Goal: Obtain resource: Obtain resource

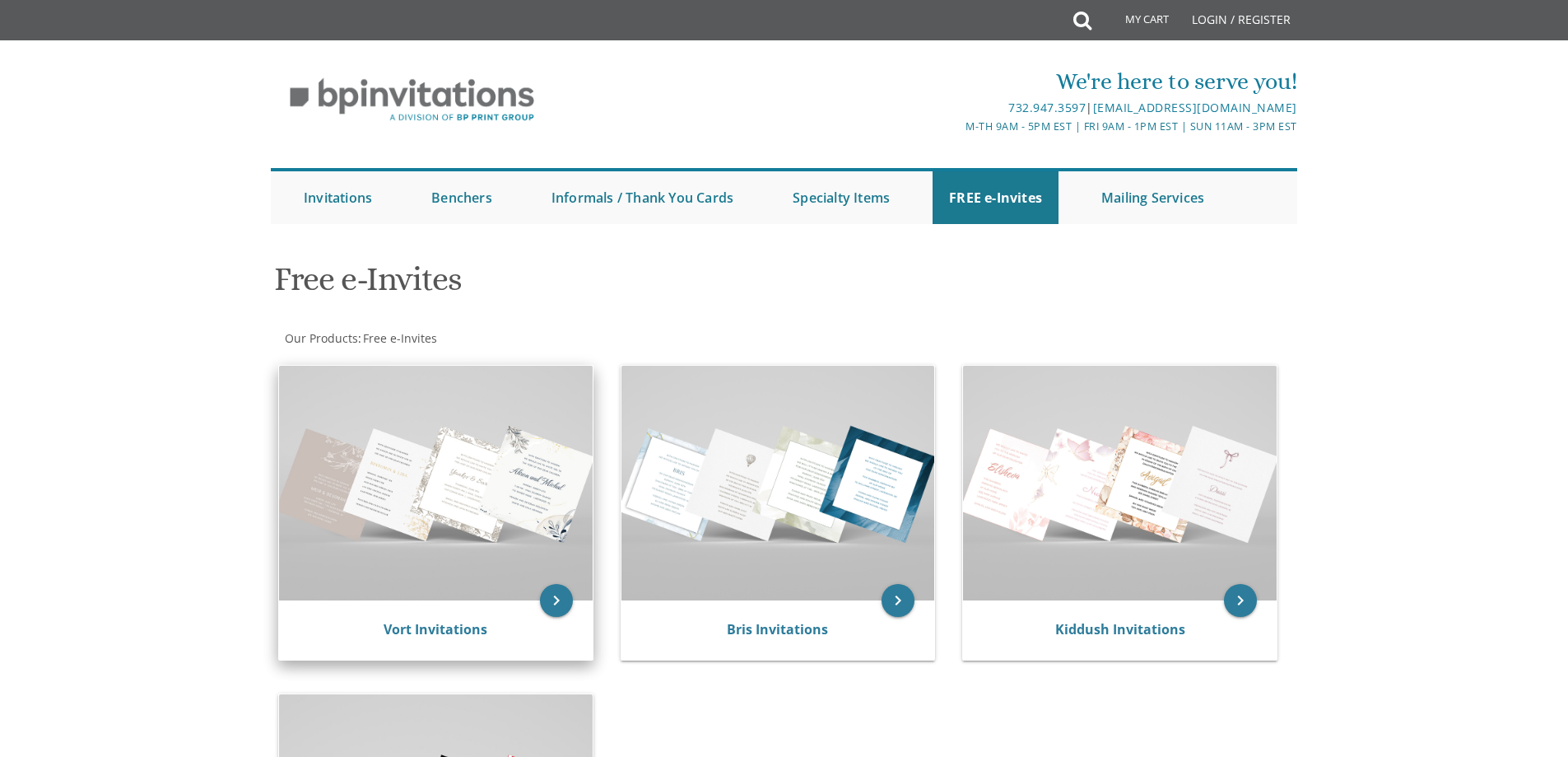
click at [426, 492] on img at bounding box center [436, 483] width 313 height 234
click at [549, 599] on icon "keyboard_arrow_right" at bounding box center [556, 600] width 33 height 33
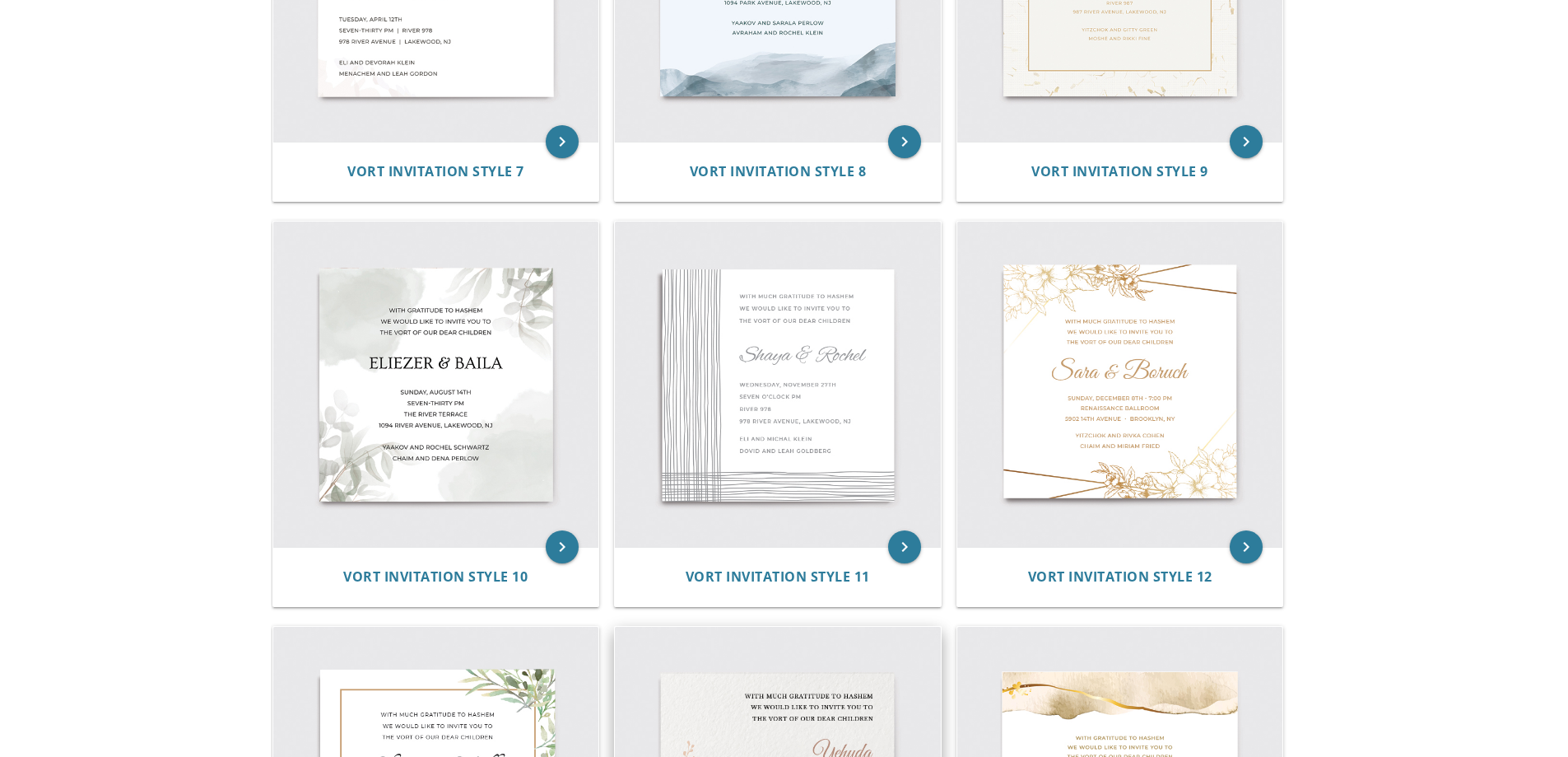
scroll to position [1153, 0]
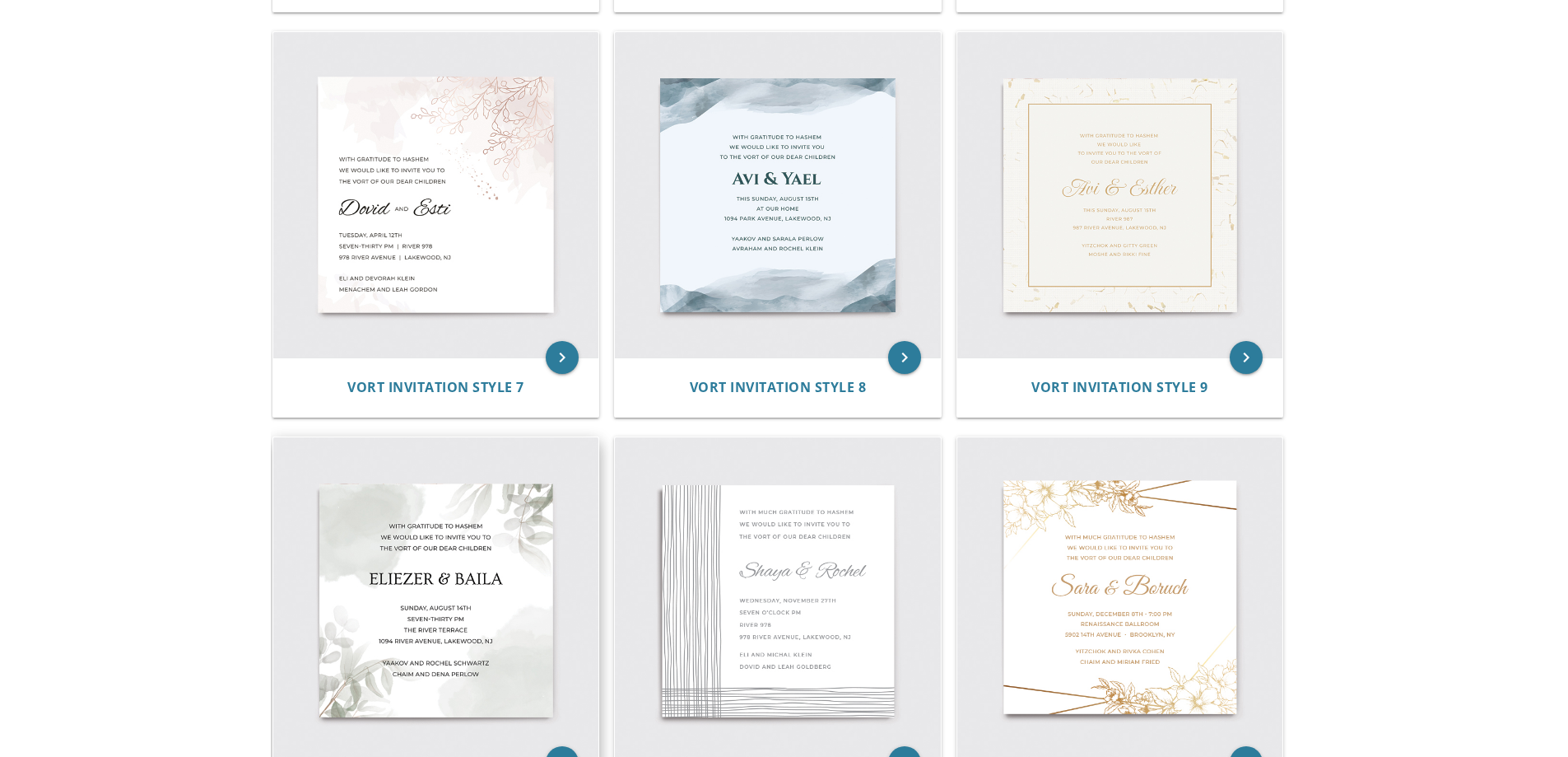
click at [482, 585] on img at bounding box center [437, 601] width 326 height 326
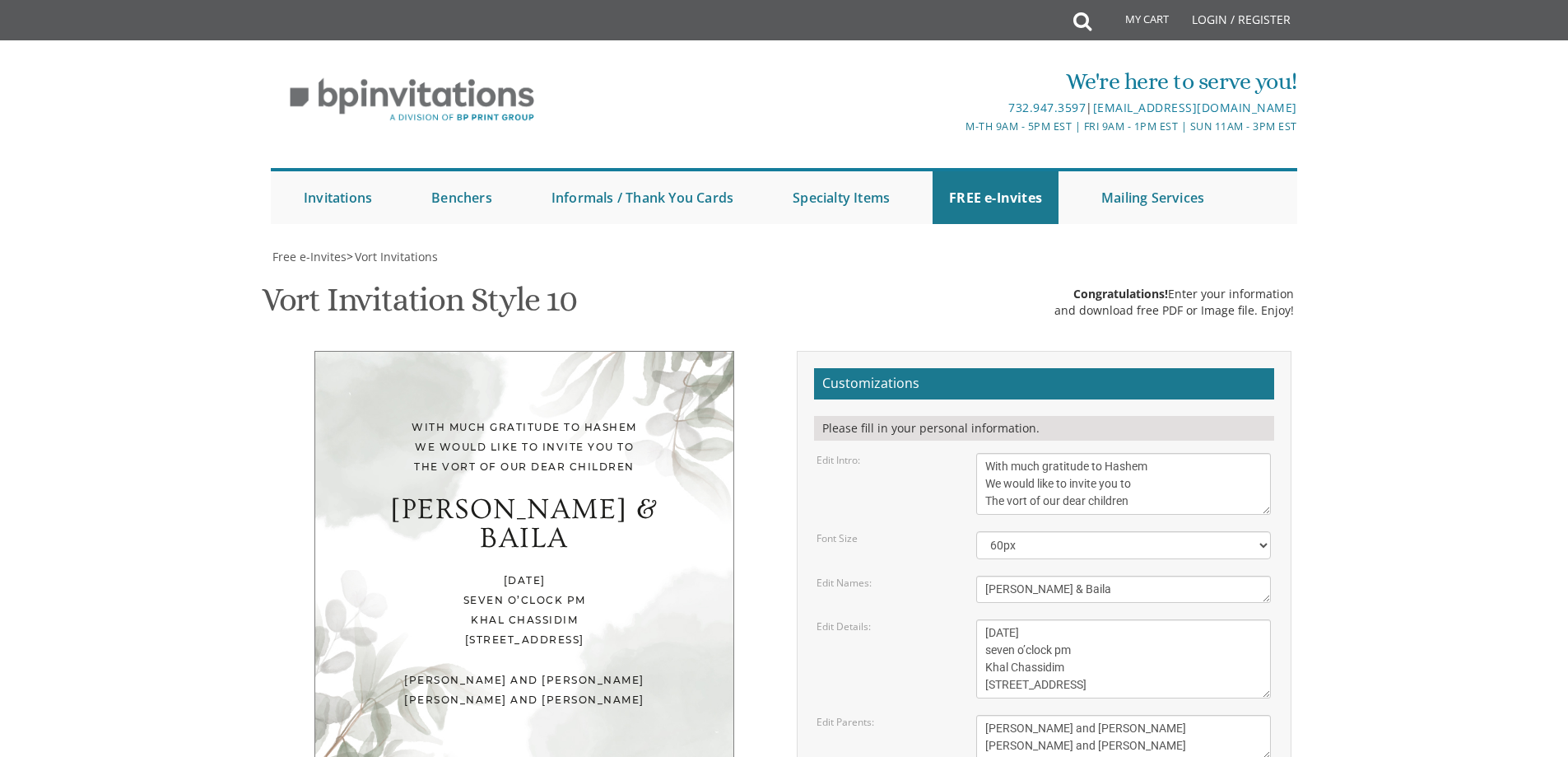
scroll to position [121, 0]
drag, startPoint x: 1063, startPoint y: 472, endPoint x: 972, endPoint y: 488, distance: 92.4
click at [972, 488] on form "Customizations Please fill in your personal information. Edit Intro: With much …" at bounding box center [1045, 636] width 460 height 537
click at [597, 386] on div "With much gratitude to Hashem We would like to invite you to The vort of our de…" at bounding box center [524, 563] width 420 height 425
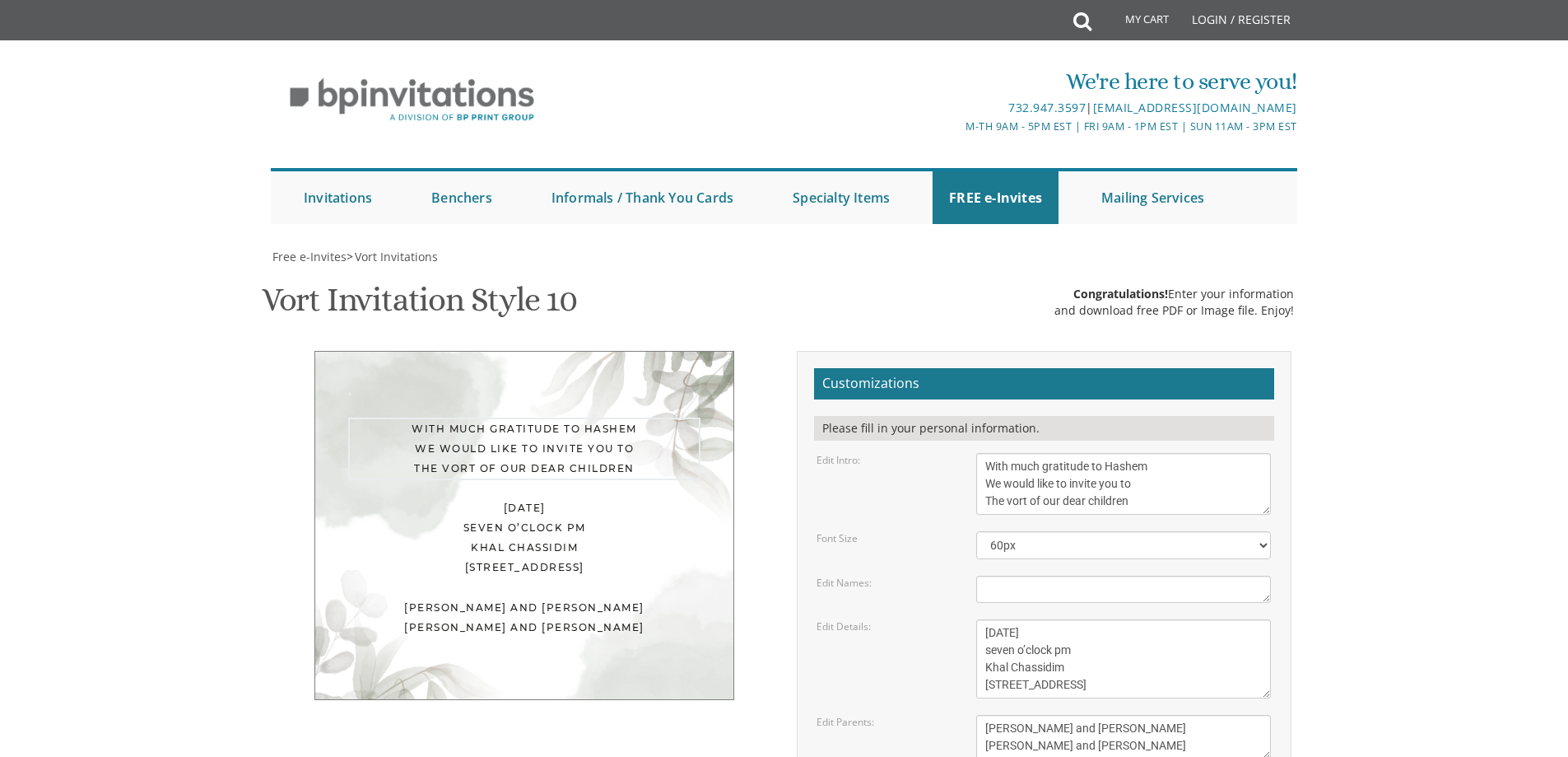
drag, startPoint x: 1148, startPoint y: 380, endPoint x: 966, endPoint y: 338, distance: 186.8
click at [966, 453] on div "With much gratitude to Hashem We would like to invite you to The vort of our de…" at bounding box center [1124, 483] width 319 height 62
type textarea "Thank you for"
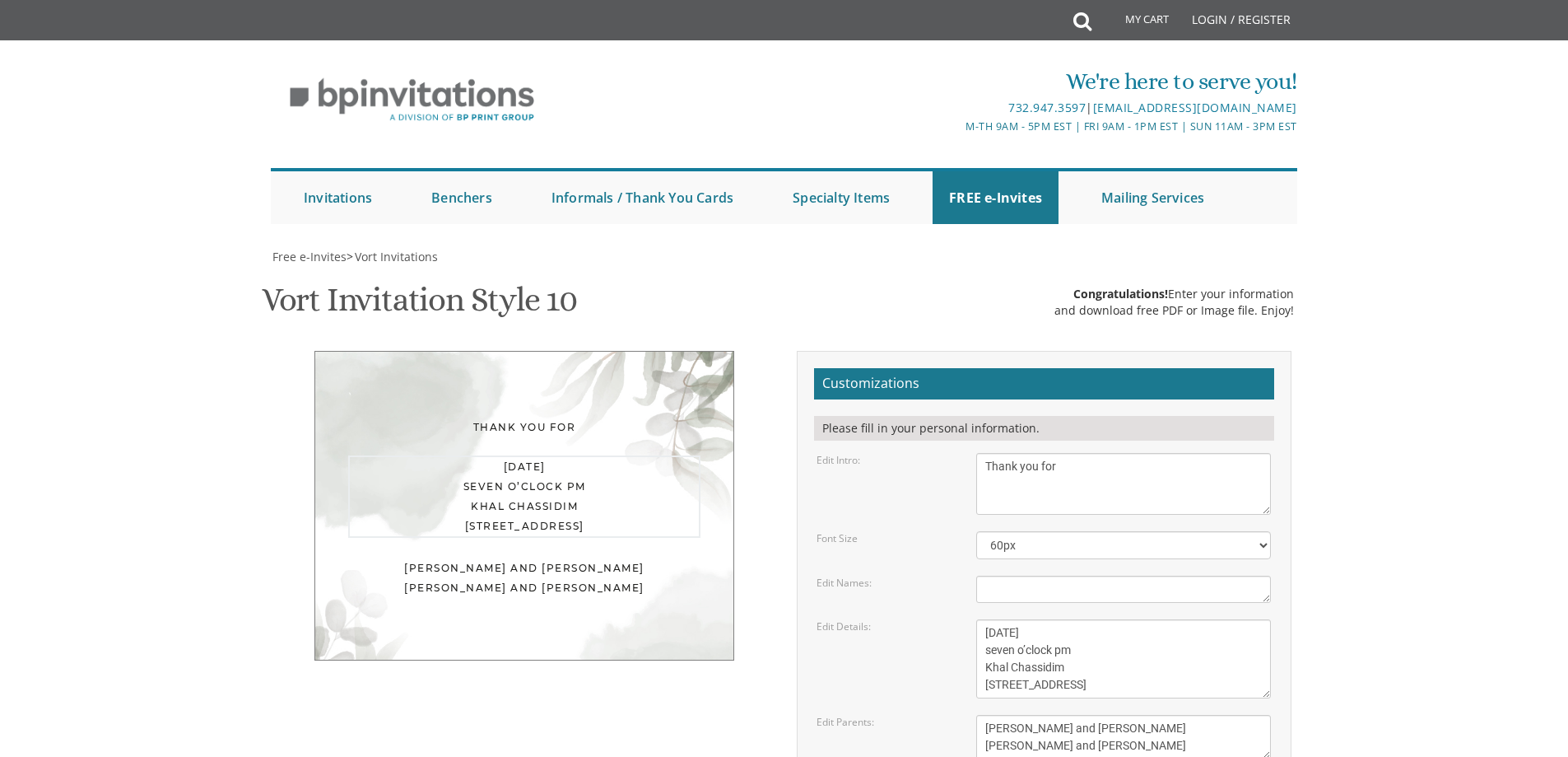
drag, startPoint x: 1174, startPoint y: 572, endPoint x: 952, endPoint y: 494, distance: 235.3
click at [952, 494] on form "Customizations Please fill in your personal information. Edit Intro: With much …" at bounding box center [1045, 636] width 460 height 537
click at [884, 619] on div "Edit Details: [DATE] seven o’clock pm Khal Chassidim [STREET_ADDRESS]" at bounding box center [1044, 658] width 479 height 79
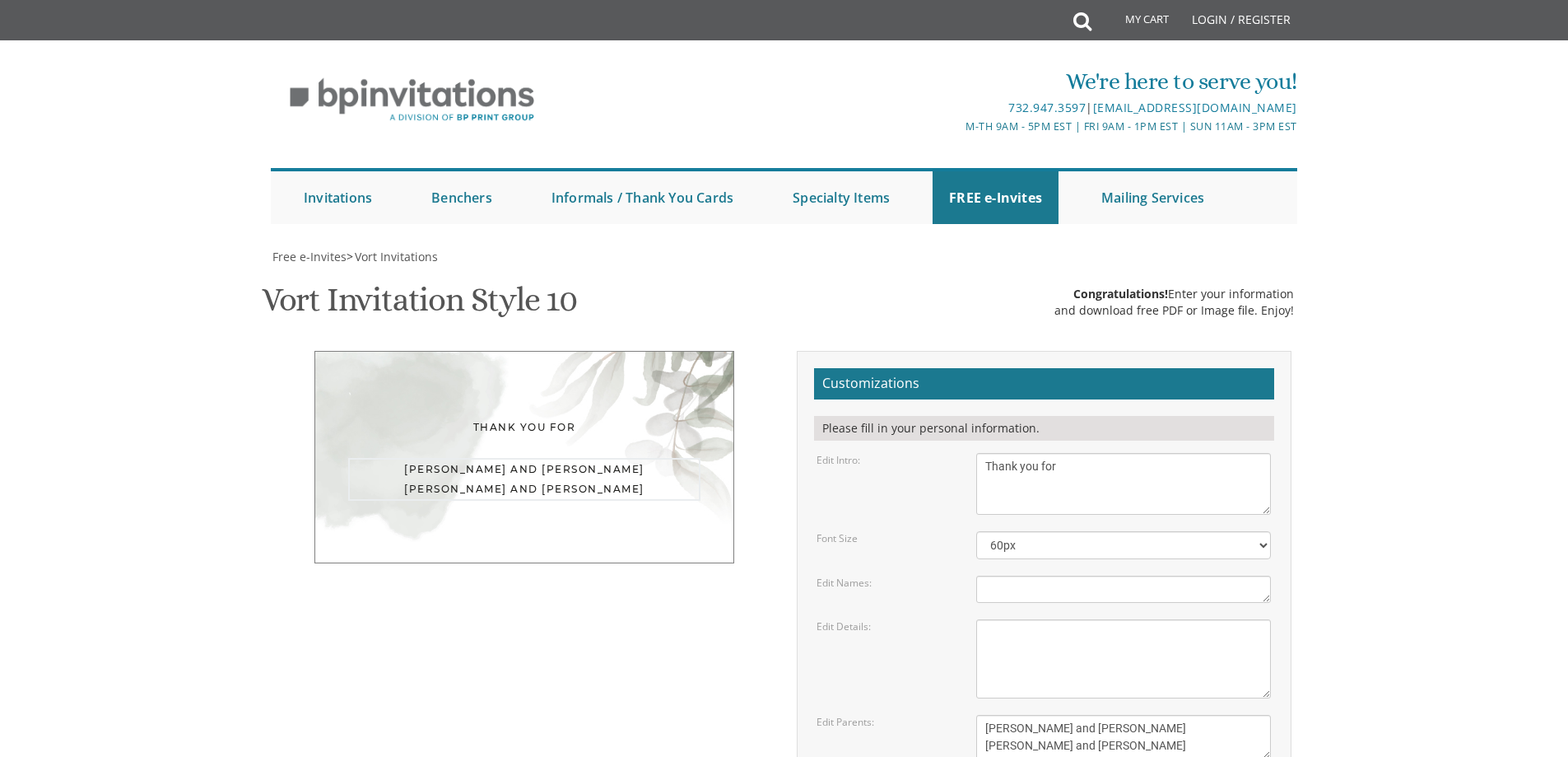
drag, startPoint x: 1120, startPoint y: 634, endPoint x: 947, endPoint y: 594, distance: 177.6
click at [949, 715] on div "Edit Parents: [PERSON_NAME] and [PERSON_NAME] [PERSON_NAME] and [PERSON_NAME]" at bounding box center [1044, 737] width 479 height 44
click at [648, 619] on div "Thank you for Customizations Please fill in your personal information. Edit Int…" at bounding box center [784, 642] width 1039 height 583
drag, startPoint x: 1018, startPoint y: 270, endPoint x: 917, endPoint y: 272, distance: 101.0
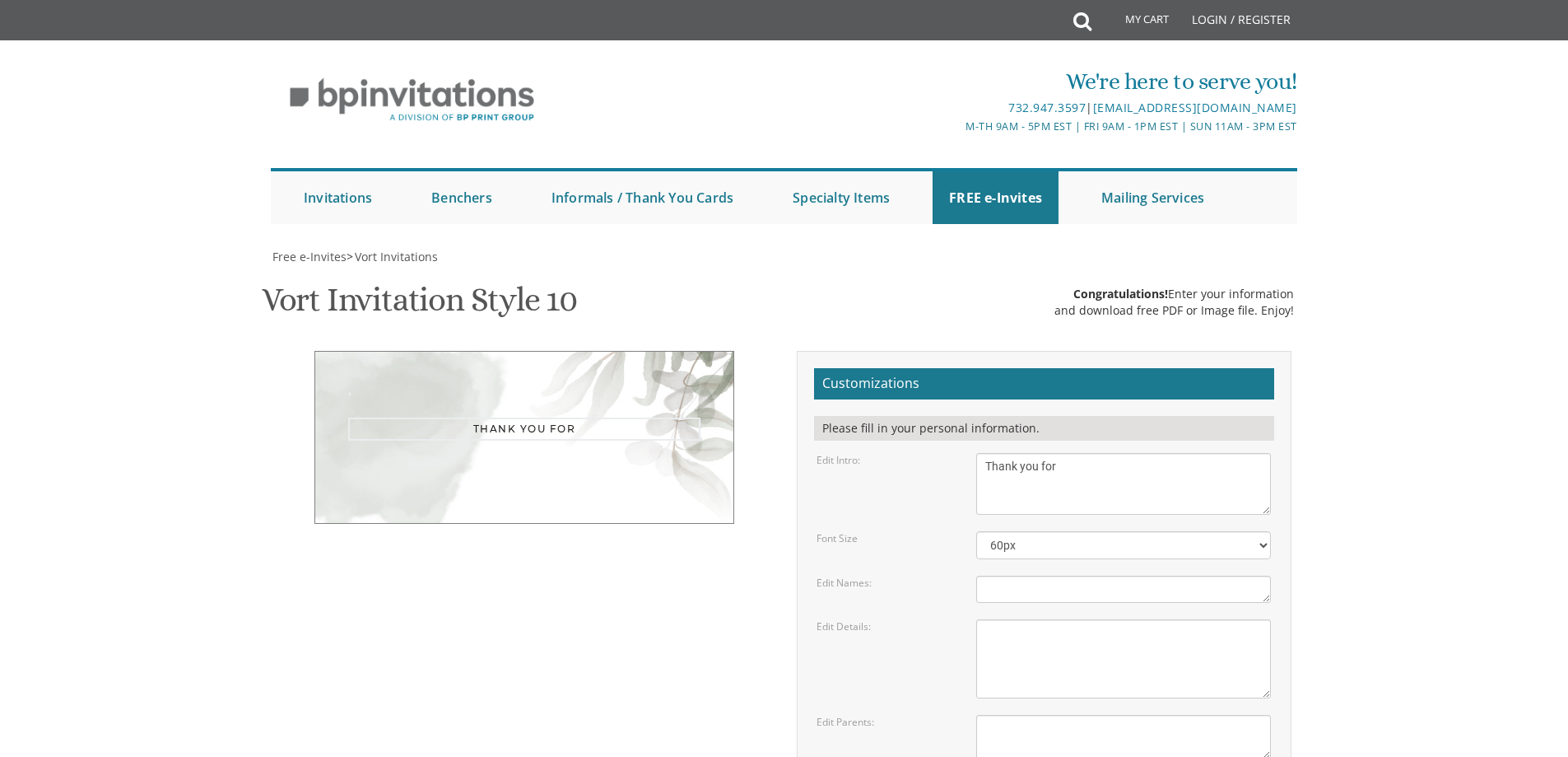
click at [917, 453] on div "Edit Intro: With much gratitude to Hashem We would like to invite you to The vo…" at bounding box center [1044, 483] width 479 height 62
type textarea "Dear [PERSON_NAME], Thank you for going above and beyond with helping us our do…"
click at [894, 619] on div "Edit Details:" at bounding box center [884, 626] width 160 height 14
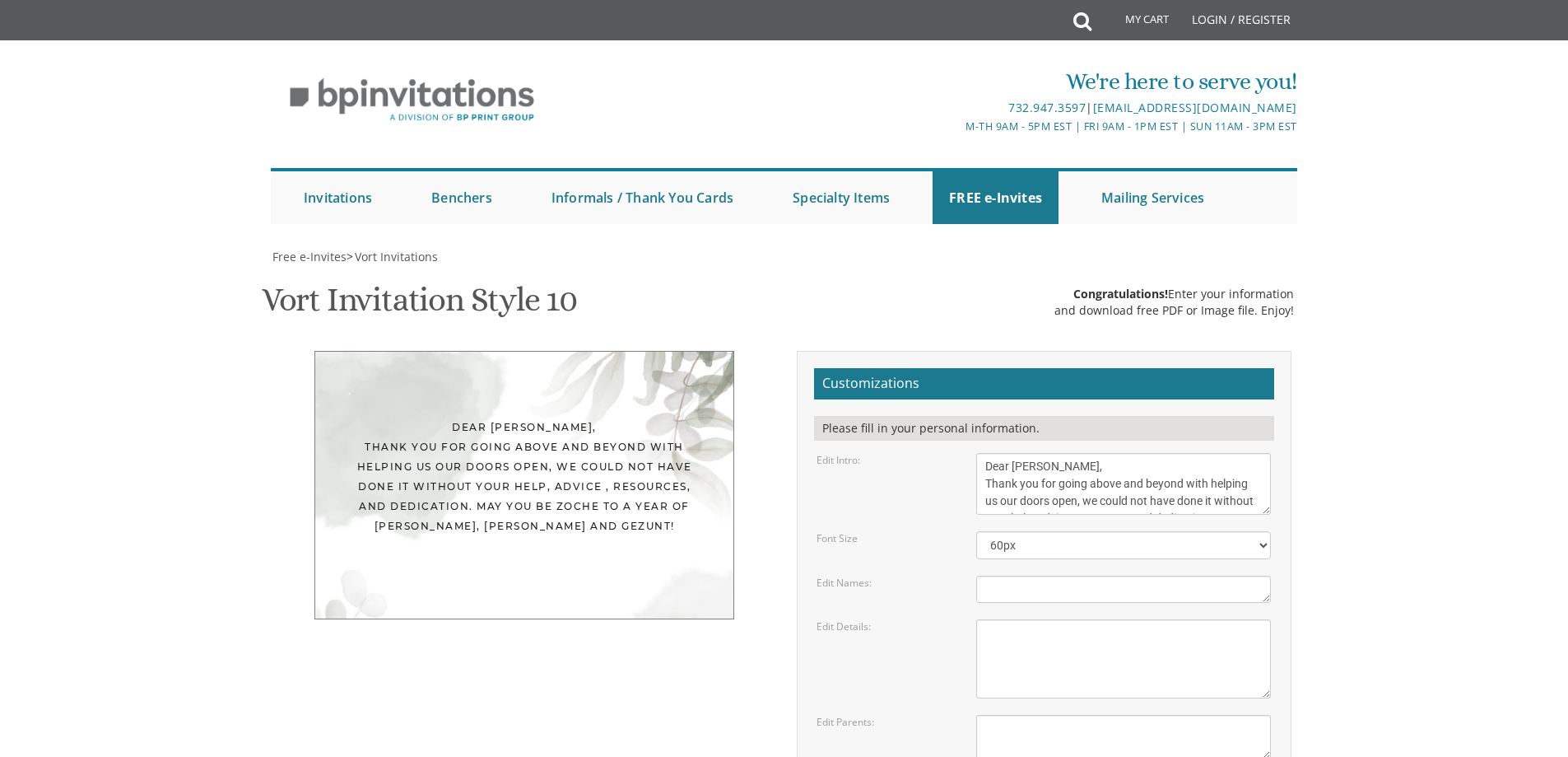
scroll to position [202, 0]
click at [1086, 531] on select "40px 50px 60px 70px 80px" at bounding box center [1123, 545] width 295 height 28
click at [976, 531] on select "40px 50px 60px 70px 80px" at bounding box center [1123, 545] width 295 height 28
click at [700, 498] on div "Dear [PERSON_NAME], Thank you for going above and beyond with helping us our do…" at bounding box center [784, 642] width 1039 height 583
click at [500, 351] on div "Dear [PERSON_NAME], Thank you for going above and beyond with helping us our do…" at bounding box center [524, 485] width 420 height 268
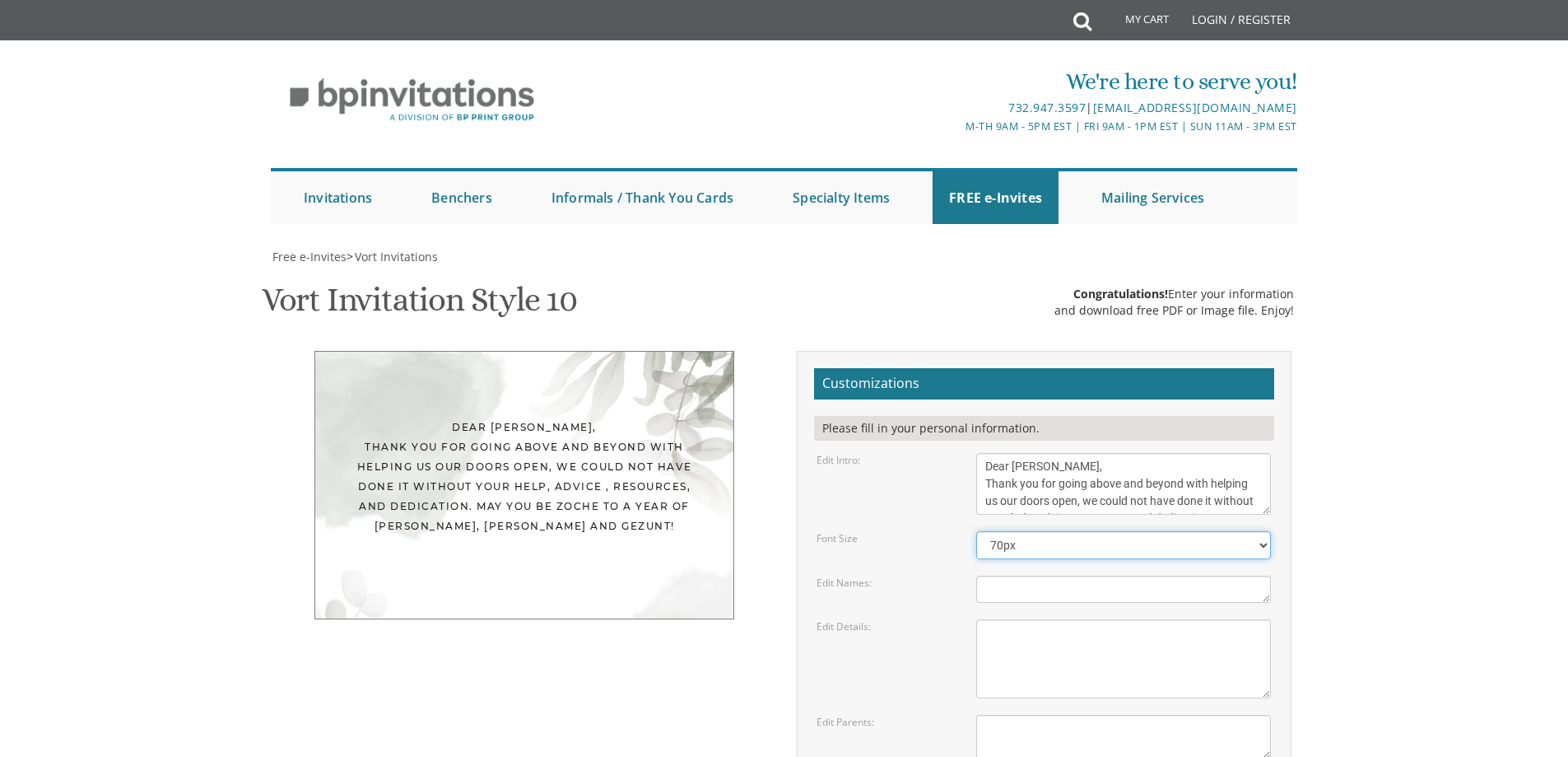
click at [1107, 531] on select "40px 50px 60px 70px 80px" at bounding box center [1123, 545] width 295 height 28
click at [976, 531] on select "40px 50px 60px 70px 80px" at bounding box center [1123, 545] width 295 height 28
click at [921, 368] on form "Customizations Please fill in your personal information. Edit Intro: With much …" at bounding box center [1045, 636] width 460 height 537
click at [1018, 531] on select "40px 50px 60px 70px 80px" at bounding box center [1123, 545] width 295 height 28
select select "60px"
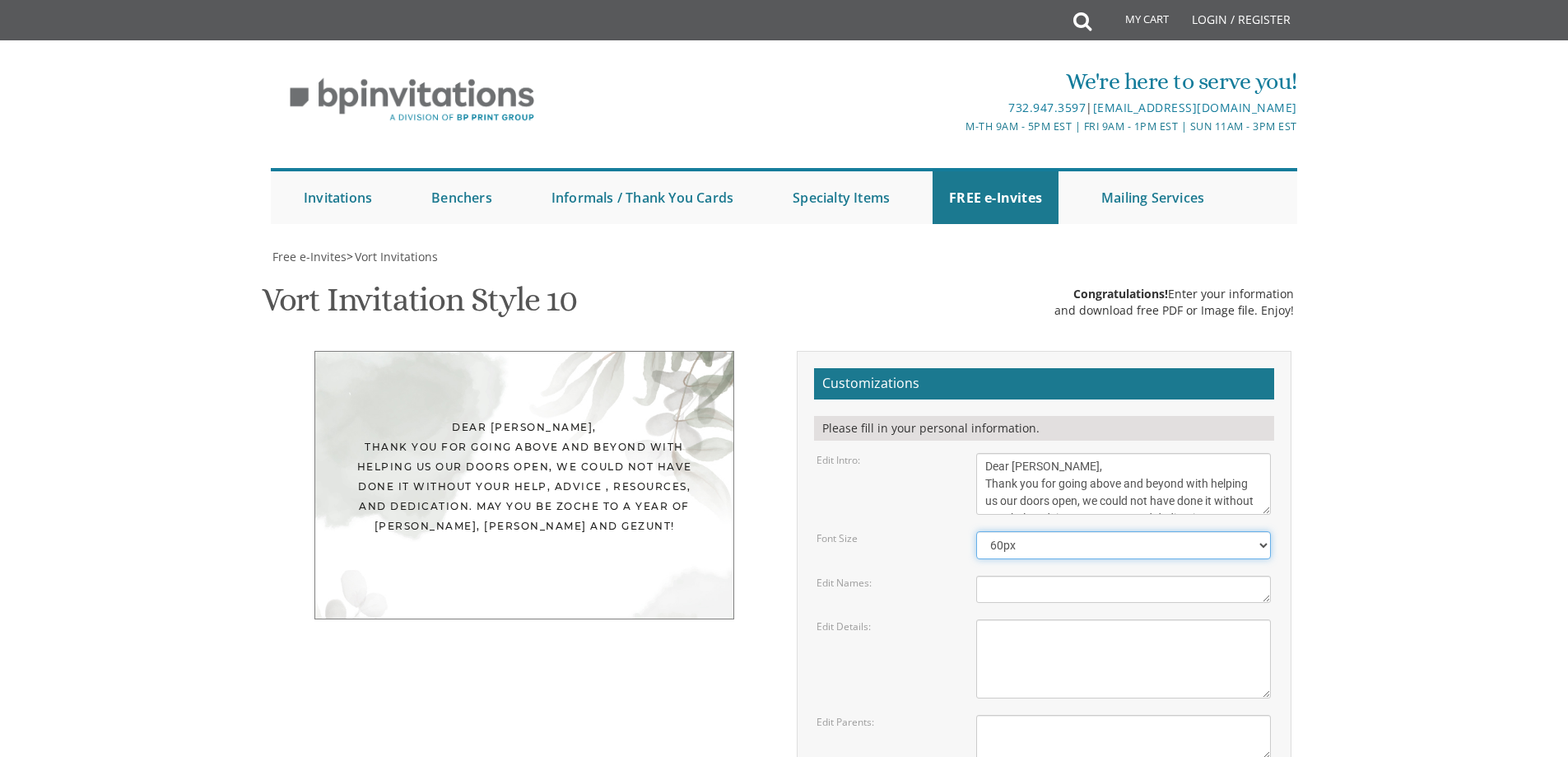
click at [976, 531] on select "40px 50px 60px 70px 80px" at bounding box center [1123, 545] width 295 height 28
click at [1023, 453] on textarea "With much gratitude to Hashem We would like to invite you to The vort of our de…" at bounding box center [1123, 483] width 295 height 62
drag, startPoint x: 983, startPoint y: 267, endPoint x: 1244, endPoint y: 324, distance: 267.2
click at [1244, 368] on form "Customizations Please fill in your personal information. Edit Intro: With much …" at bounding box center [1045, 636] width 460 height 537
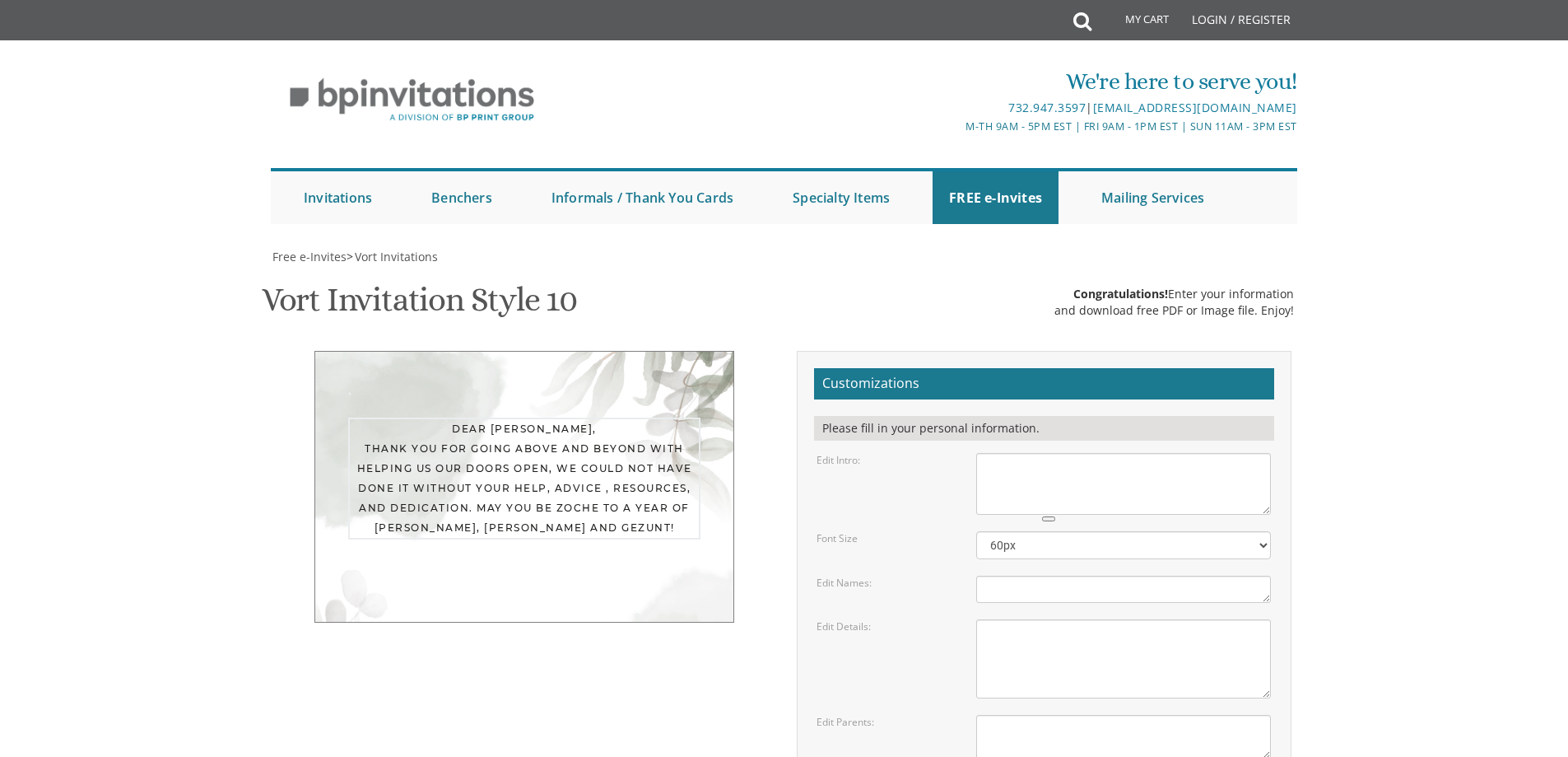
scroll to position [0, 0]
click at [1022, 619] on textarea "[DATE] seven o’clock pm Khal Chassidim [STREET_ADDRESS]" at bounding box center [1123, 658] width 295 height 79
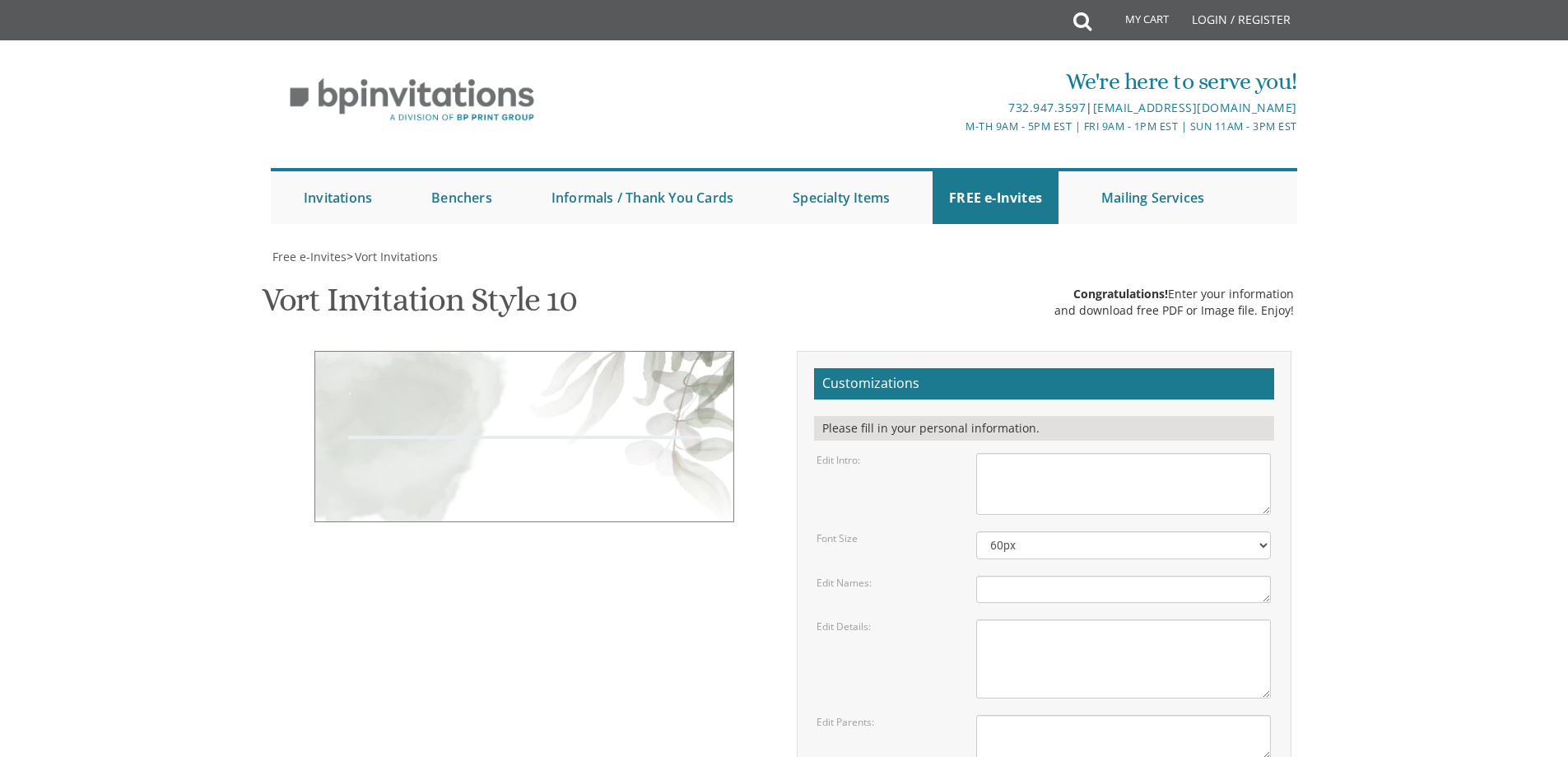
drag, startPoint x: 1021, startPoint y: 426, endPoint x: 1009, endPoint y: 390, distance: 37.9
click at [1009, 575] on textarea "[PERSON_NAME] & Baila" at bounding box center [1123, 589] width 295 height 27
paste textarea "Dear [PERSON_NAME], Thank you for going above and beyond with helping us our do…"
type textarea "Dear [PERSON_NAME], Thank you for going above and beyond with helping us our do…"
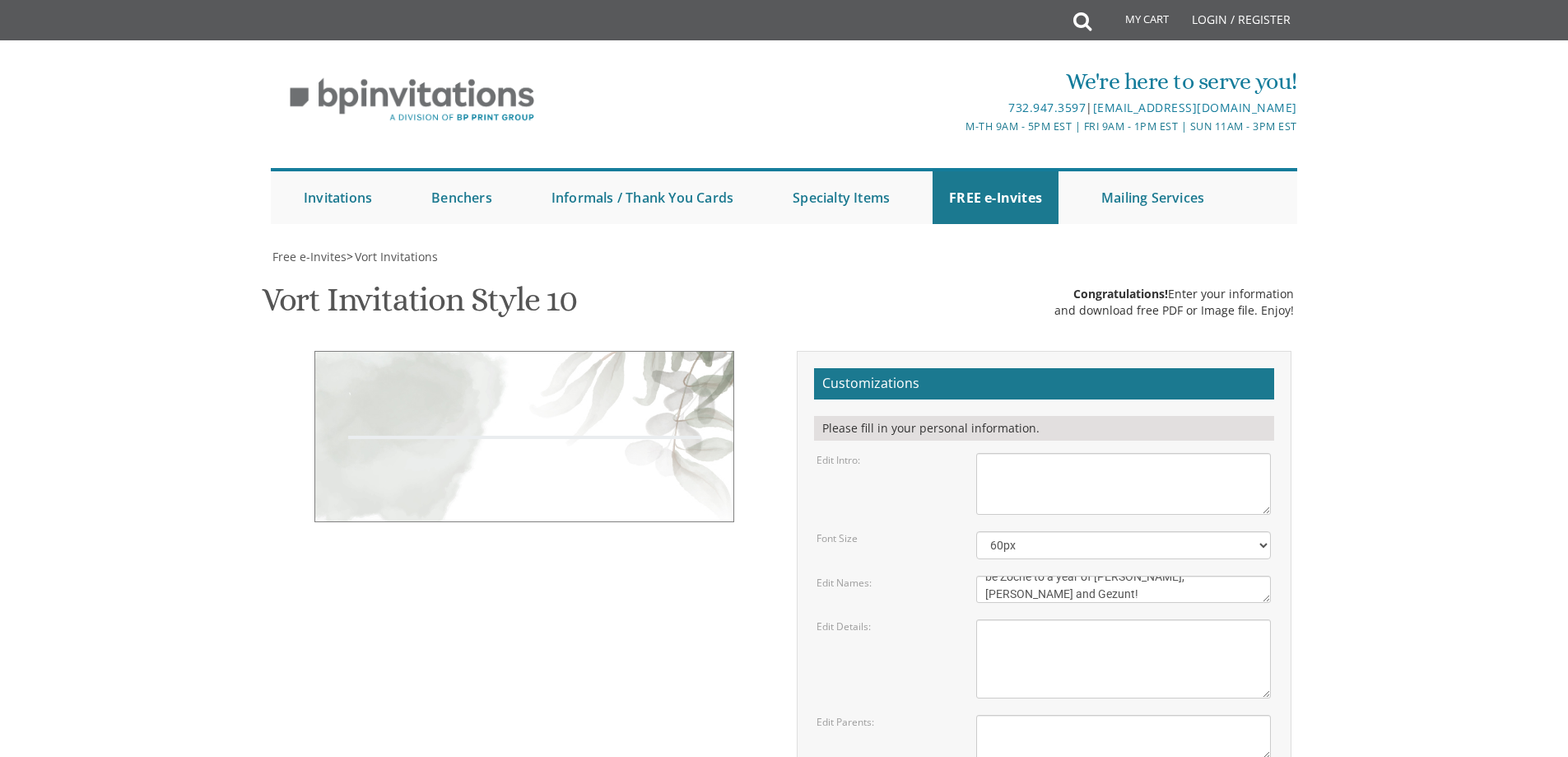
click at [708, 460] on div "Customizations Please fill in your personal information. Edit Intro: Font Size" at bounding box center [784, 642] width 1039 height 583
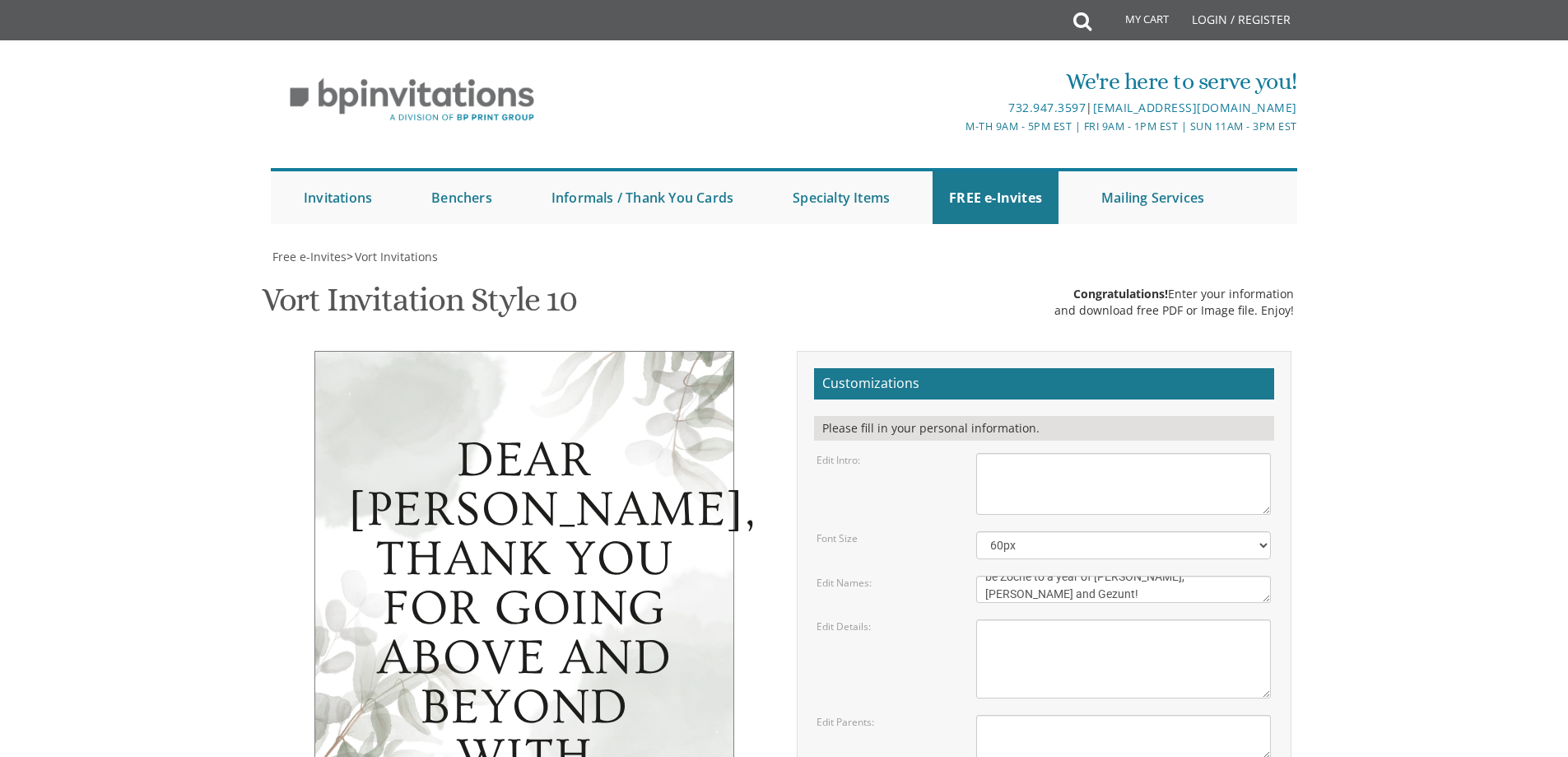
scroll to position [202, 0]
click at [996, 531] on select "40px 50px 60px 70px 80px" at bounding box center [1123, 545] width 295 height 28
click at [976, 531] on select "40px 50px 60px 70px 80px" at bounding box center [1123, 545] width 295 height 28
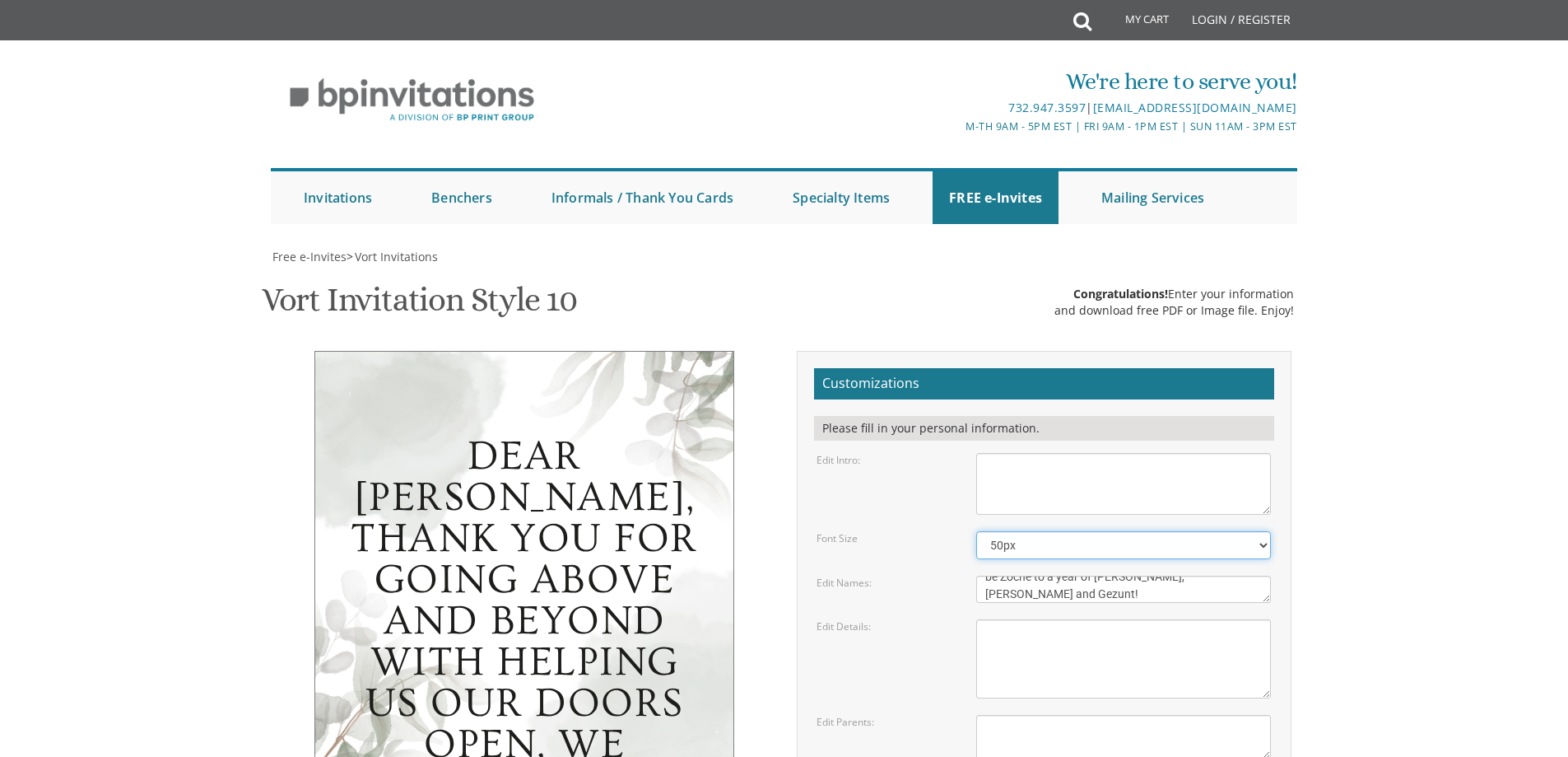
click at [1045, 531] on select "40px 50px 60px 70px 80px" at bounding box center [1123, 545] width 295 height 28
select select "40px"
click at [976, 531] on select "40px 50px 60px 70px 80px" at bounding box center [1123, 545] width 295 height 28
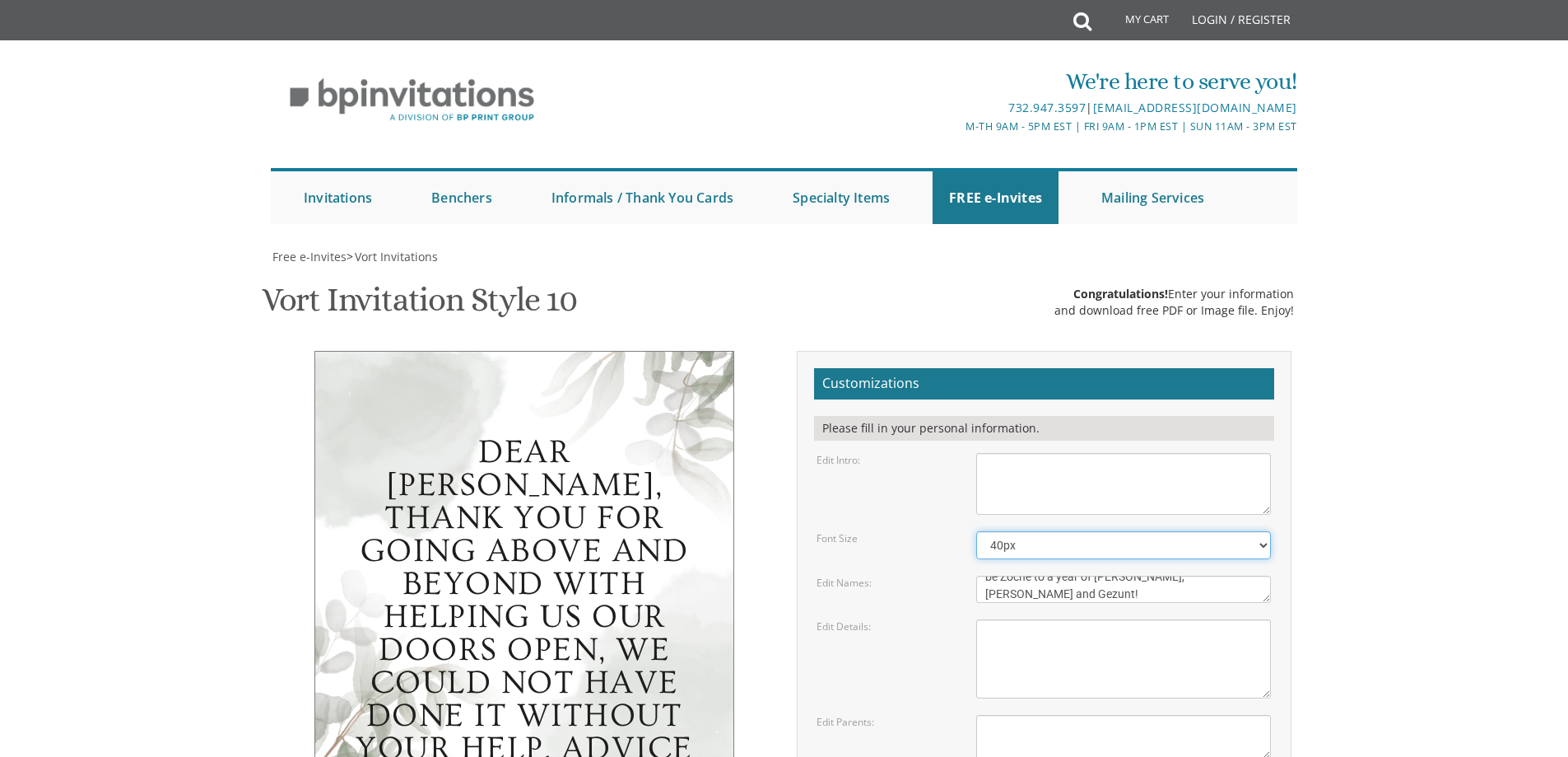
scroll to position [82, 0]
click at [1083, 619] on textarea "[DATE] seven o’clock pm Khal Chassidim [STREET_ADDRESS]" at bounding box center [1123, 658] width 295 height 79
click at [1078, 531] on select "40px 50px 60px 70px 80px" at bounding box center [1123, 545] width 295 height 28
click at [894, 477] on form "Customizations Please fill in your personal information. Edit Intro: With much …" at bounding box center [1045, 636] width 460 height 537
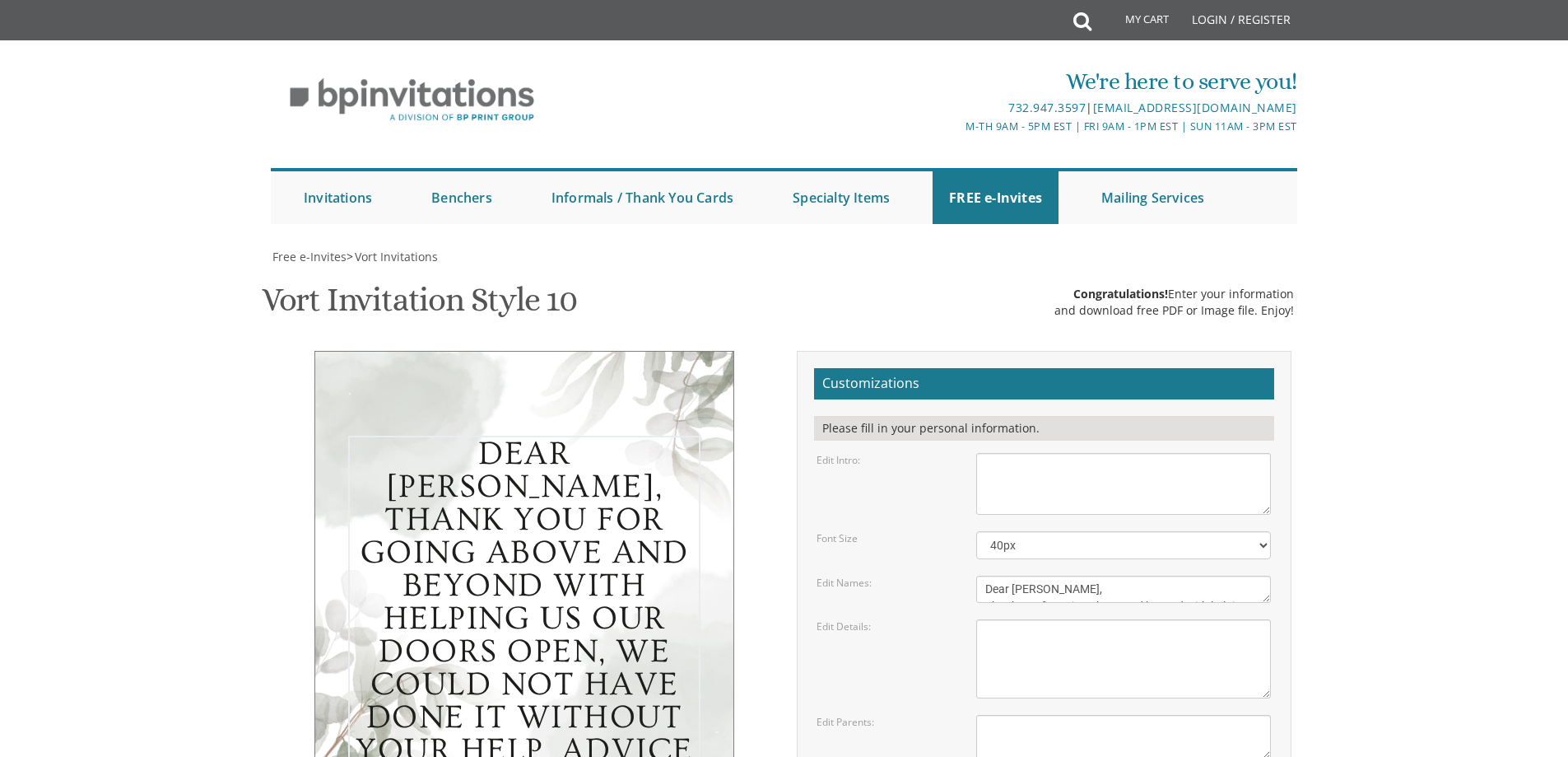
drag, startPoint x: 1052, startPoint y: 512, endPoint x: 902, endPoint y: 494, distance: 151.1
click at [902, 575] on div "Edit Names: [PERSON_NAME] & Baila" at bounding box center [1044, 589] width 479 height 27
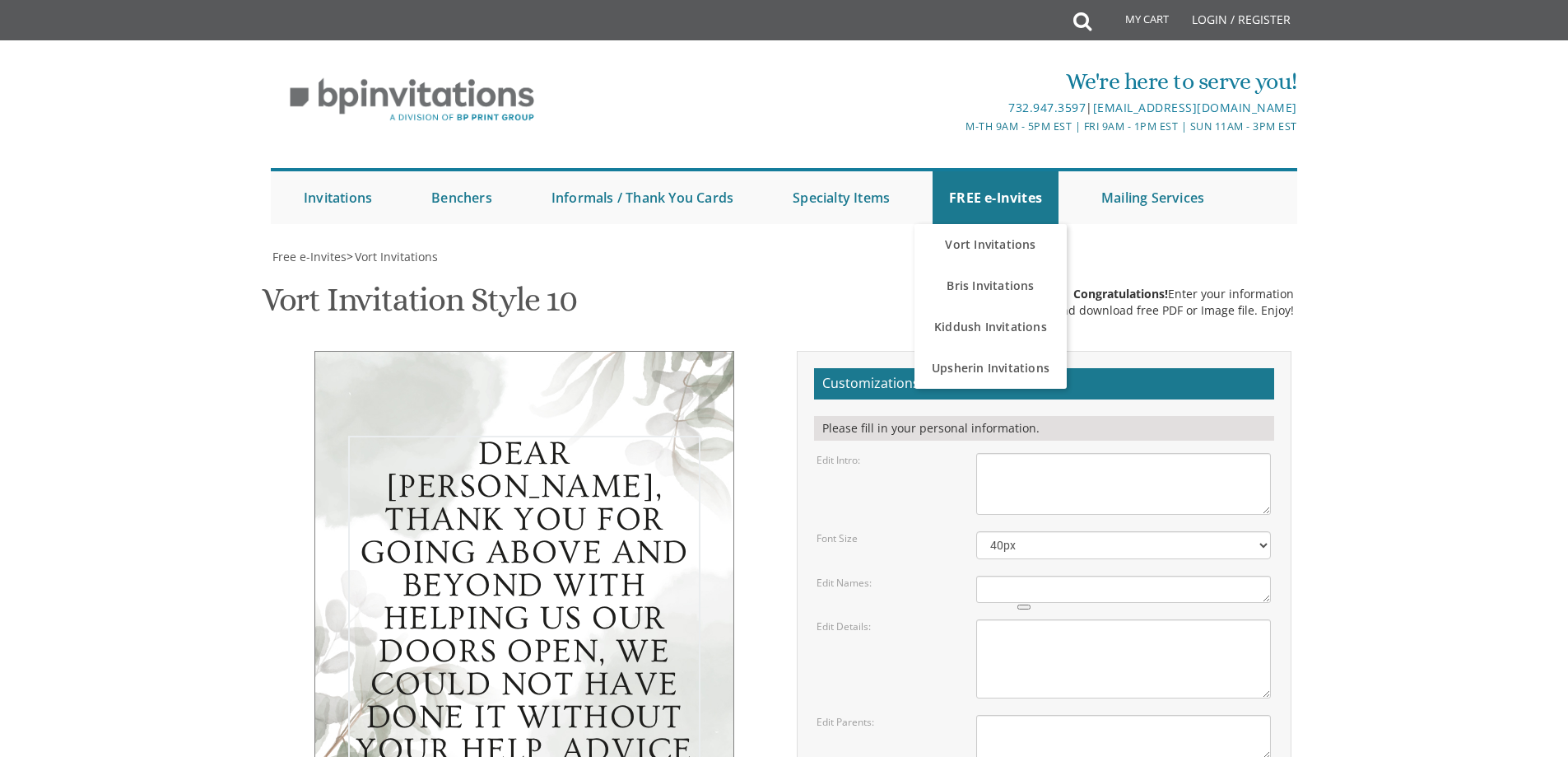
click at [1002, 619] on textarea "[DATE] seven o’clock pm Khal Chassidim [STREET_ADDRESS]" at bounding box center [1123, 658] width 295 height 79
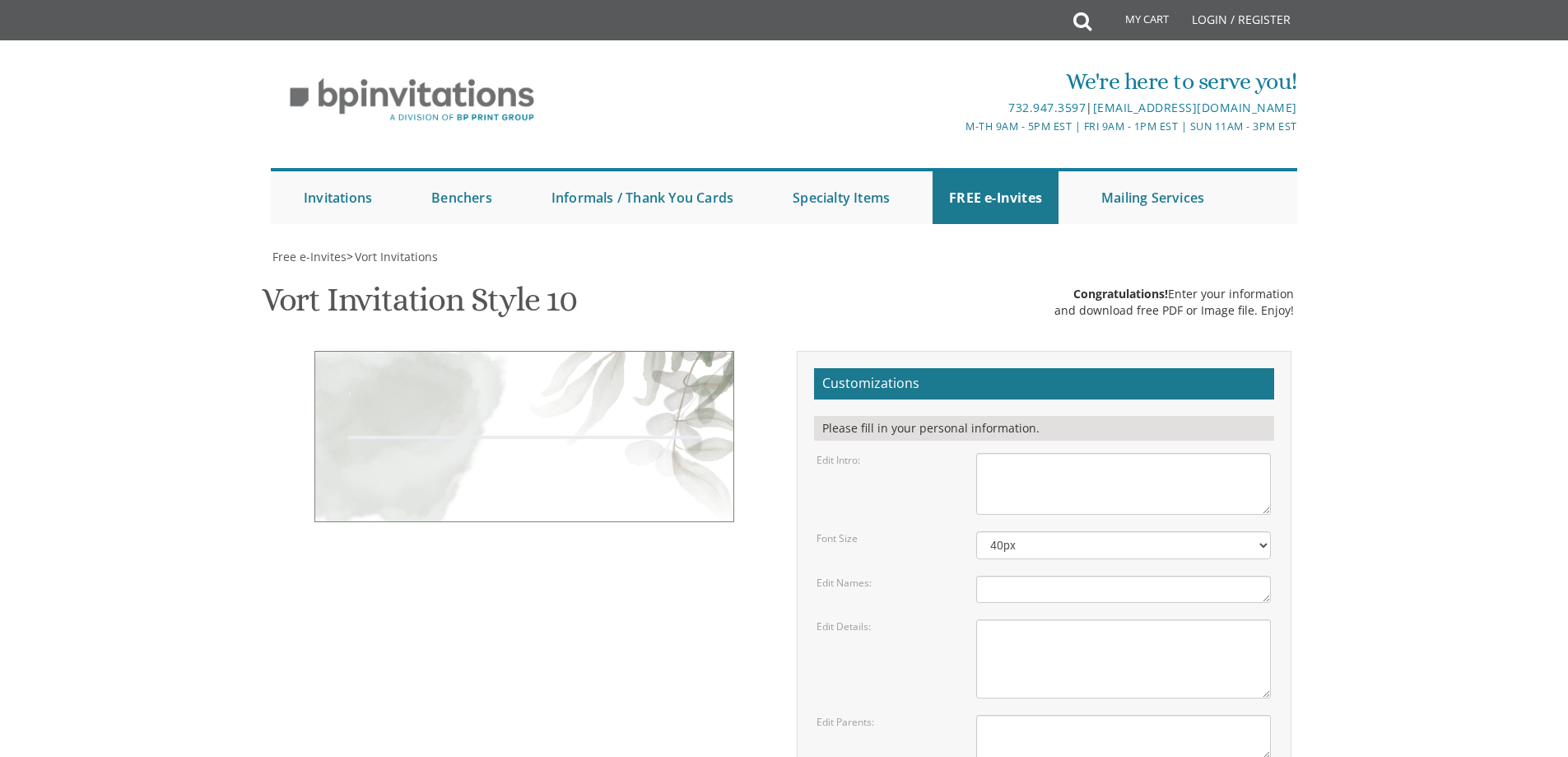
paste textarea "Dear [PERSON_NAME], Thank you for going above and beyond with helping us our do…"
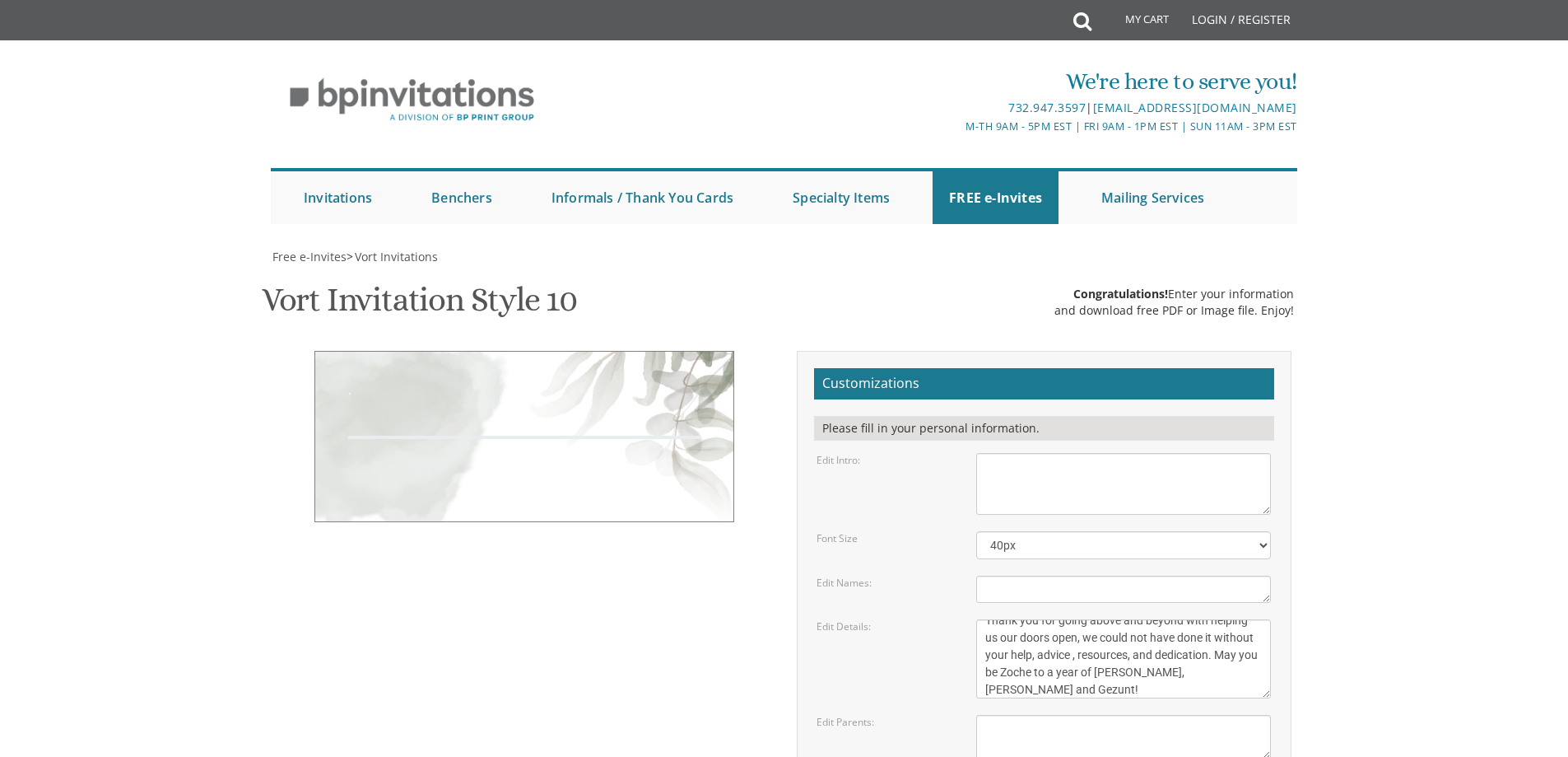
type textarea "Dear [PERSON_NAME], Thank you for going above and beyond with helping us our do…"
click at [876, 619] on div "Edit Details: [DATE] seven o’clock pm Khal Chassidim [STREET_ADDRESS]" at bounding box center [1044, 658] width 479 height 79
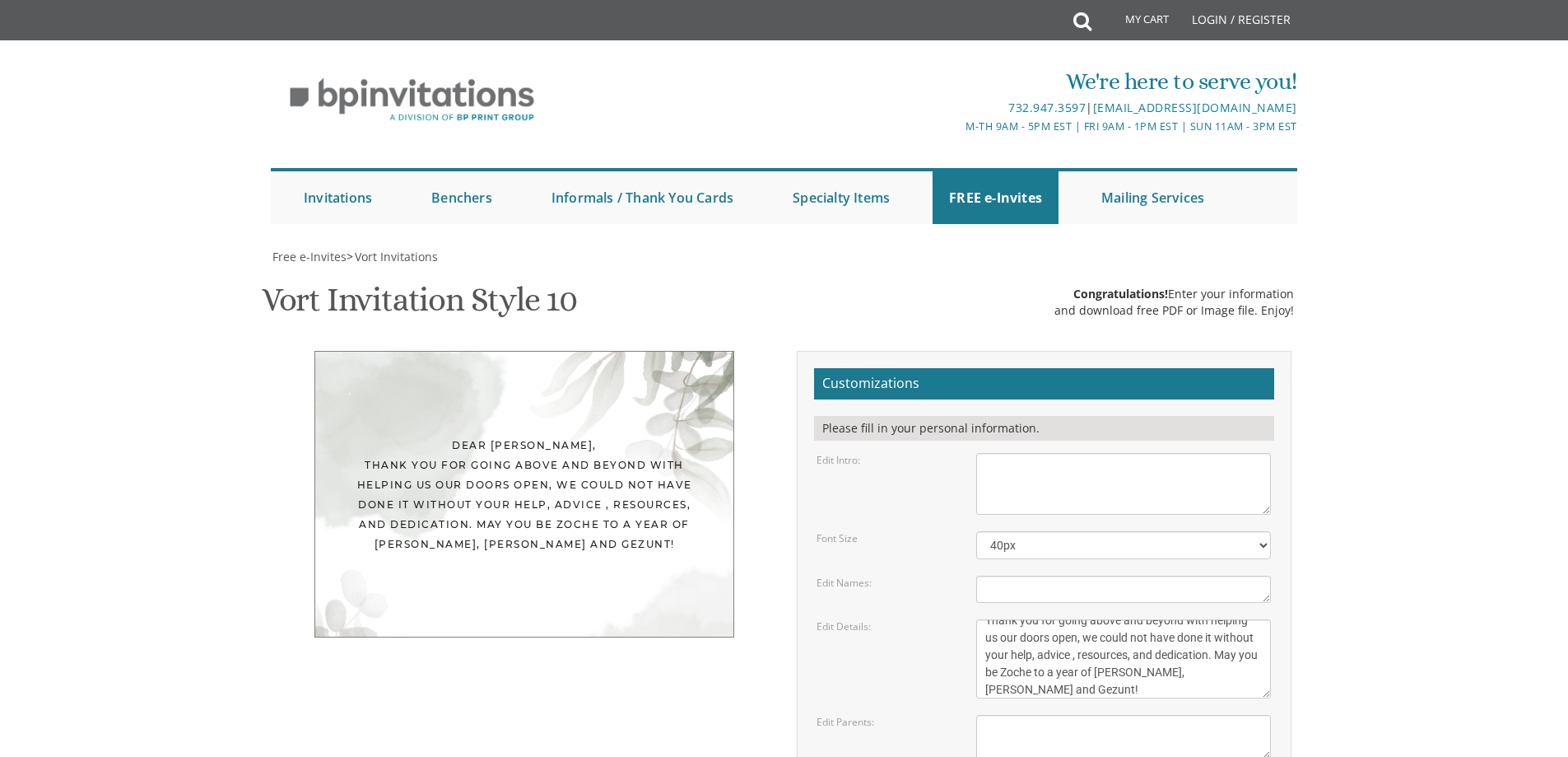
scroll to position [165, 0]
click at [1020, 715] on textarea "[PERSON_NAME] and [PERSON_NAME] [PERSON_NAME] and [PERSON_NAME]" at bounding box center [1123, 737] width 295 height 44
paste textarea "Dear [PERSON_NAME], Thank you for going above and beyond with helping us our do…"
type textarea "Dear [PERSON_NAME], Thank you for going above and beyond with helping us our do…"
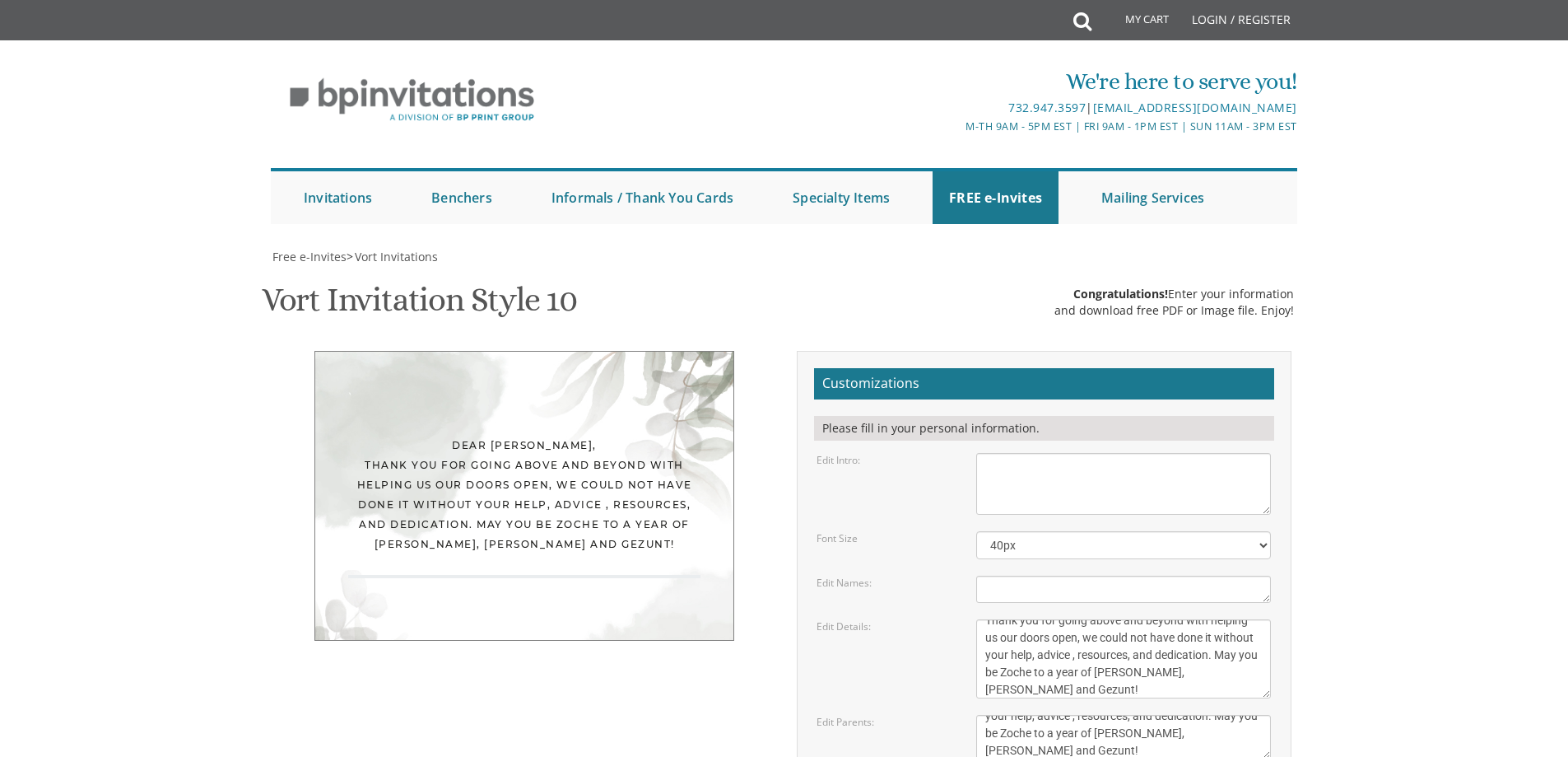
click at [938, 619] on div "Edit Details: [DATE] seven o’clock pm Khal Chassidim [STREET_ADDRESS]" at bounding box center [1044, 658] width 479 height 79
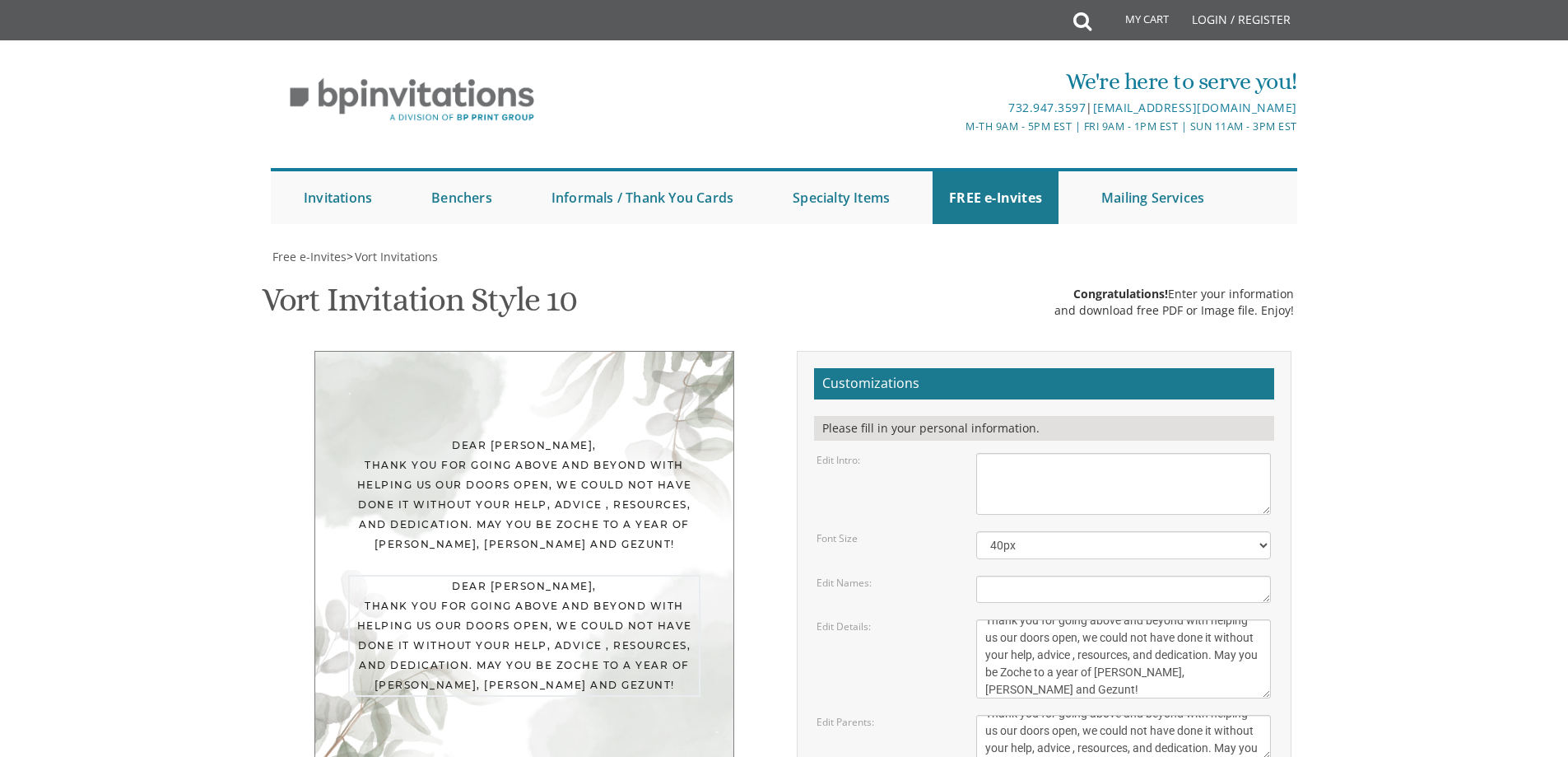
scroll to position [0, 0]
drag, startPoint x: 1106, startPoint y: 585, endPoint x: 950, endPoint y: 540, distance: 162.4
click at [950, 540] on form "Customizations Please fill in your personal information. Edit Intro: With much …" at bounding box center [1045, 636] width 460 height 537
click at [920, 619] on div "Edit Details: [DATE] seven o’clock pm Khal Chassidim [STREET_ADDRESS]" at bounding box center [1044, 658] width 479 height 79
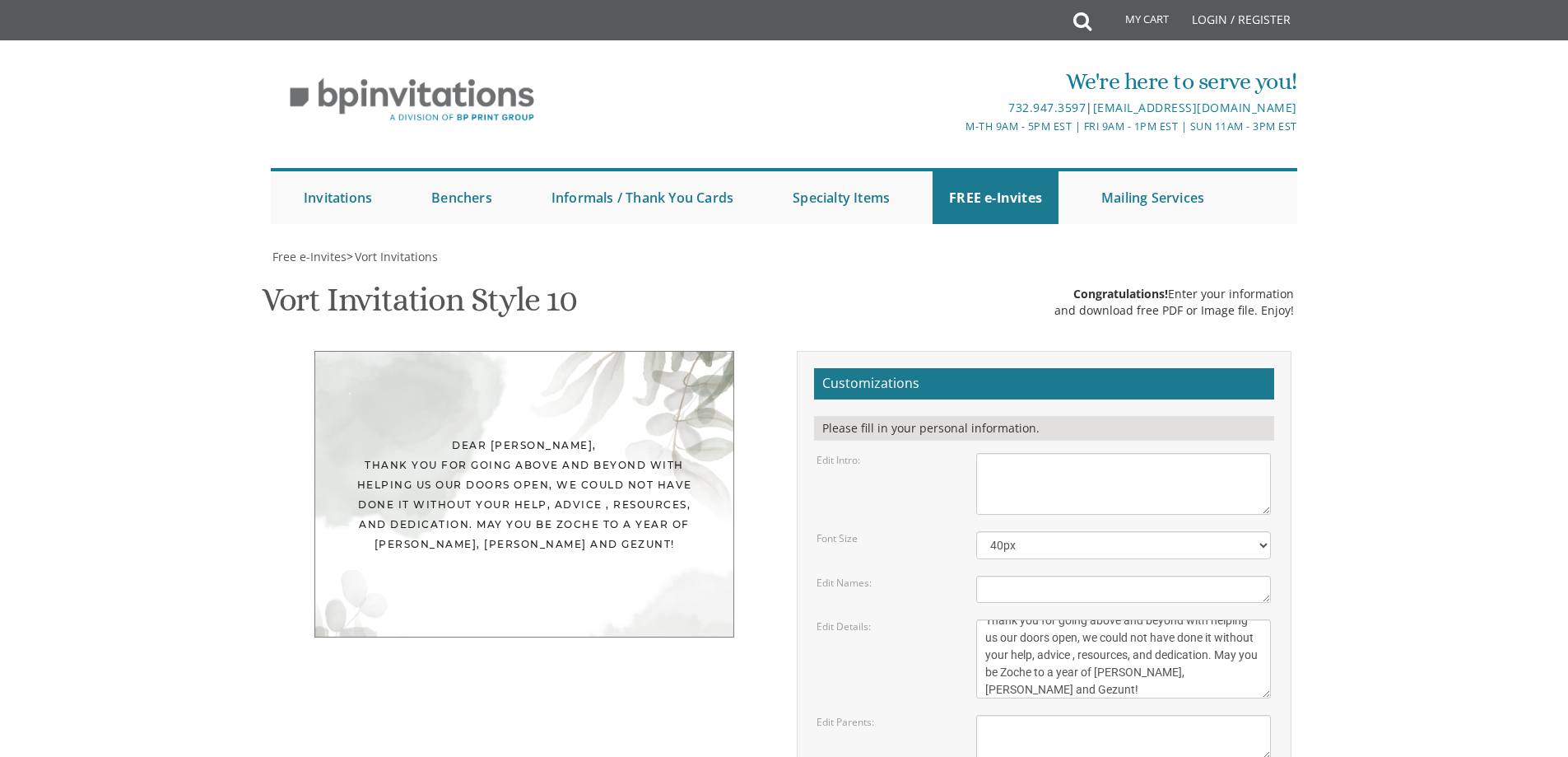
click at [920, 619] on div "Edit Details: [DATE] seven o’clock pm Khal Chassidim [STREET_ADDRESS]" at bounding box center [1044, 658] width 479 height 79
drag, startPoint x: 1134, startPoint y: 529, endPoint x: 991, endPoint y: 445, distance: 165.8
click at [979, 447] on form "Customizations Please fill in your personal information. Edit Intro: With much …" at bounding box center [1045, 636] width 460 height 537
click at [1037, 531] on select "40px 50px 60px 70px 80px" at bounding box center [1123, 545] width 295 height 28
select select "70px"
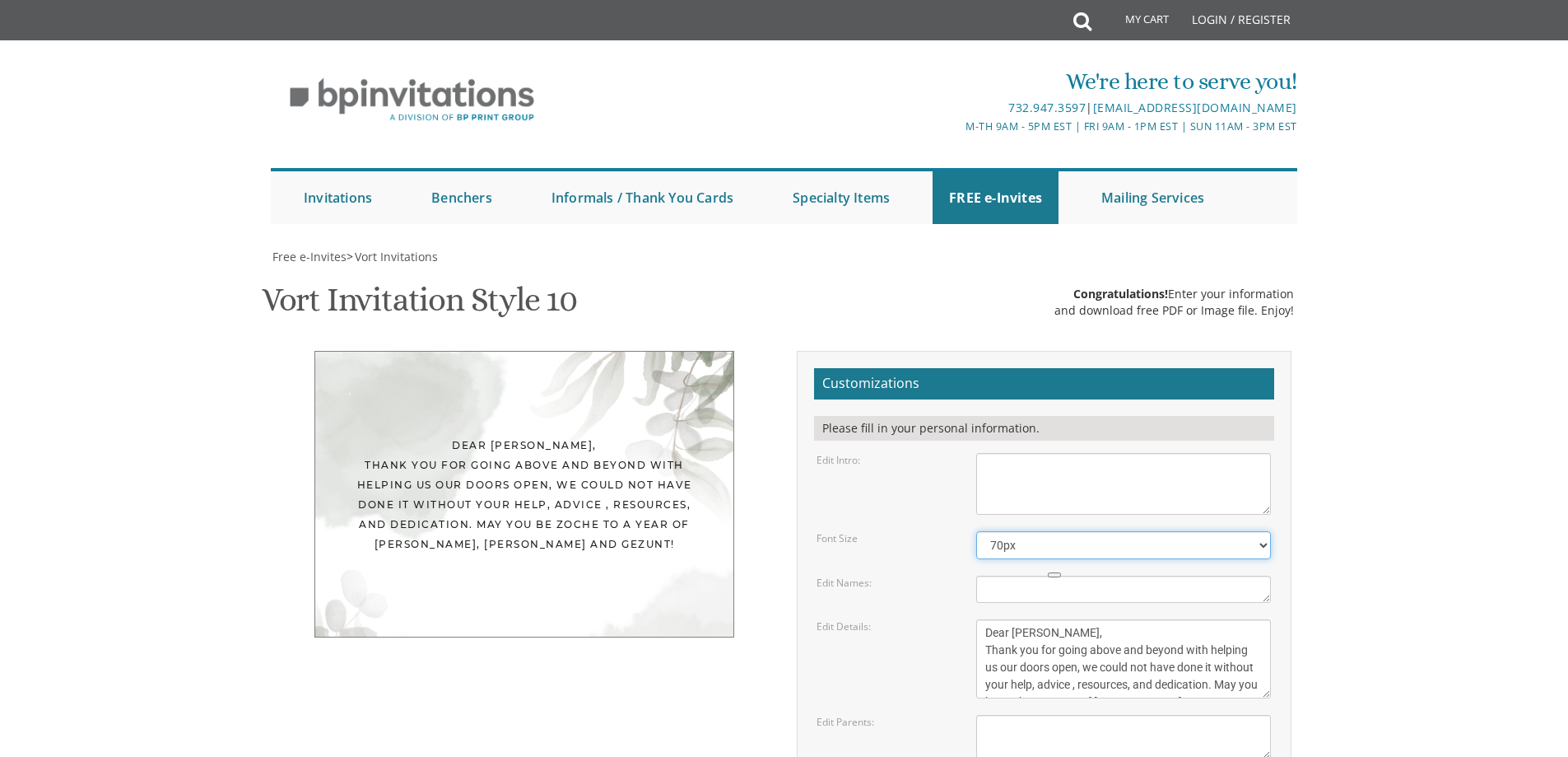
click at [976, 531] on select "40px 50px 60px 70px 80px" at bounding box center [1123, 545] width 295 height 28
click at [915, 619] on div "Edit Details:" at bounding box center [884, 626] width 160 height 14
click at [975, 441] on form "Customizations Please fill in your personal information. Edit Intro: With much …" at bounding box center [1045, 636] width 460 height 537
click at [1035, 531] on select "40px 50px 60px 70px 80px" at bounding box center [1123, 545] width 295 height 28
click at [950, 619] on div "Edit Details: [DATE] seven o’clock pm Khal Chassidim [STREET_ADDRESS]" at bounding box center [1044, 658] width 479 height 79
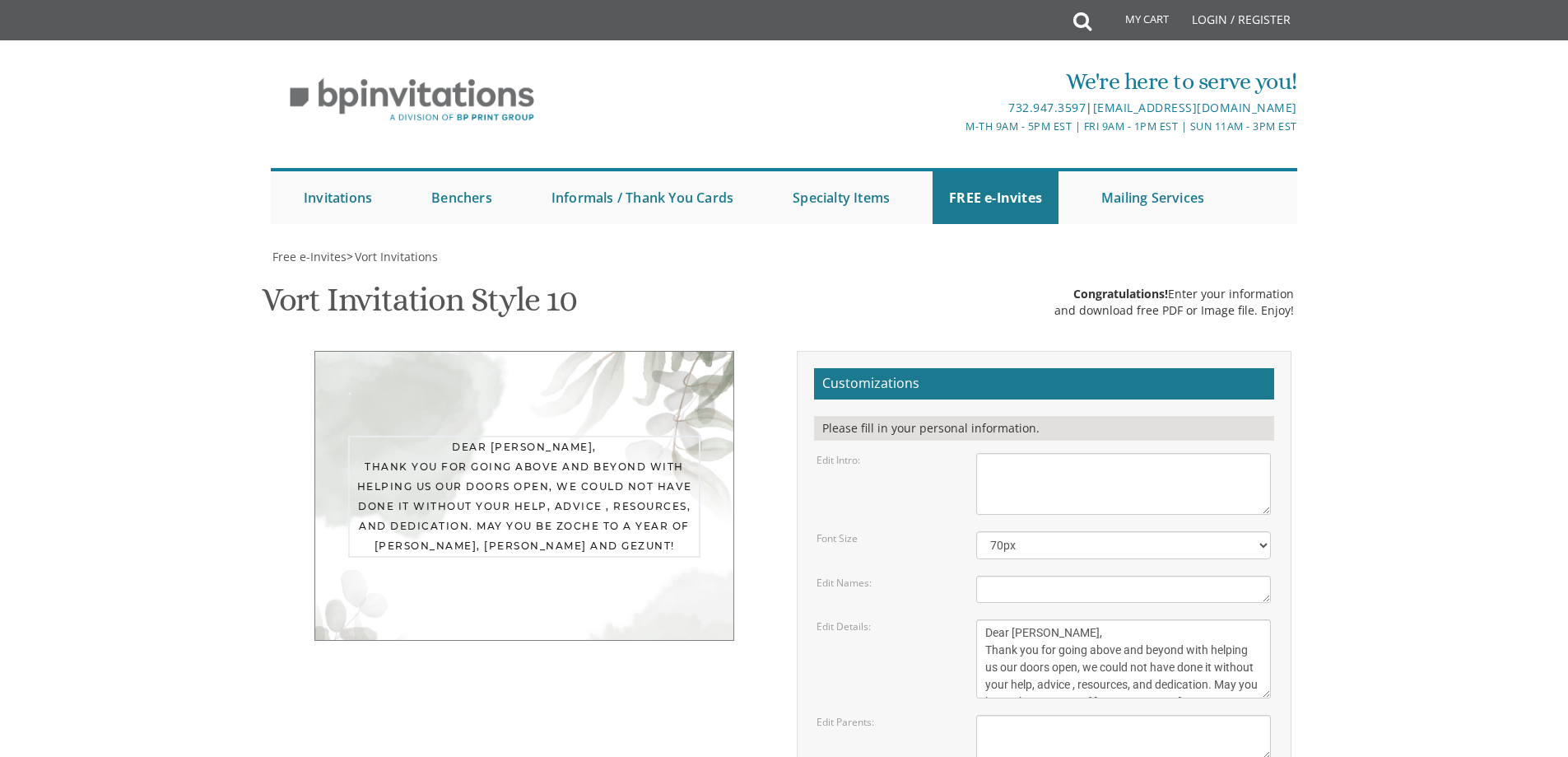
click at [1127, 619] on textarea "[DATE] seven o’clock pm Khal Chassidim [STREET_ADDRESS]" at bounding box center [1123, 658] width 295 height 79
click at [637, 548] on div "Dear [PERSON_NAME], Thank you for going above and beyond with helping us our do…" at bounding box center [524, 496] width 353 height 121
click at [625, 514] on div "Dear [PERSON_NAME], Thank you for going above and beyond with helping us our do…" at bounding box center [524, 495] width 353 height 119
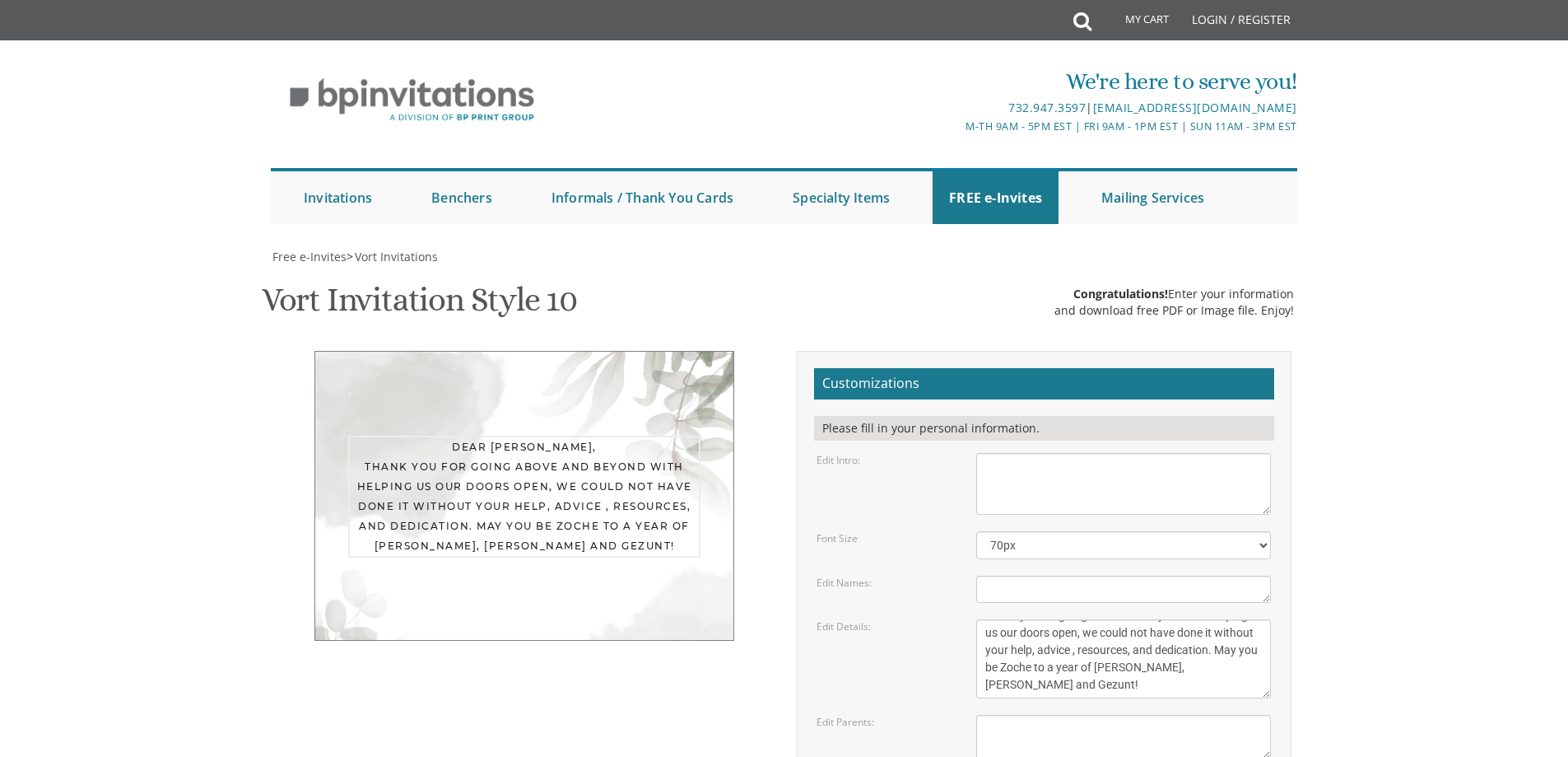
drag, startPoint x: 980, startPoint y: 631, endPoint x: 1241, endPoint y: 709, distance: 272.4
click at [1241, 709] on form "Customizations Please fill in your personal information. Edit Intro: With much …" at bounding box center [1045, 636] width 460 height 537
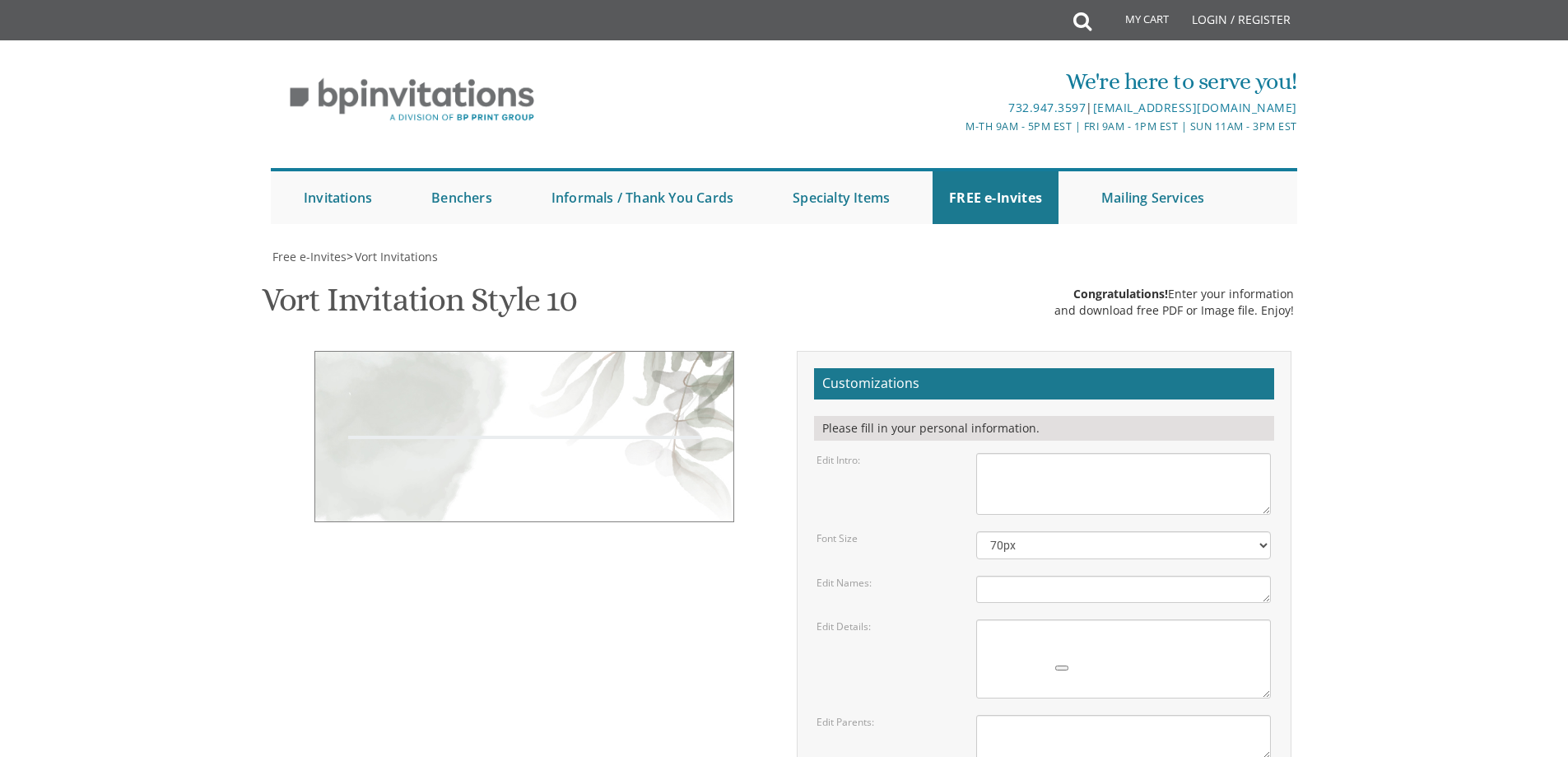
click at [1000, 587] on textarea "[PERSON_NAME] & Baila" at bounding box center [1123, 589] width 295 height 27
paste textarea "Dear [PERSON_NAME], Thank you for going above and beyond with helping us our do…"
type textarea "Dear [PERSON_NAME], Thank you for going above and beyond with helping us our do…"
click at [1026, 539] on select "40px 50px 60px 70px 80px" at bounding box center [1123, 545] width 295 height 28
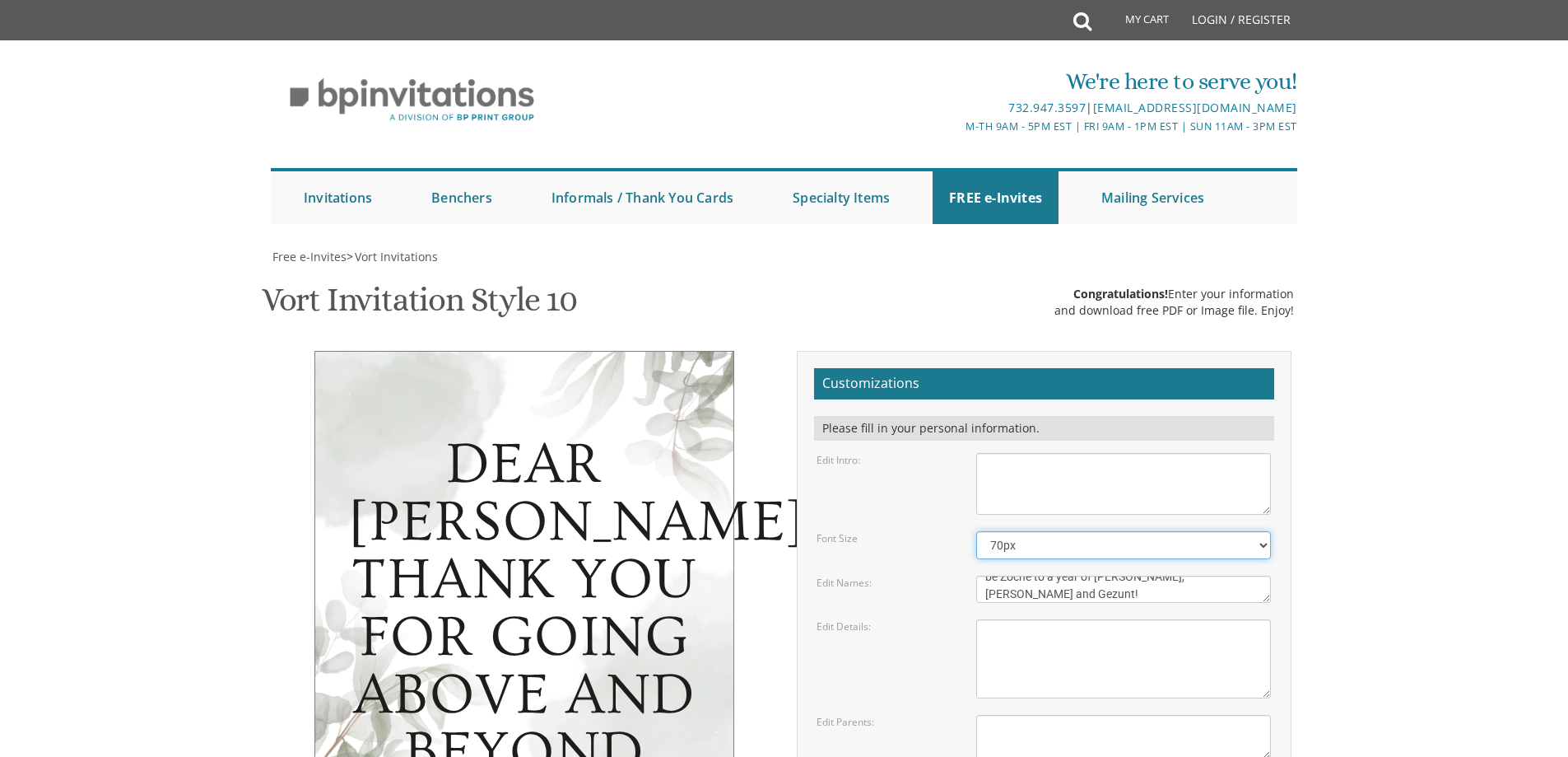
select select "40px"
click at [976, 531] on select "40px 50px 60px 70px 80px" at bounding box center [1123, 545] width 295 height 28
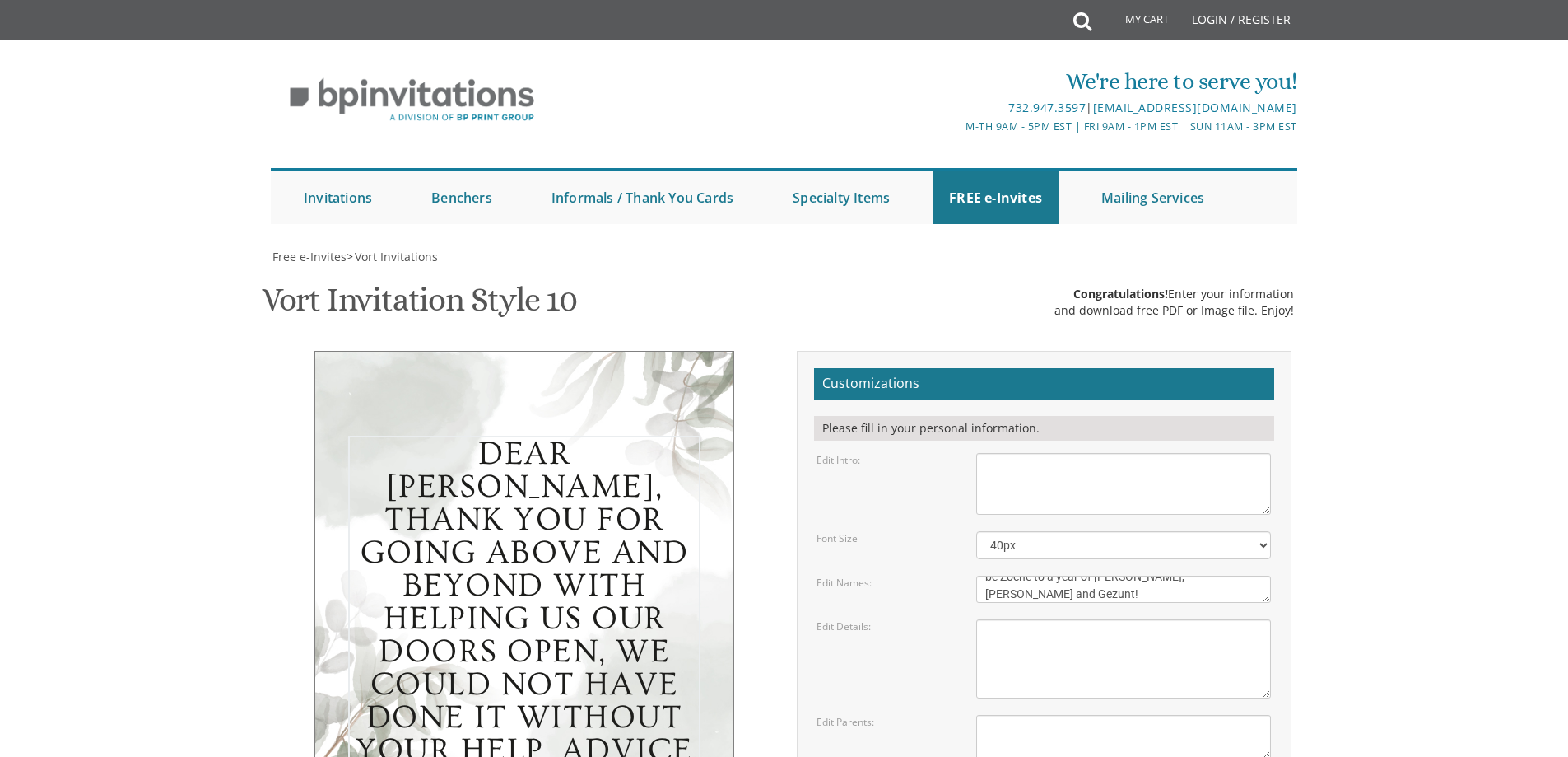
scroll to position [0, 0]
drag, startPoint x: 1148, startPoint y: 268, endPoint x: 976, endPoint y: 206, distance: 182.8
click at [976, 368] on form "Customizations Please fill in your personal information. Edit Intro: With much …" at bounding box center [1045, 636] width 460 height 537
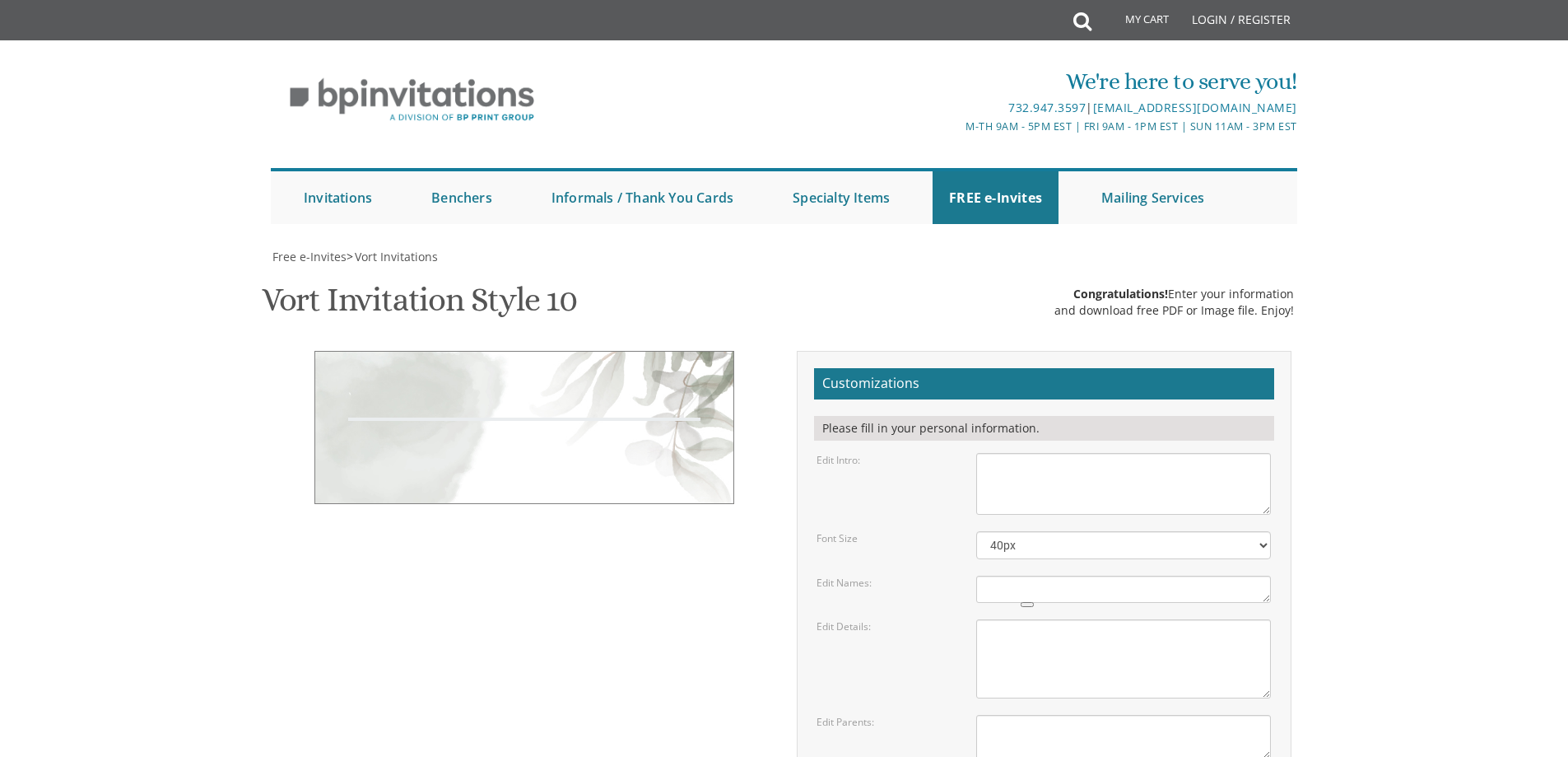
click at [1010, 453] on textarea "With much gratitude to Hashem We would like to invite you to The vort of our de…" at bounding box center [1123, 483] width 295 height 62
click at [1016, 619] on textarea "[DATE] seven o’clock pm Khal Chassidim [STREET_ADDRESS]" at bounding box center [1123, 658] width 295 height 79
paste textarea "Dear [PERSON_NAME], Thank you for going above and beyond with helping us our do…"
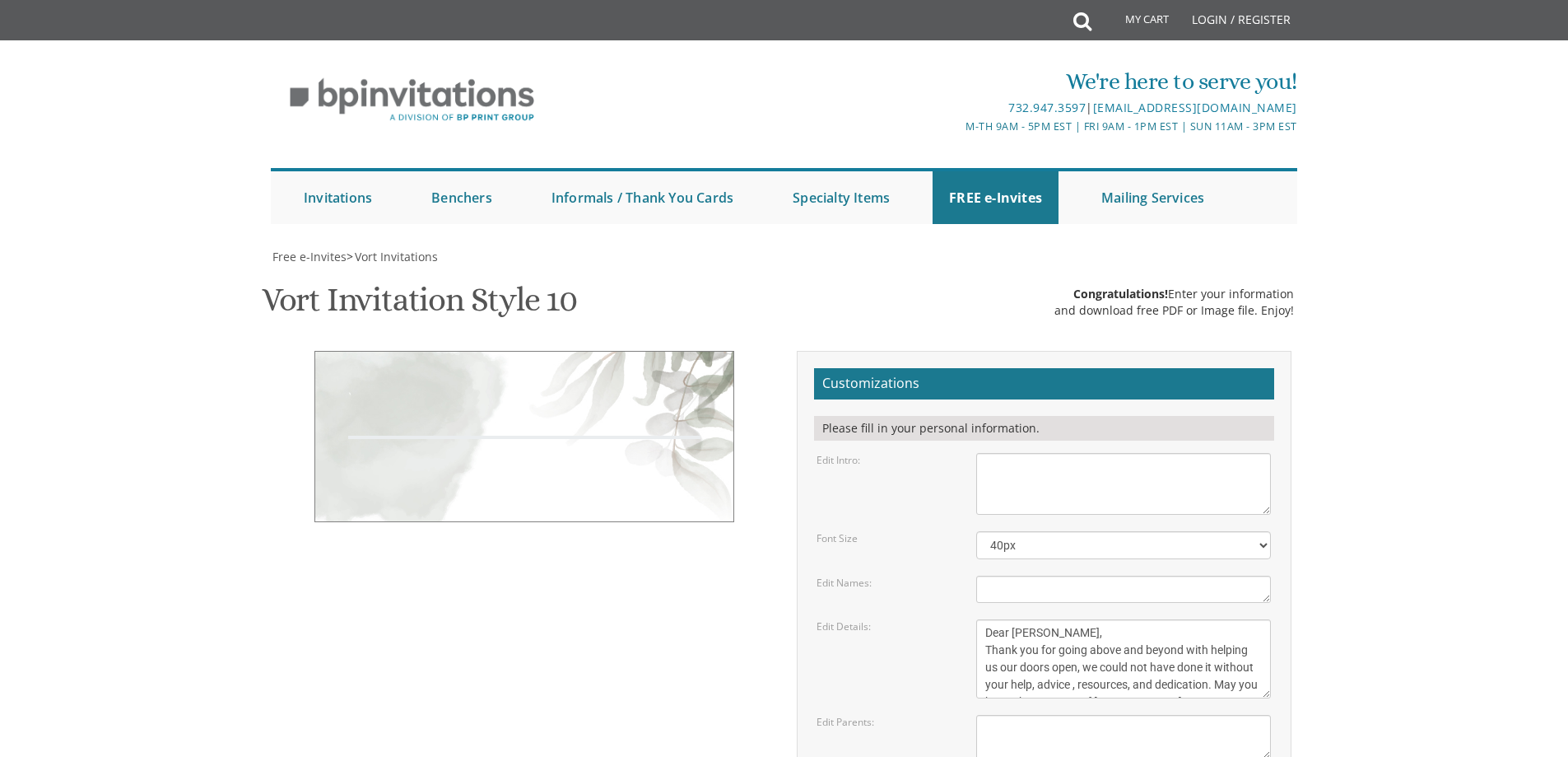
scroll to position [30, 0]
type textarea "Dear [PERSON_NAME], Thank you for going above and beyond with helping us our do…"
click at [871, 715] on div "Edit Parents: [PERSON_NAME] and [PERSON_NAME] [PERSON_NAME] and [PERSON_NAME]" at bounding box center [1044, 737] width 479 height 44
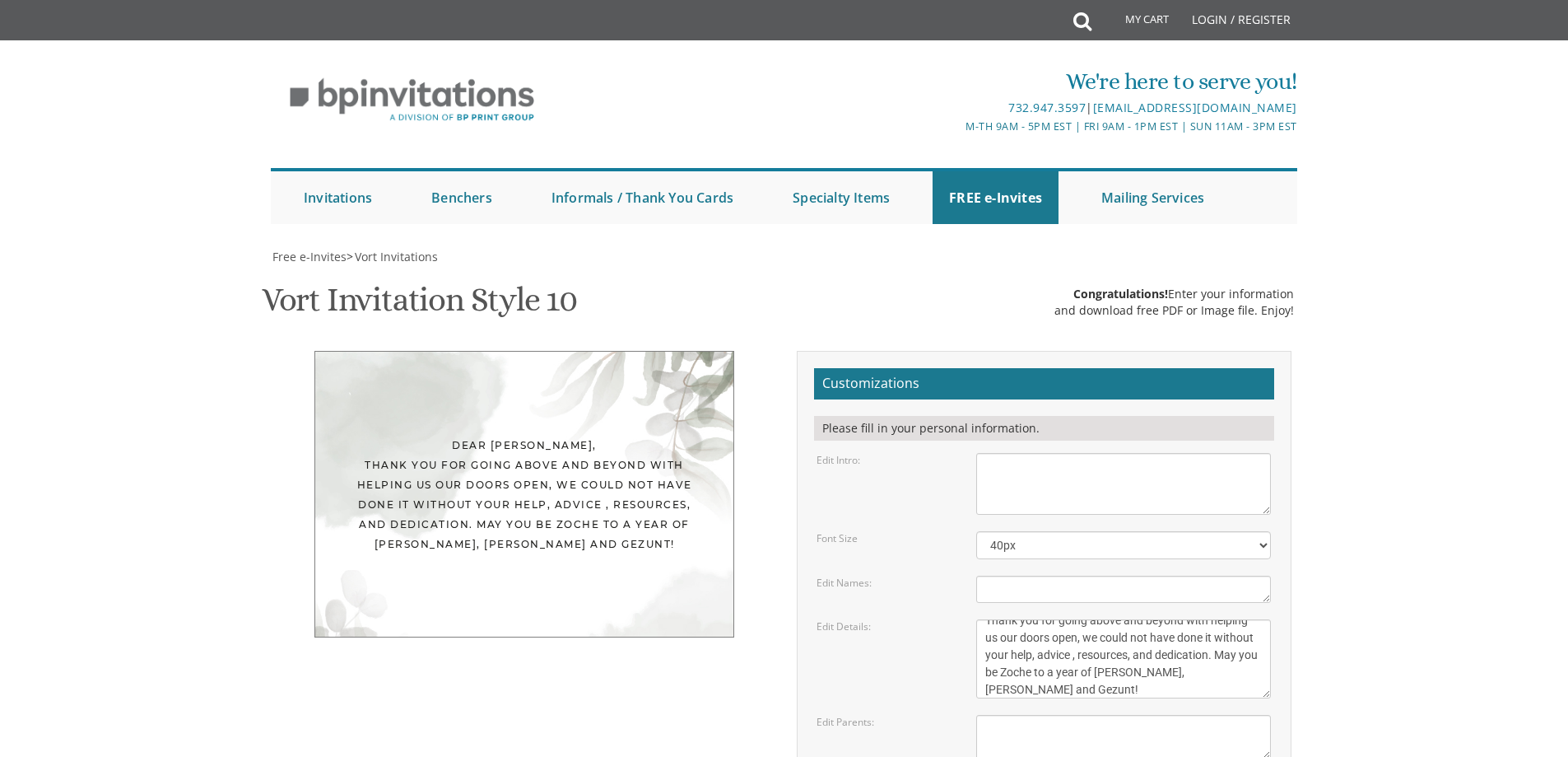
scroll to position [0, 0]
click at [575, 525] on div "Dear [PERSON_NAME], Thank you for going above and beyond with helping us our do…" at bounding box center [524, 495] width 353 height 119
click at [589, 635] on div "Dear [PERSON_NAME], Thank you for going above and beyond with helping us our do…" at bounding box center [524, 494] width 420 height 286
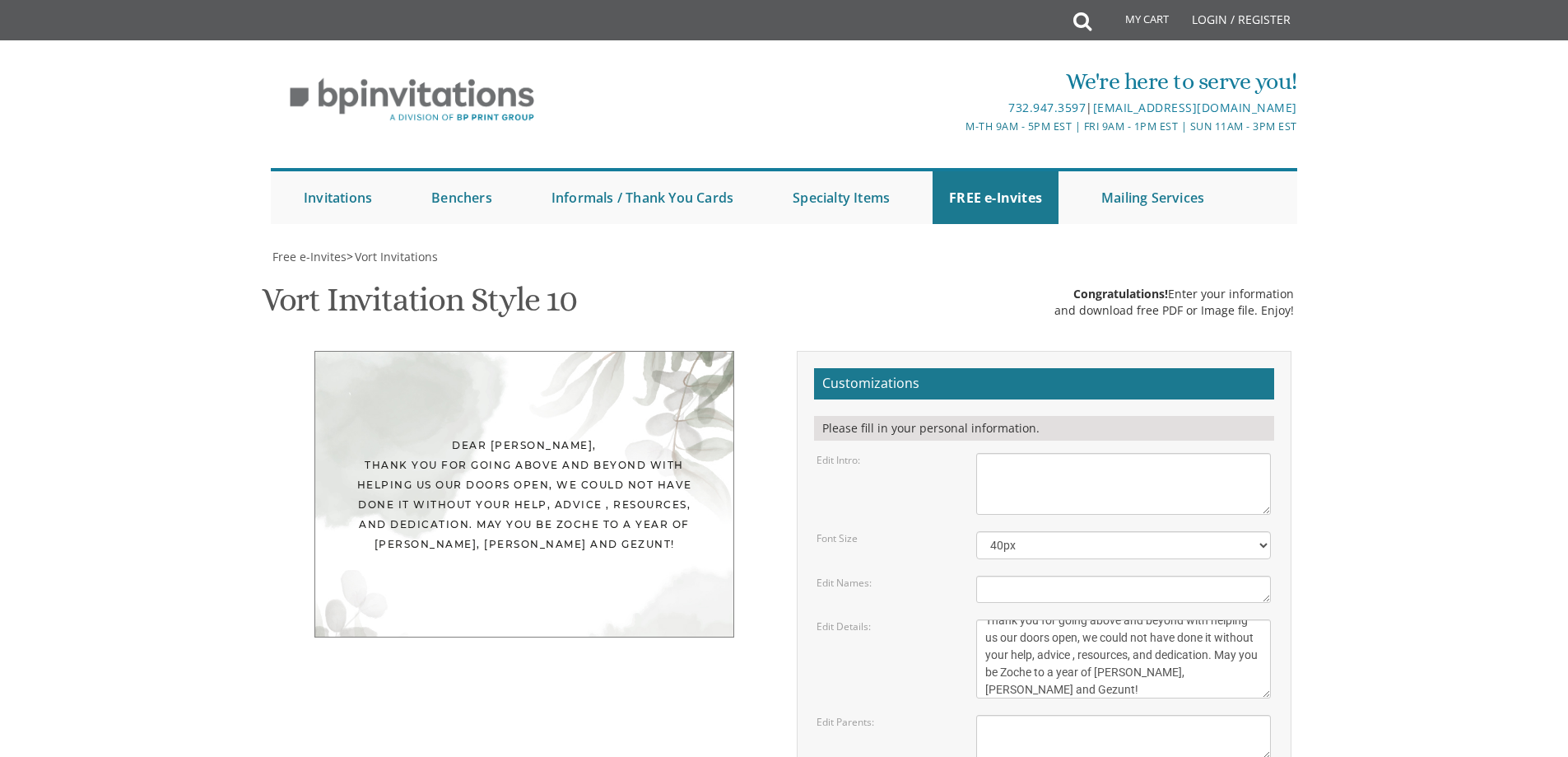
type input "[PERSON_NAME][EMAIL_ADDRESS][DOMAIN_NAME]"
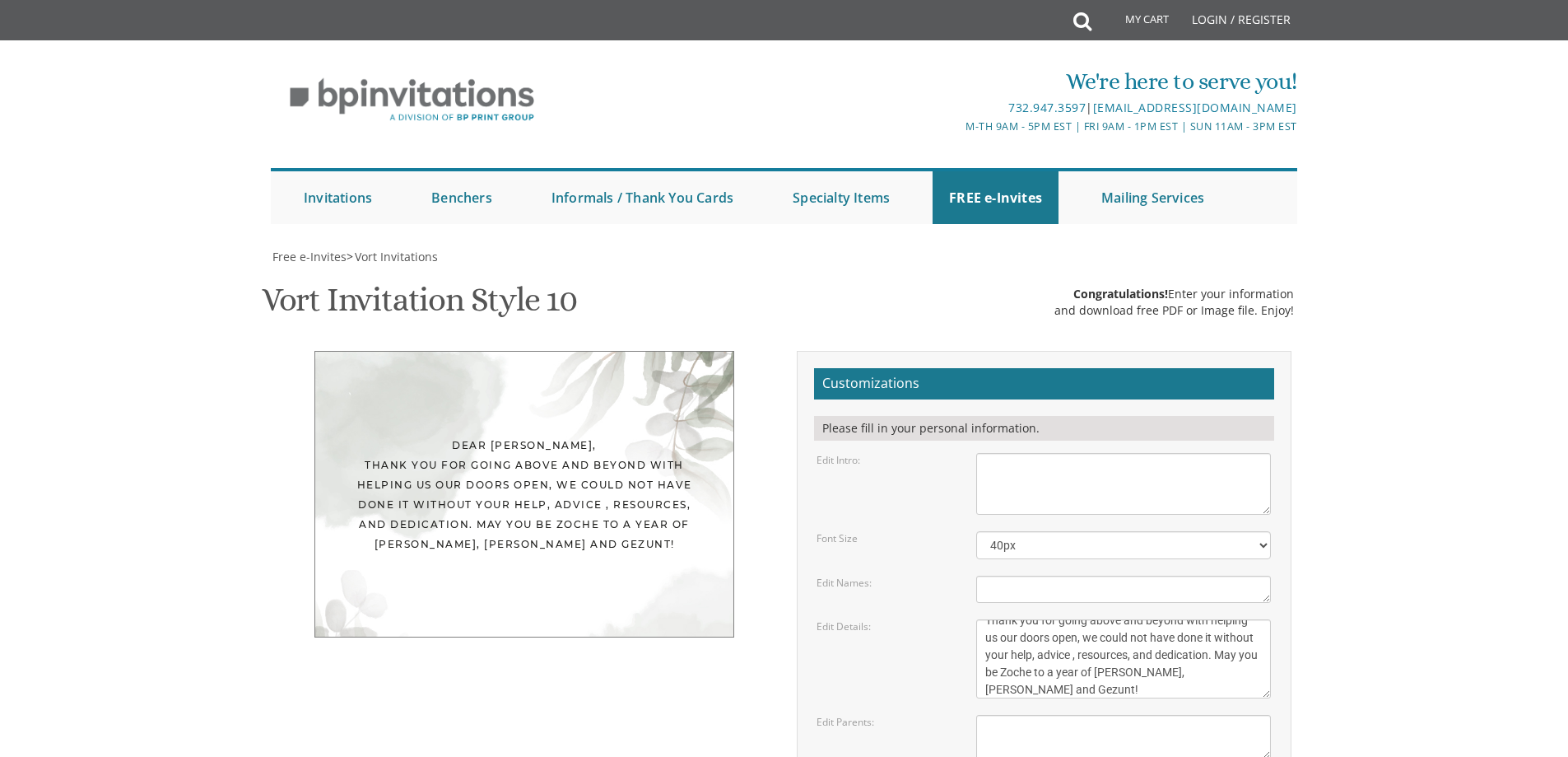
scroll to position [165, 0]
drag, startPoint x: 1041, startPoint y: 477, endPoint x: 1073, endPoint y: 492, distance: 35.3
click at [1041, 619] on textarea "[DATE] seven o’clock pm Khal Chassidim [STREET_ADDRESS]" at bounding box center [1123, 658] width 295 height 79
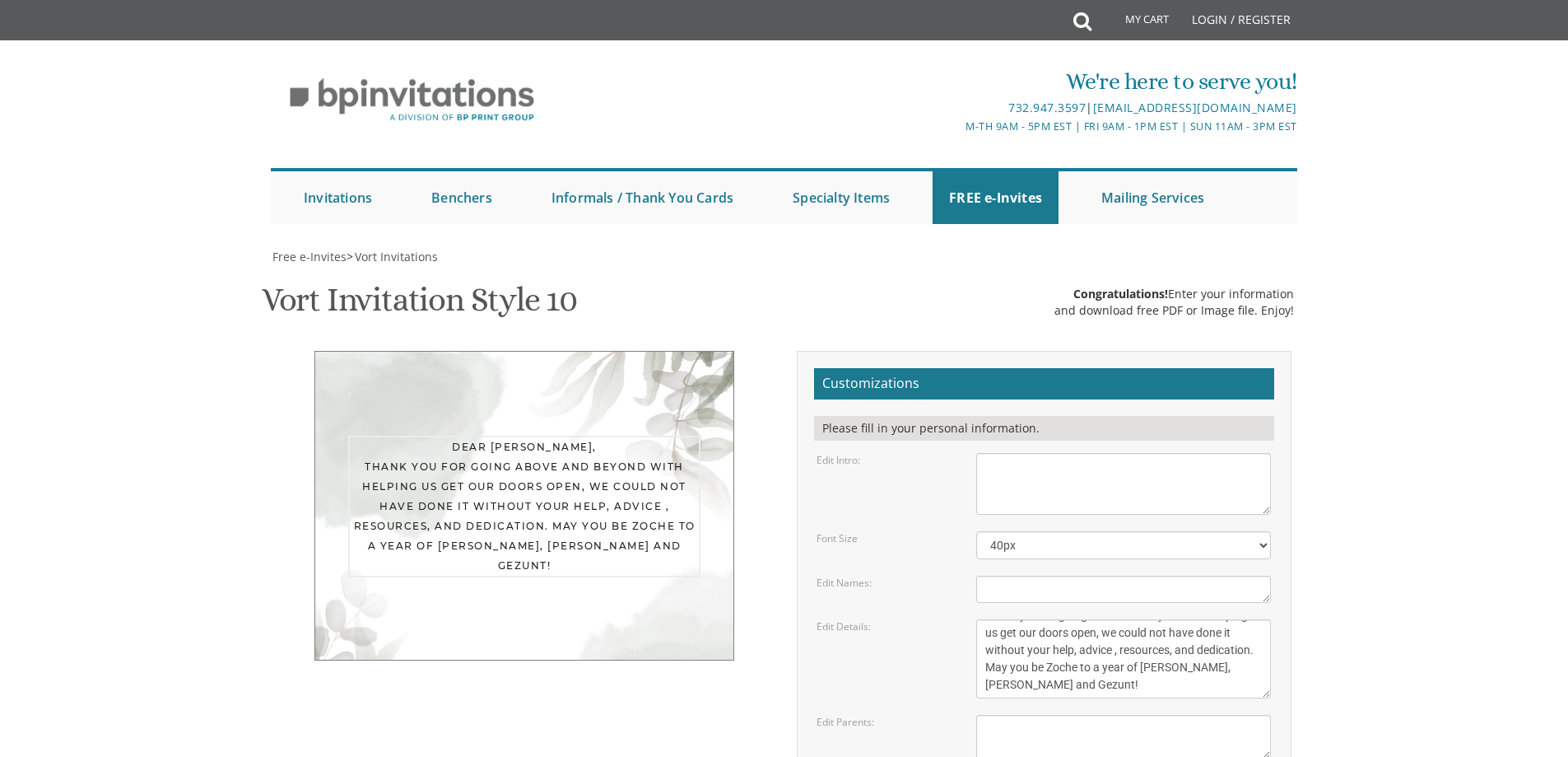
scroll to position [0, 0]
drag, startPoint x: 1148, startPoint y: 441, endPoint x: 982, endPoint y: 351, distance: 188.8
click at [982, 368] on form "Customizations Please fill in your personal information. Edit Intro: With much …" at bounding box center [1045, 636] width 460 height 537
type textarea "Dear [PERSON_NAME], HKB"H put you into my life in the nick of time. You have en…"
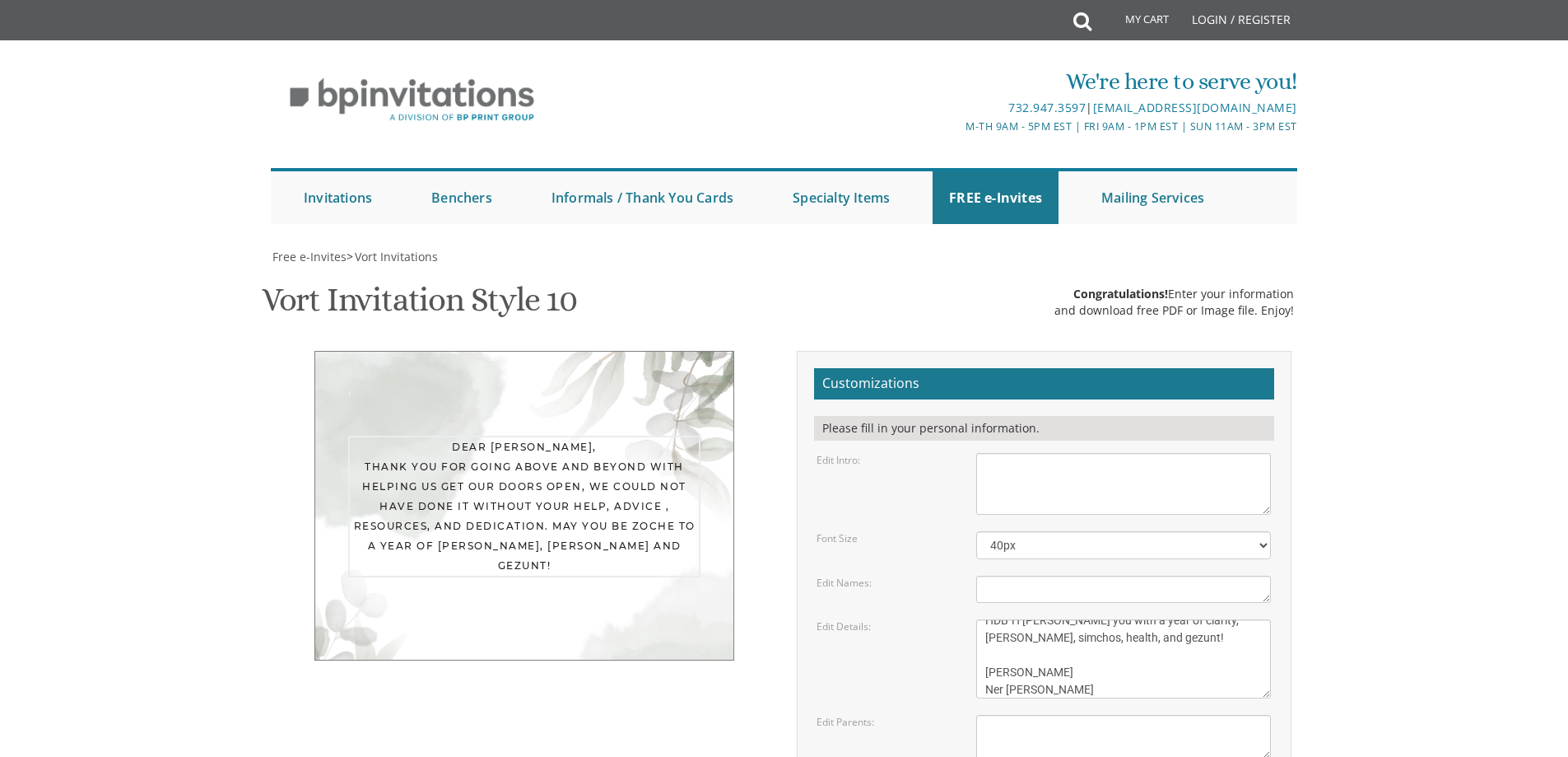
click at [1435, 446] on body "My Cart Total: View Cart Item(s) Submit My Cart Total: View Cart Item(s) Login …" at bounding box center [784, 686] width 1568 height 1371
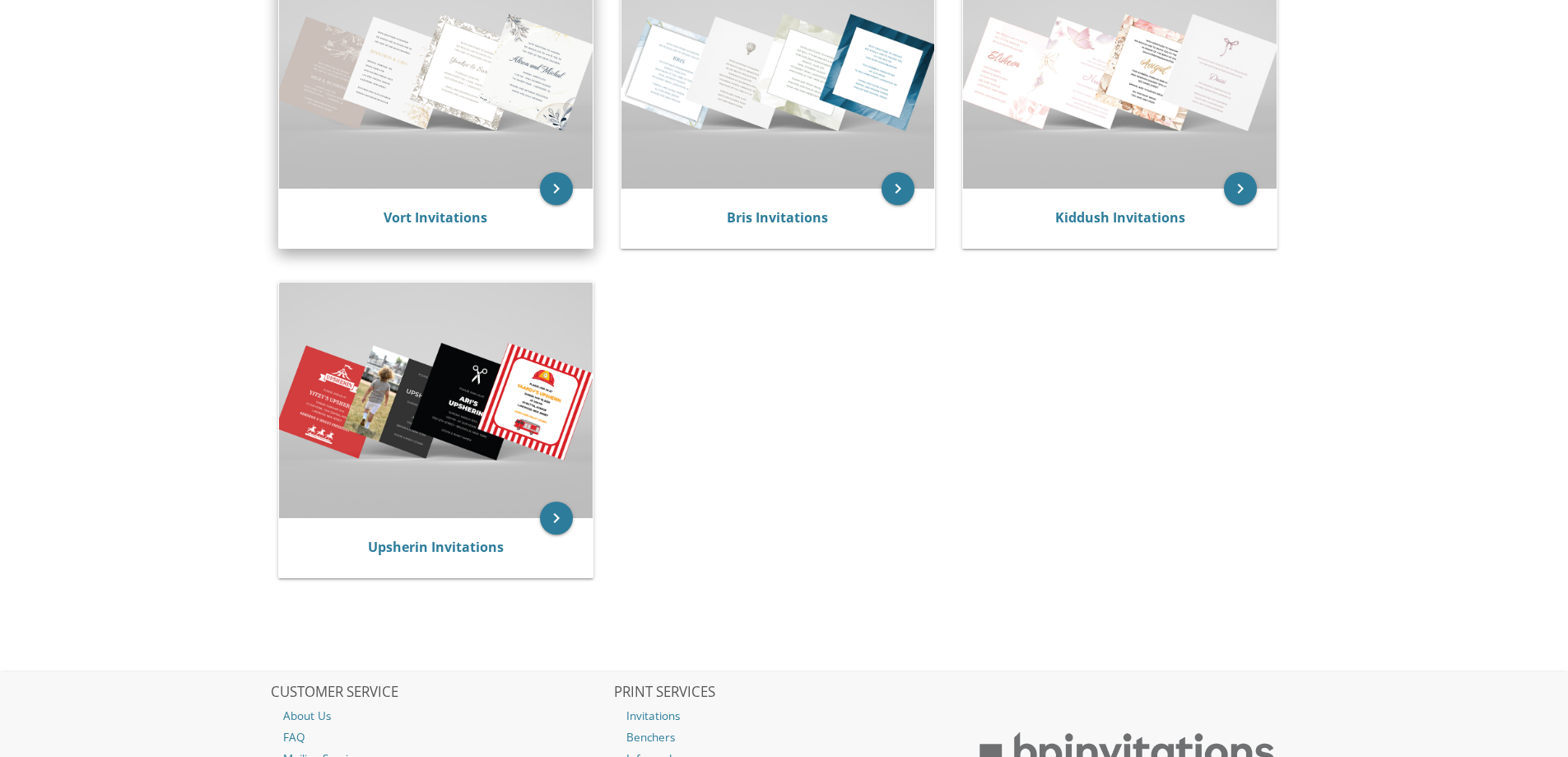
click at [486, 127] on img at bounding box center [436, 71] width 313 height 234
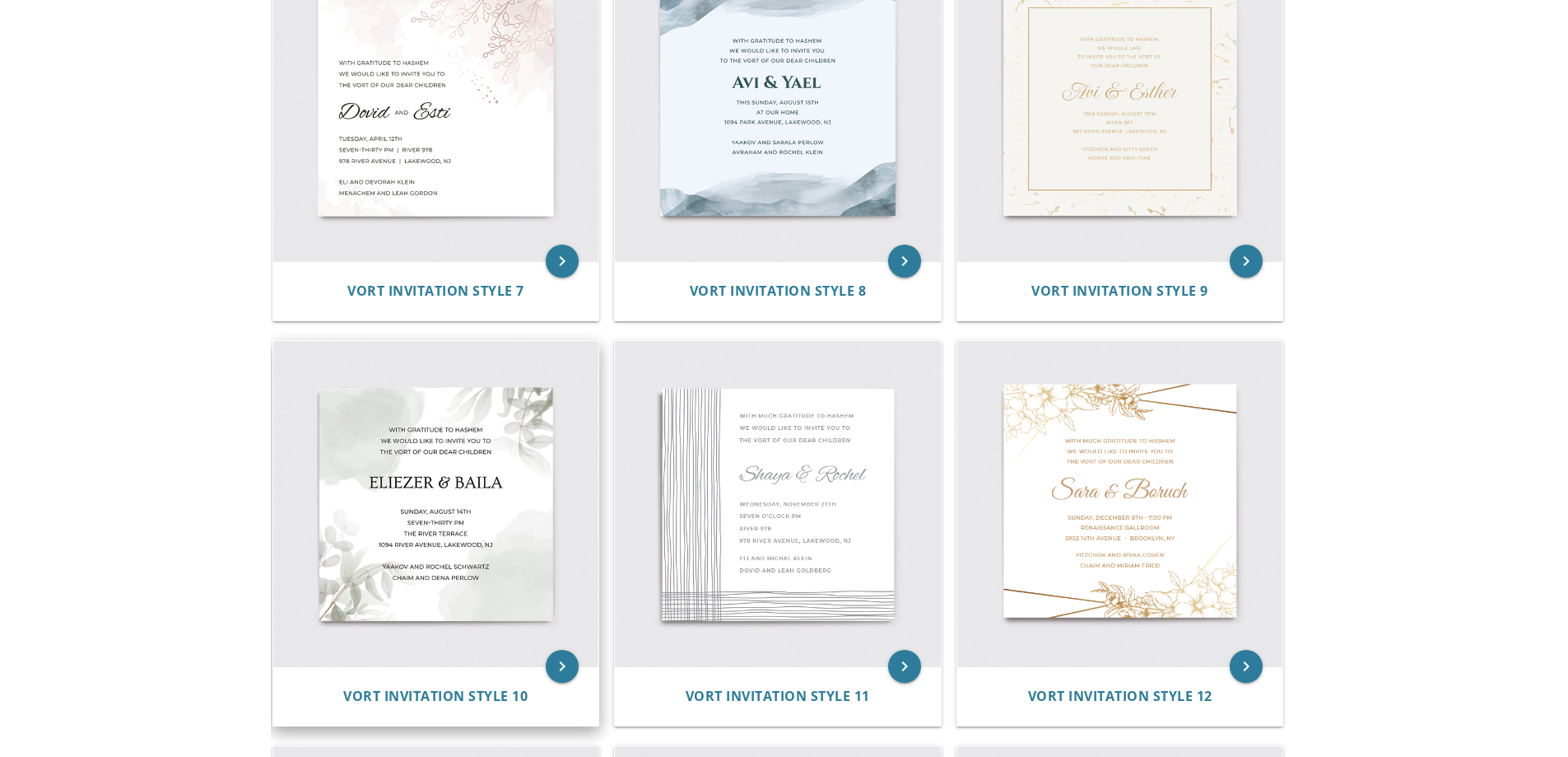
scroll to position [1377, 0]
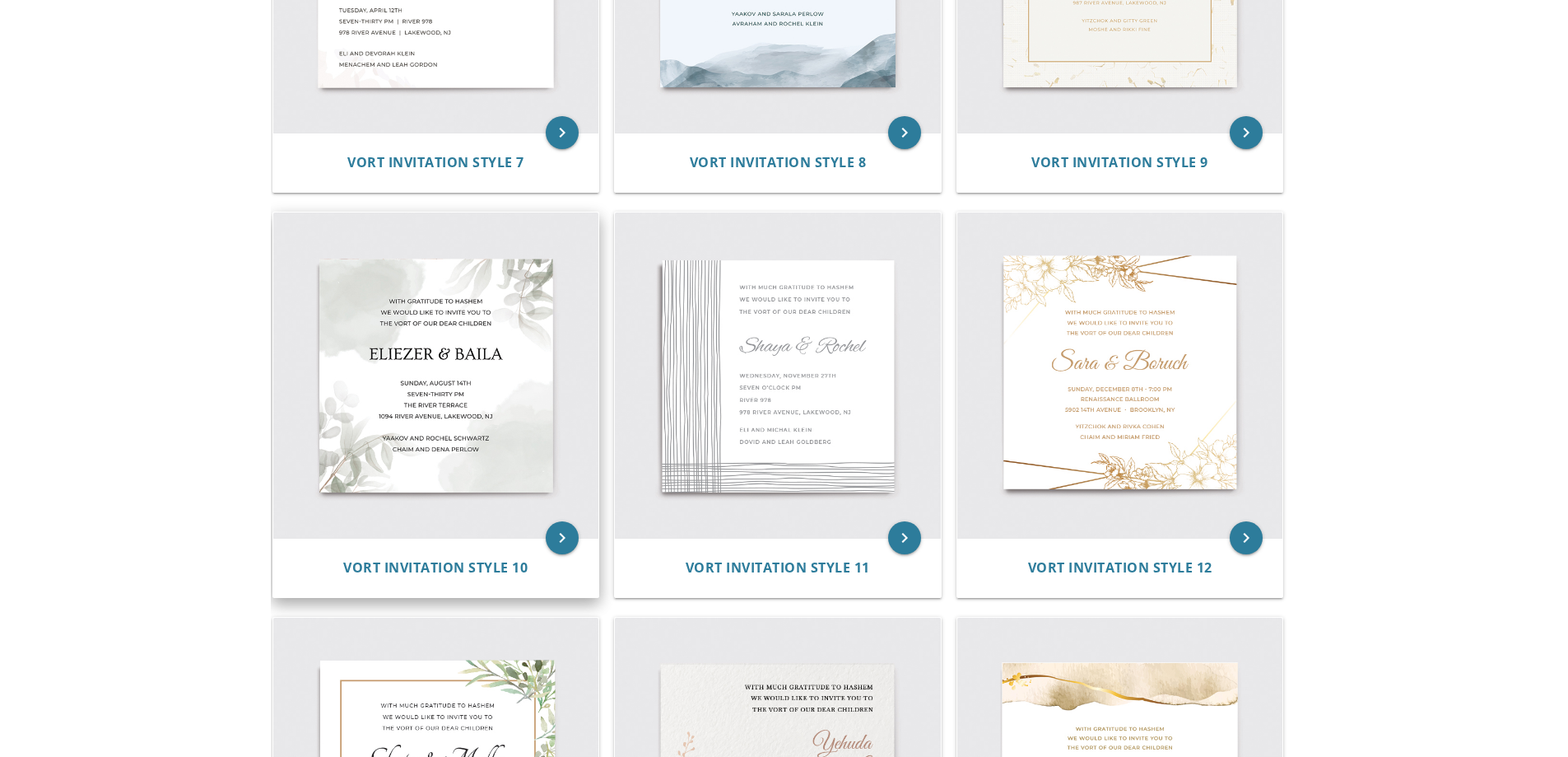
click at [484, 364] on img at bounding box center [437, 376] width 326 height 326
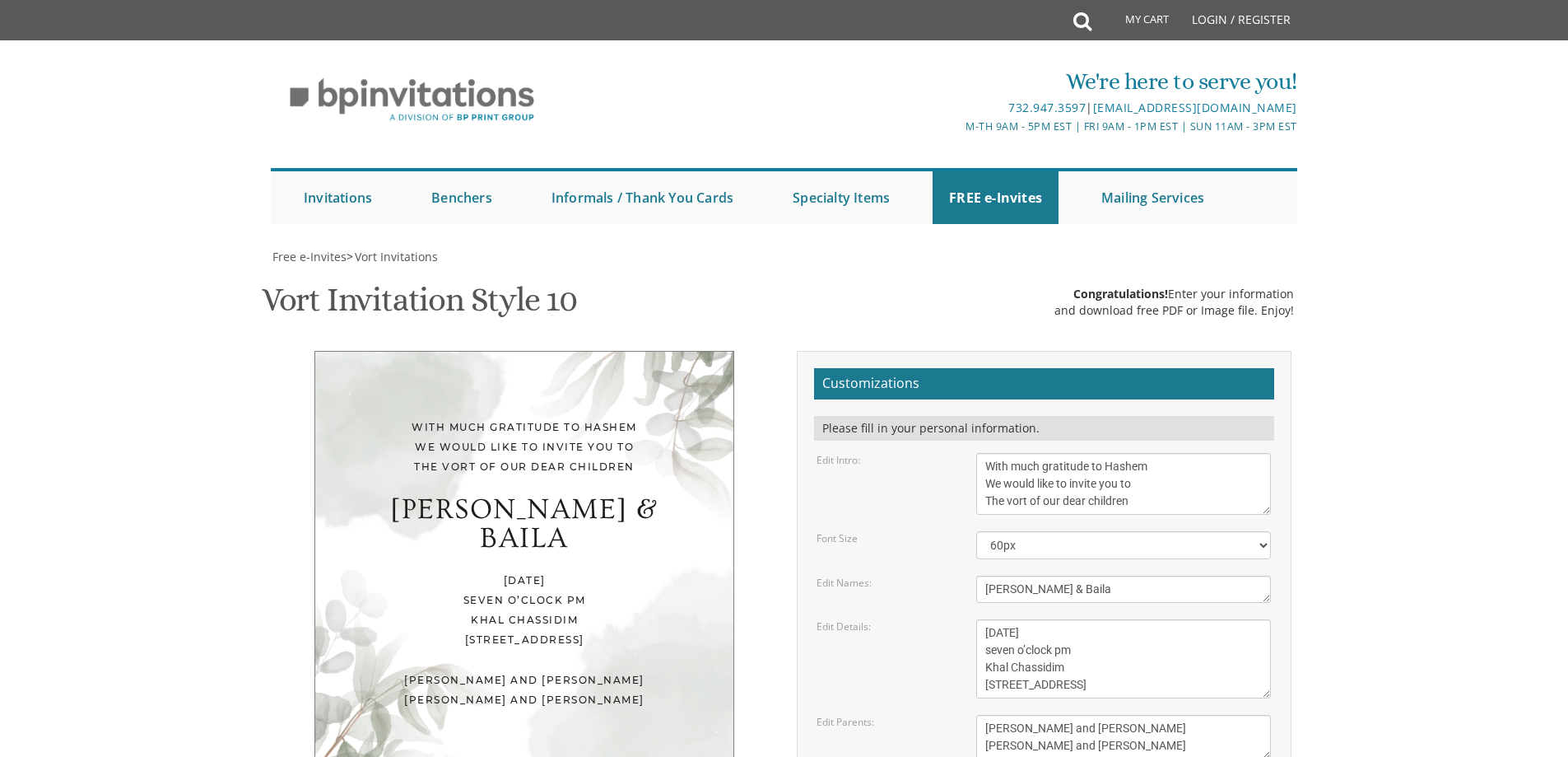
scroll to position [247, 0]
drag, startPoint x: 990, startPoint y: 234, endPoint x: 849, endPoint y: 225, distance: 141.3
click at [849, 453] on div "Edit Intro: With much gratitude to Hashem We would like to invite you to The vo…" at bounding box center [1044, 483] width 479 height 62
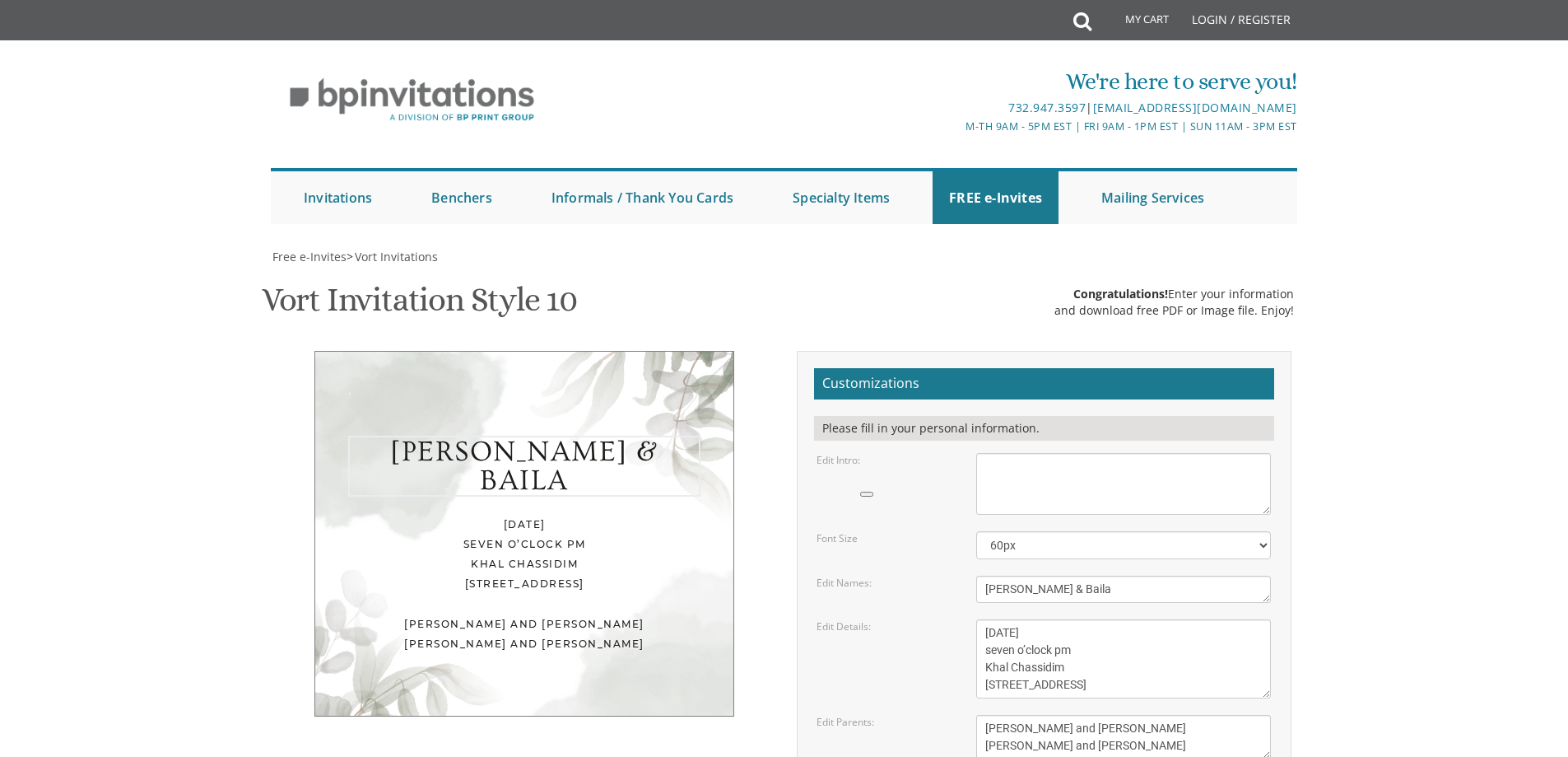
drag, startPoint x: 933, startPoint y: 331, endPoint x: 900, endPoint y: 330, distance: 33.0
click at [900, 575] on div "Edit Names: [PERSON_NAME] & Baila" at bounding box center [1044, 589] width 479 height 27
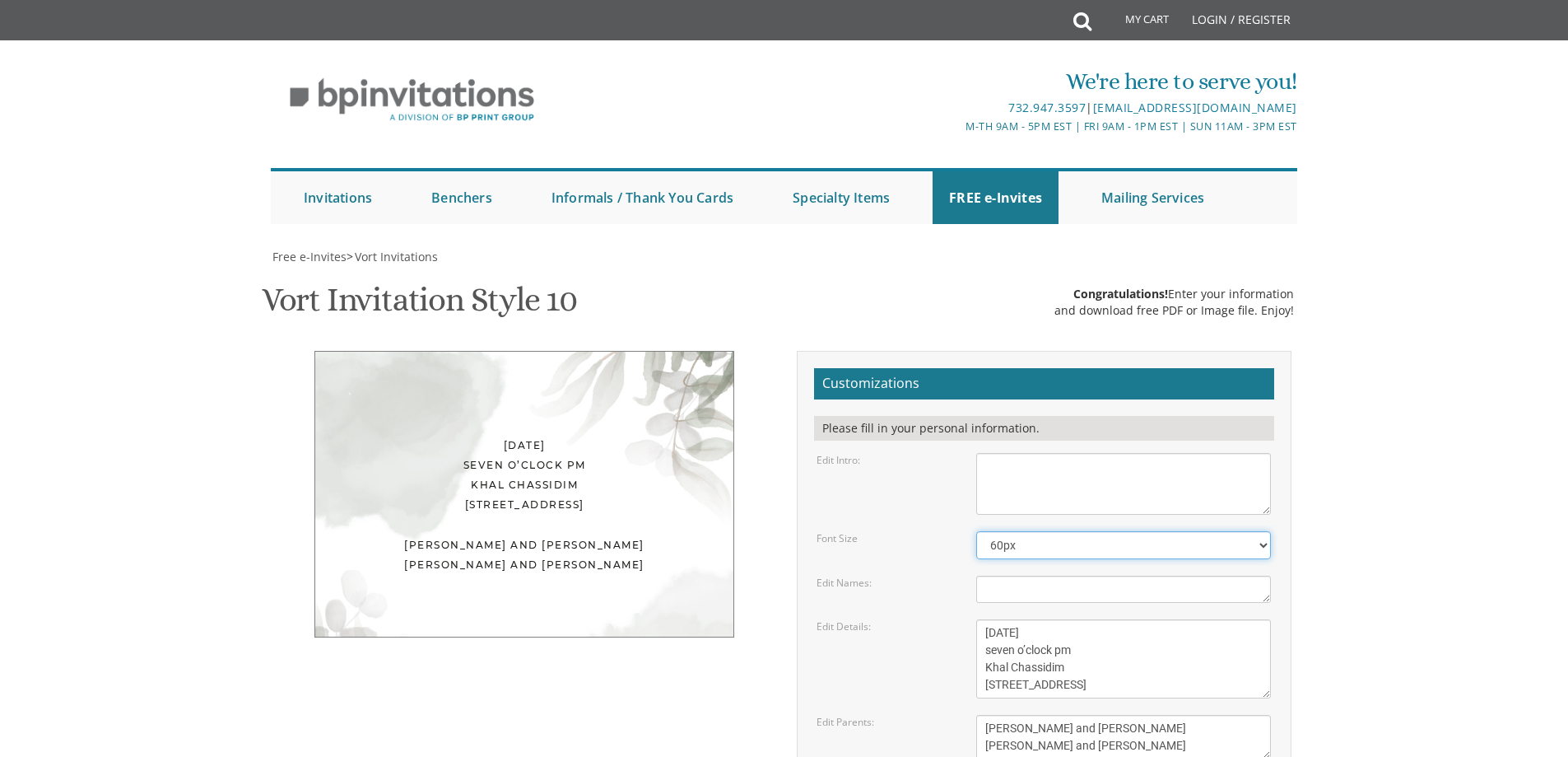
drag, startPoint x: 1051, startPoint y: 297, endPoint x: 877, endPoint y: 308, distance: 174.3
click at [877, 531] on div "Font Size 40px 50px 60px 70px 80px" at bounding box center [1044, 545] width 479 height 28
click at [1362, 431] on body "My Cart Total: View Cart Item(s) Submit My Cart Total: View Cart Item(s) Login …" at bounding box center [784, 686] width 1568 height 1371
drag, startPoint x: 1015, startPoint y: 437, endPoint x: 922, endPoint y: 387, distance: 105.6
click at [922, 619] on div "Edit Details: [DATE] seven o’clock pm Khal Chassidim [STREET_ADDRESS]" at bounding box center [1044, 658] width 479 height 79
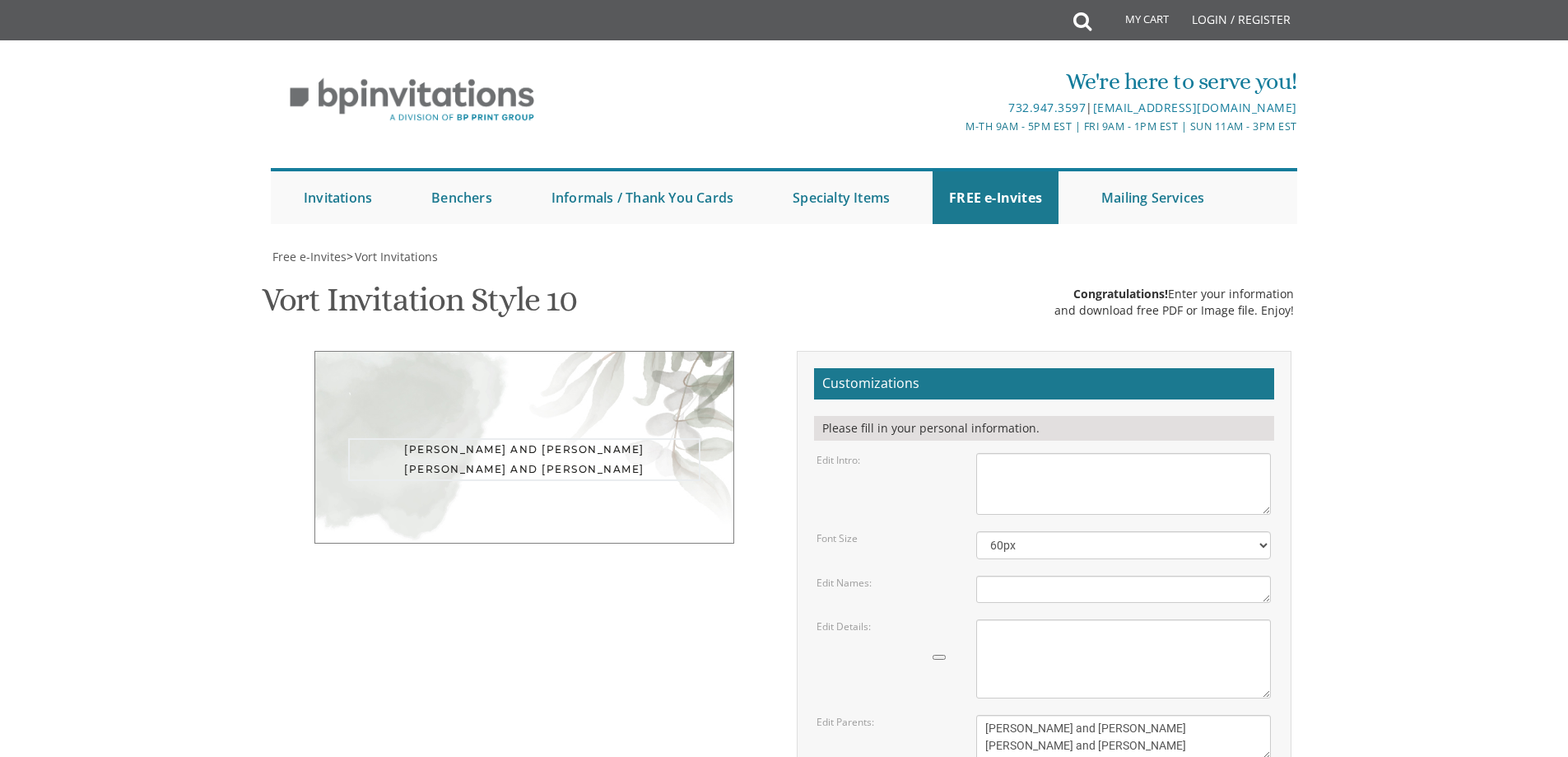
drag, startPoint x: 1140, startPoint y: 504, endPoint x: 921, endPoint y: 433, distance: 230.2
click at [921, 433] on form "Customizations Please fill in your personal information. Edit Intro: With much …" at bounding box center [1045, 636] width 460 height 537
click at [924, 619] on div "Edit Details: Wednesday, November 27th seven o’clock pm Khal Chassidim 1401 Ced…" at bounding box center [1044, 658] width 479 height 79
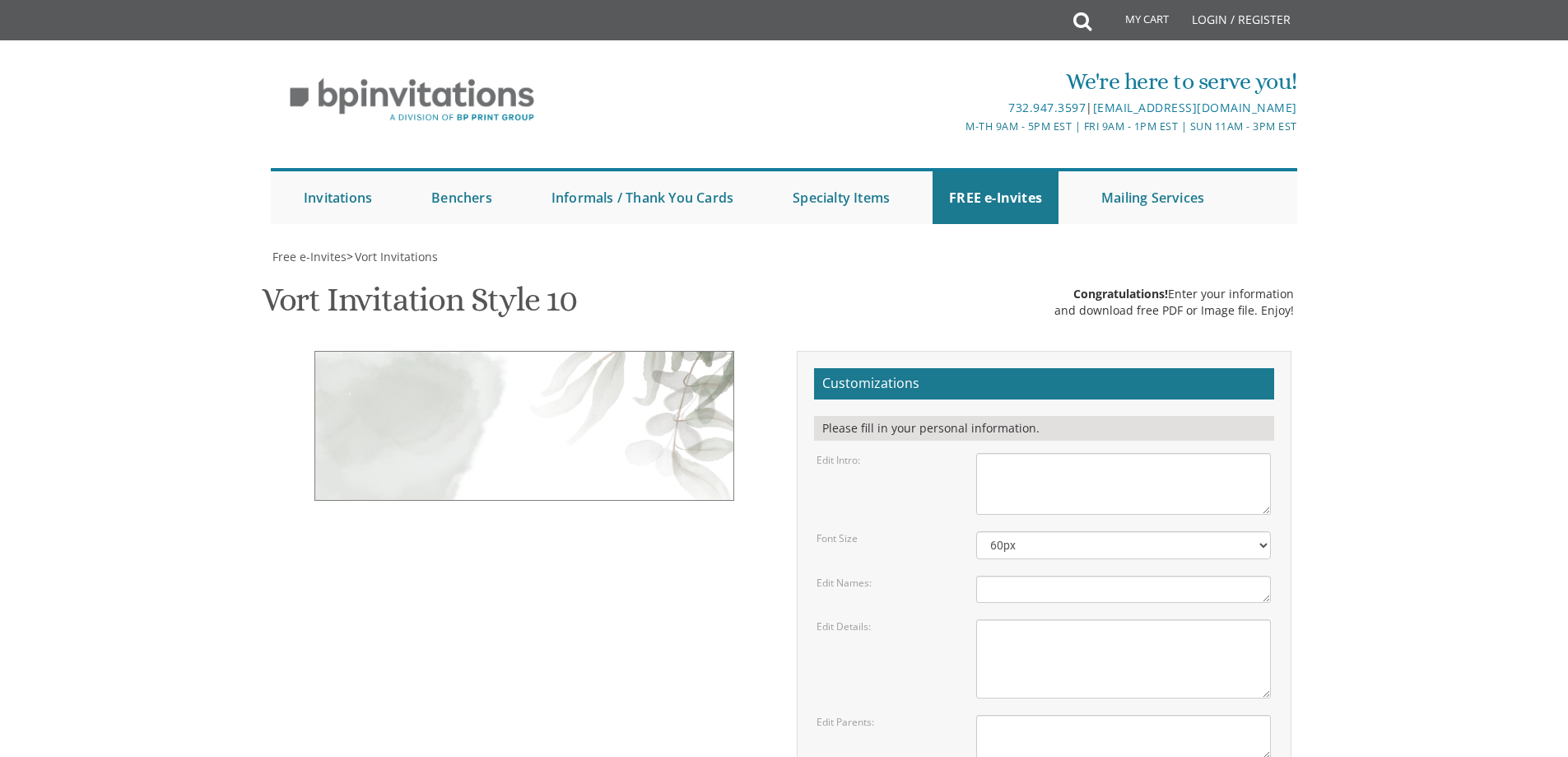
click at [1007, 453] on textarea "With much gratitude to Hashem We would like to invite you to The vort of our de…" at bounding box center [1123, 483] width 295 height 62
paste textarea "• Dear Avishalom, thank you for going above and beyond with helping us get our …"
drag, startPoint x: 1208, startPoint y: 220, endPoint x: 1176, endPoint y: 220, distance: 32.0
click at [1176, 453] on textarea "With much gratitude to Hashem We would like to invite you to The vort of our de…" at bounding box center [1123, 483] width 295 height 62
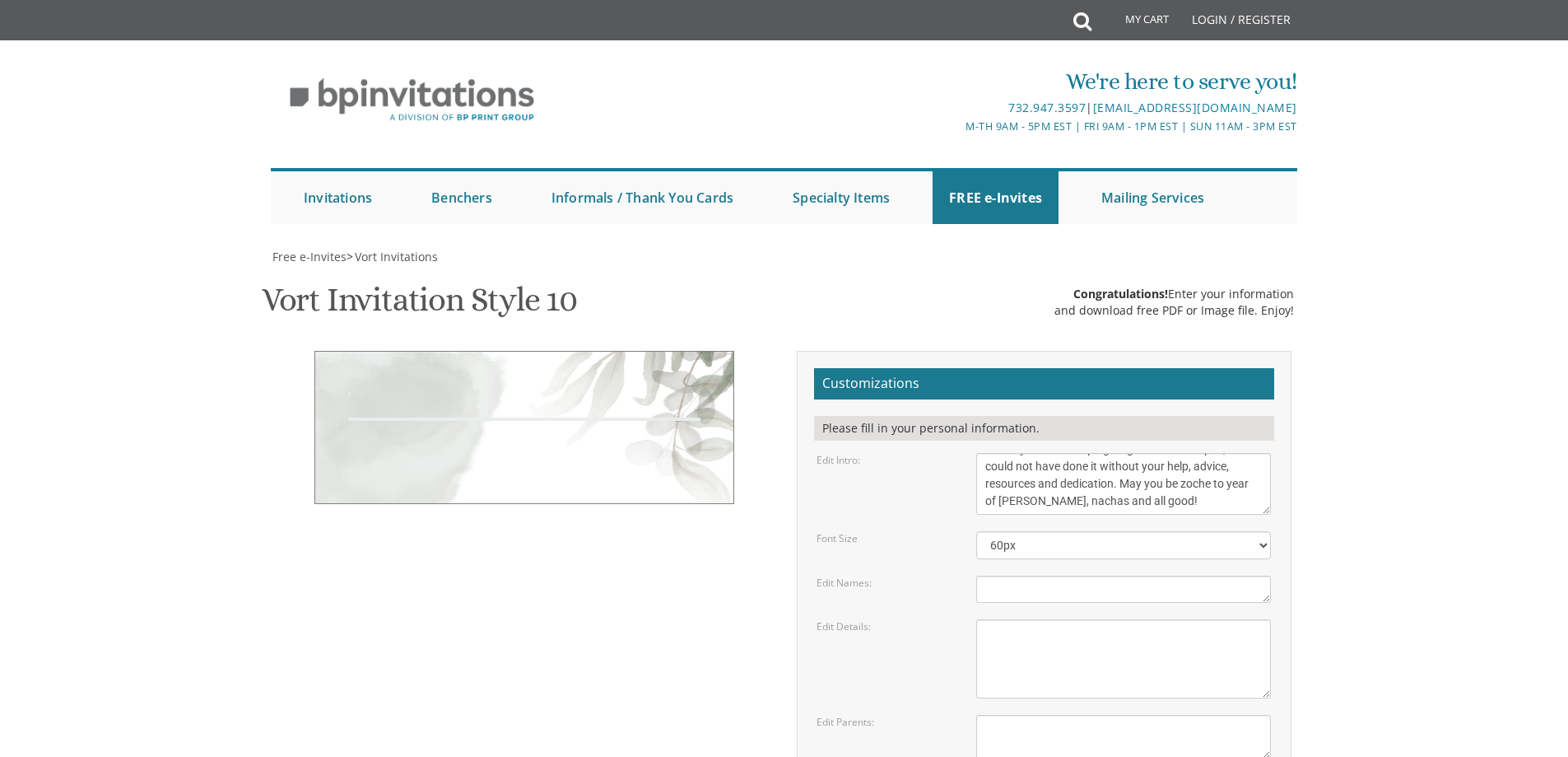
type textarea "• Dear Avishalom, thank you for going above and beyond with helping us get our …"
click at [1354, 267] on body "My Cart Total: View Cart Item(s) Submit My Cart Total: View Cart Item(s) Login …" at bounding box center [784, 686] width 1568 height 1371
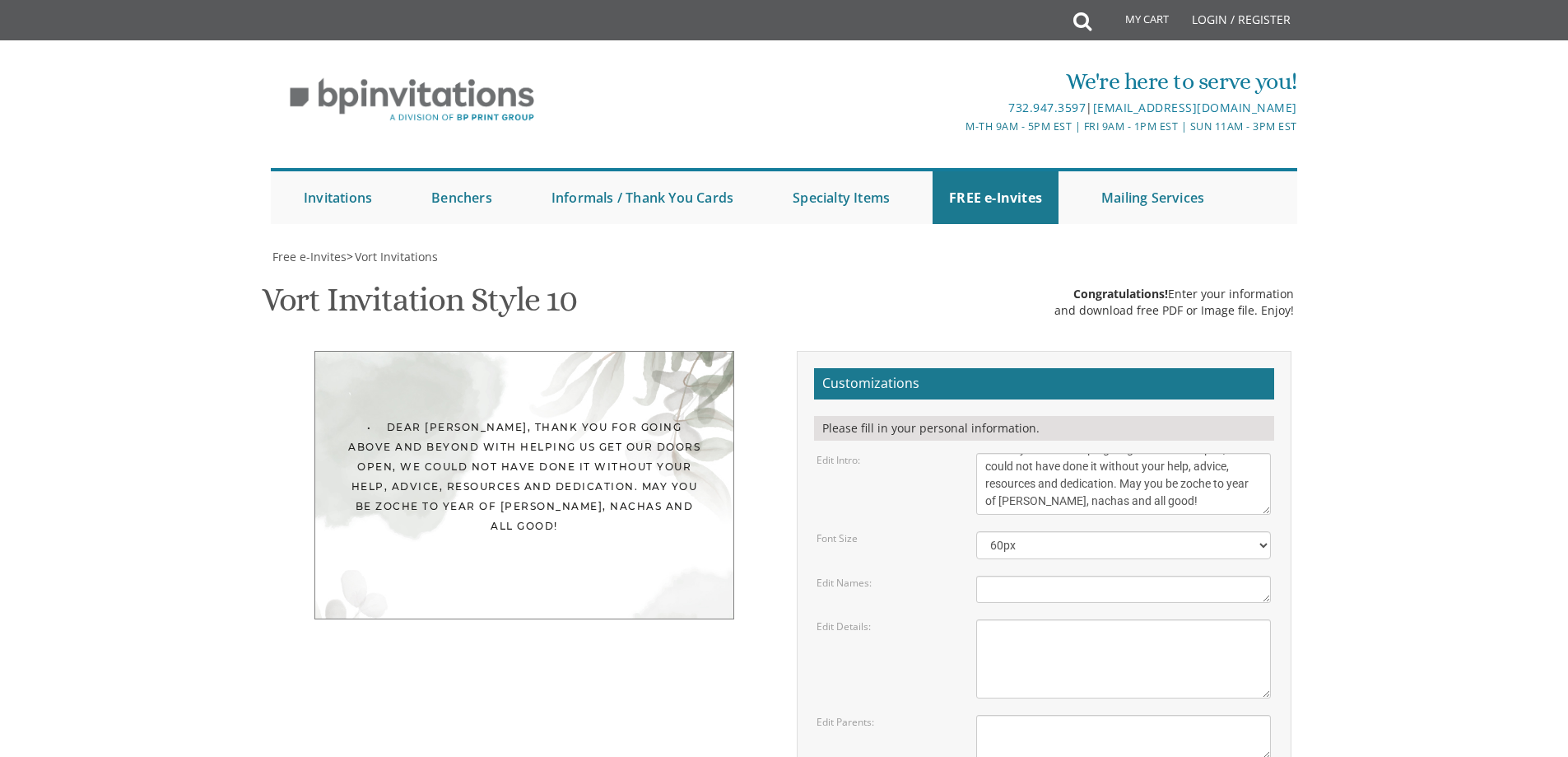
click at [1022, 619] on textarea "Wednesday, November 27th seven o’clock pm Khal Chassidim 1401 Cedar Row, Lakewo…" at bounding box center [1123, 658] width 295 height 79
type textarea "Chaim Friedman Ner Bais Yaakov"
click at [887, 427] on form "Customizations Please fill in your personal information. Edit Intro: With much …" at bounding box center [1045, 636] width 460 height 537
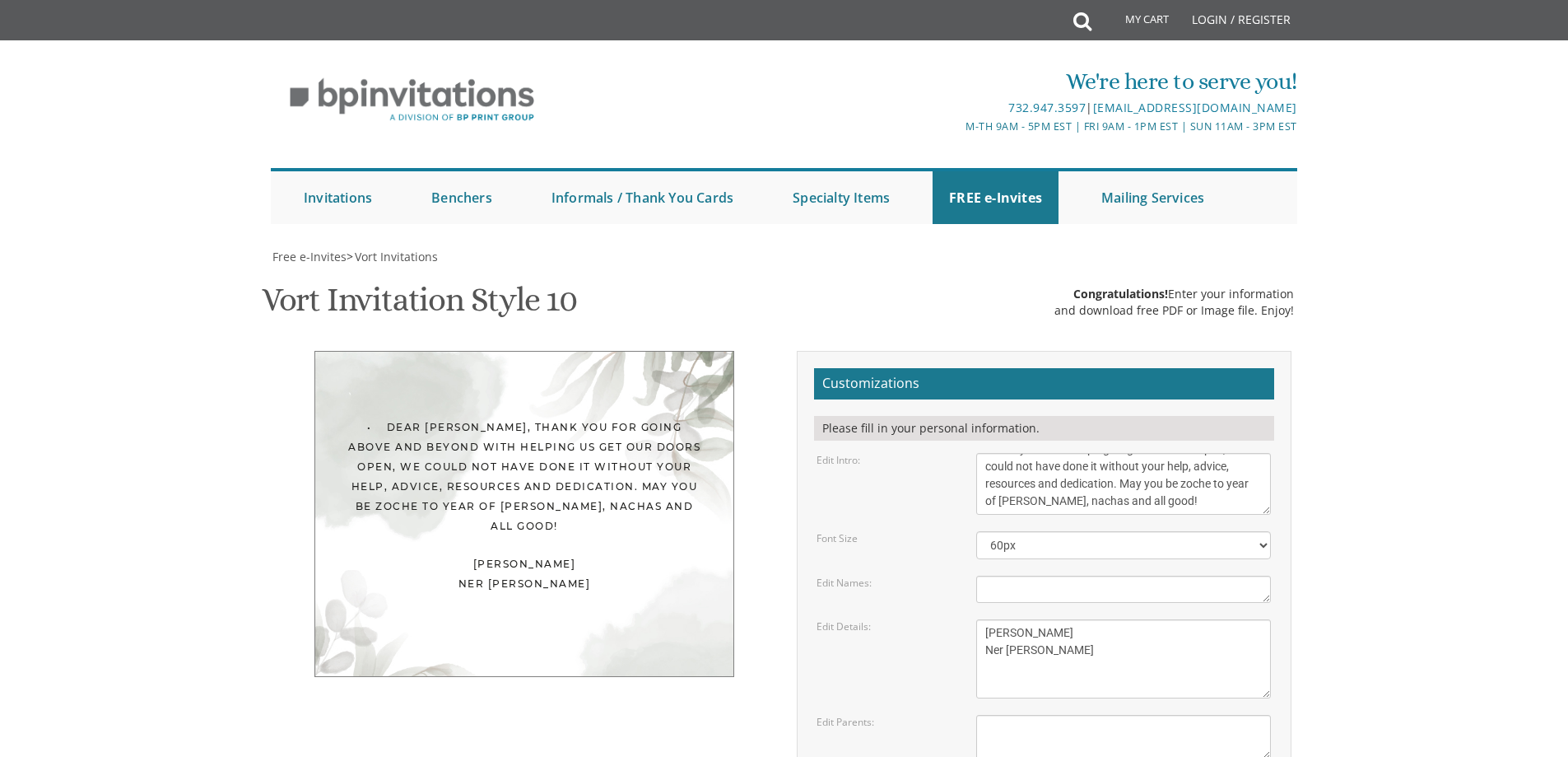
drag, startPoint x: 1219, startPoint y: 218, endPoint x: 922, endPoint y: 167, distance: 301.3
click at [922, 453] on div "Edit Intro: With much gratitude to Hashem We would like to invite you to The vo…" at bounding box center [1044, 483] width 479 height 62
paste textarea "/ to Shmuel, HKB"H put you into my life in the nick of time. You have endless r…"
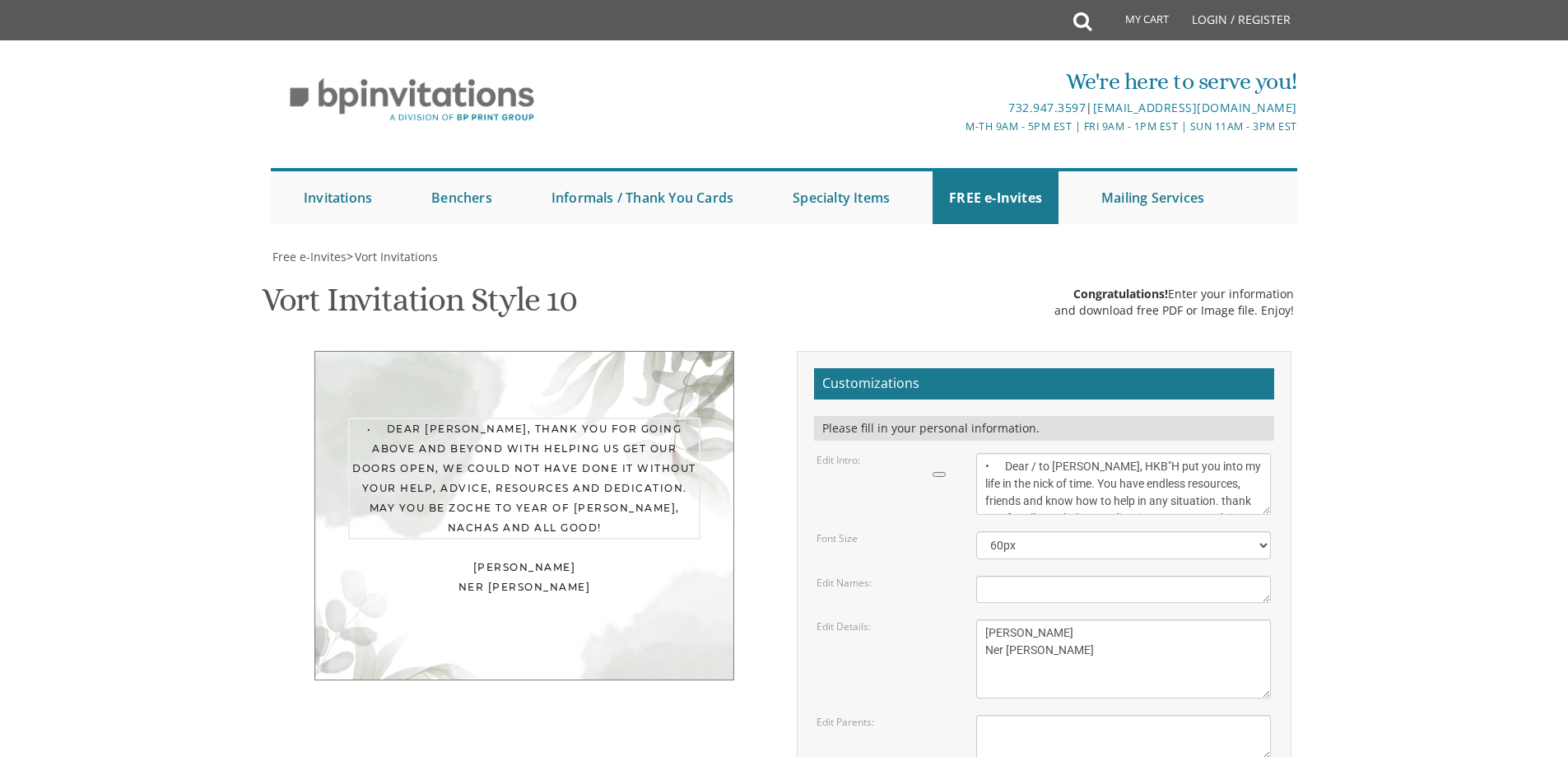
scroll to position [82, 0]
click at [921, 368] on form "Customizations Please fill in your personal information. Edit Intro: With much …" at bounding box center [1045, 636] width 460 height 537
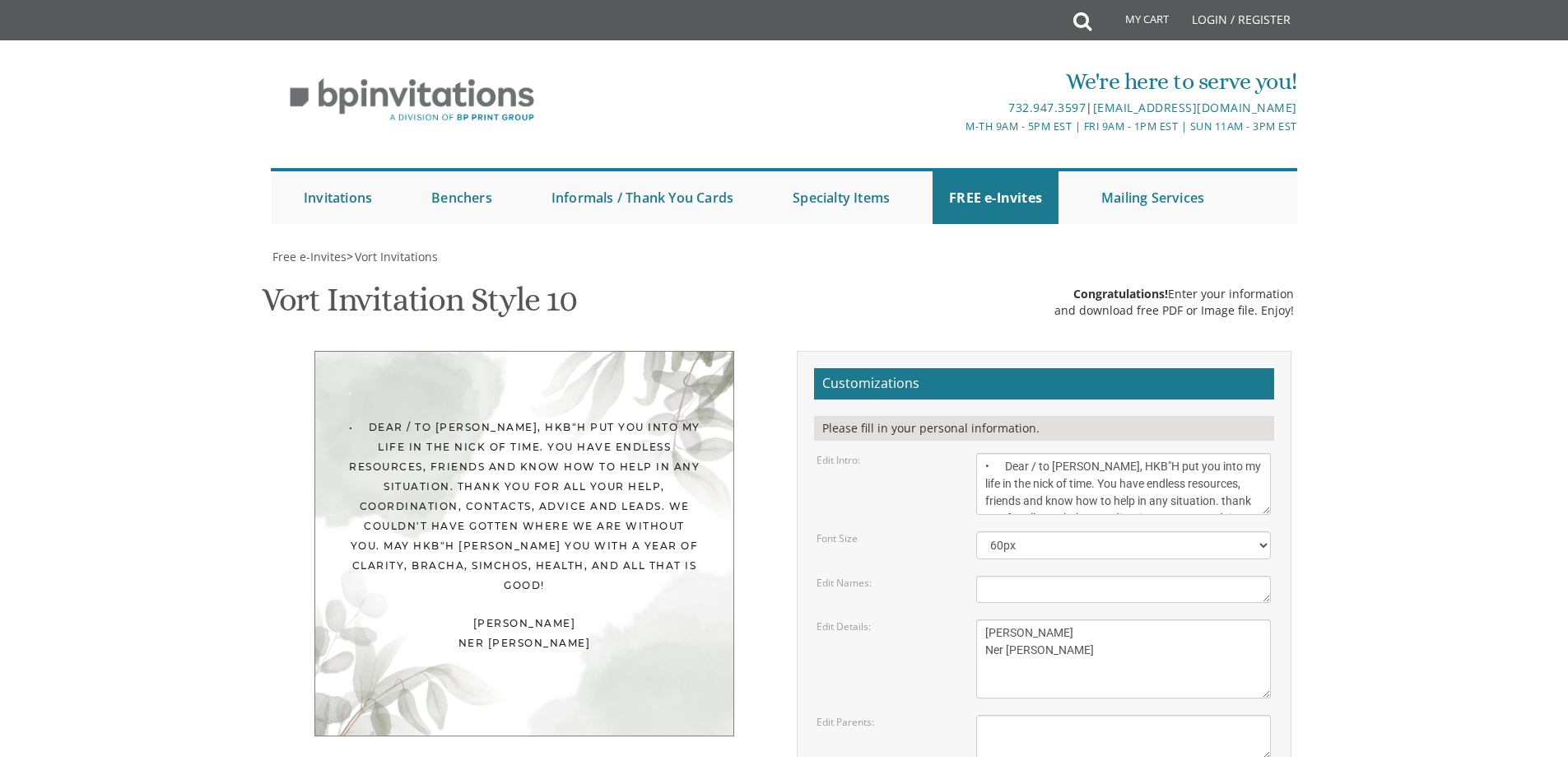
scroll to position [121, 0]
drag, startPoint x: 1060, startPoint y: 352, endPoint x: 1199, endPoint y: 415, distance: 152.6
click at [1036, 453] on textarea "With much gratitude to Hashem We would like to invite you to The vort of our de…" at bounding box center [1123, 483] width 295 height 62
click at [939, 575] on div "Edit Names: Eliezer & Baila" at bounding box center [1044, 589] width 479 height 27
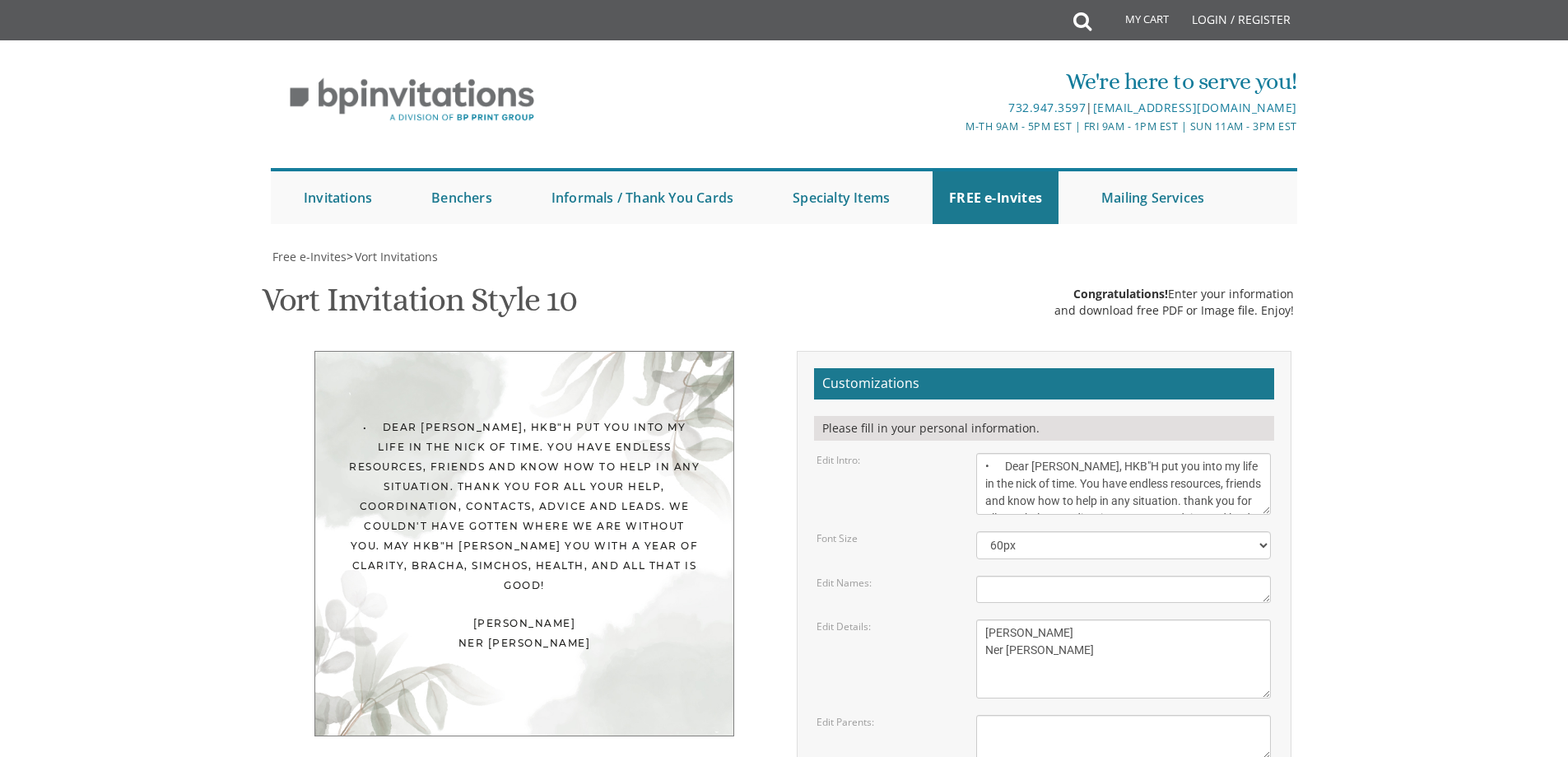
click at [1097, 458] on textarea "With much gratitude to Hashem We would like to invite you to The vort of our de…" at bounding box center [1123, 483] width 295 height 62
drag, startPoint x: 1243, startPoint y: 174, endPoint x: 1326, endPoint y: 255, distance: 116.0
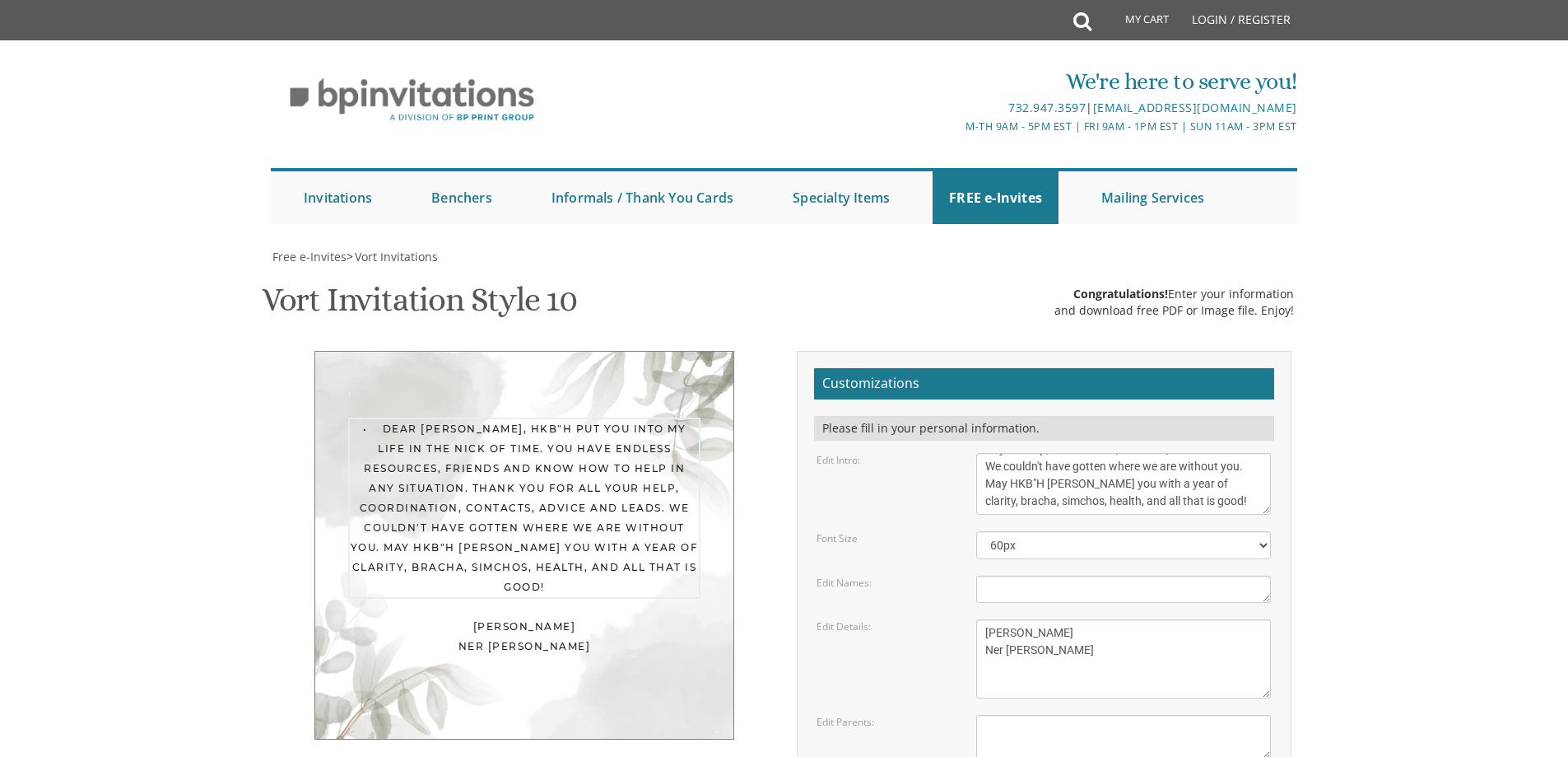
click at [1326, 255] on body "My Cart Total: View Cart Item(s) Submit My Cart Total: View Cart Item(s) Login …" at bounding box center [784, 686] width 1568 height 1371
paste textarea "We never even got to speak to you directly but thank you for being the 'man beh…"
click at [708, 351] on div "• Dear Shmuel, HKB"H put you into my life in the nick of time. You have endless…" at bounding box center [524, 545] width 420 height 388
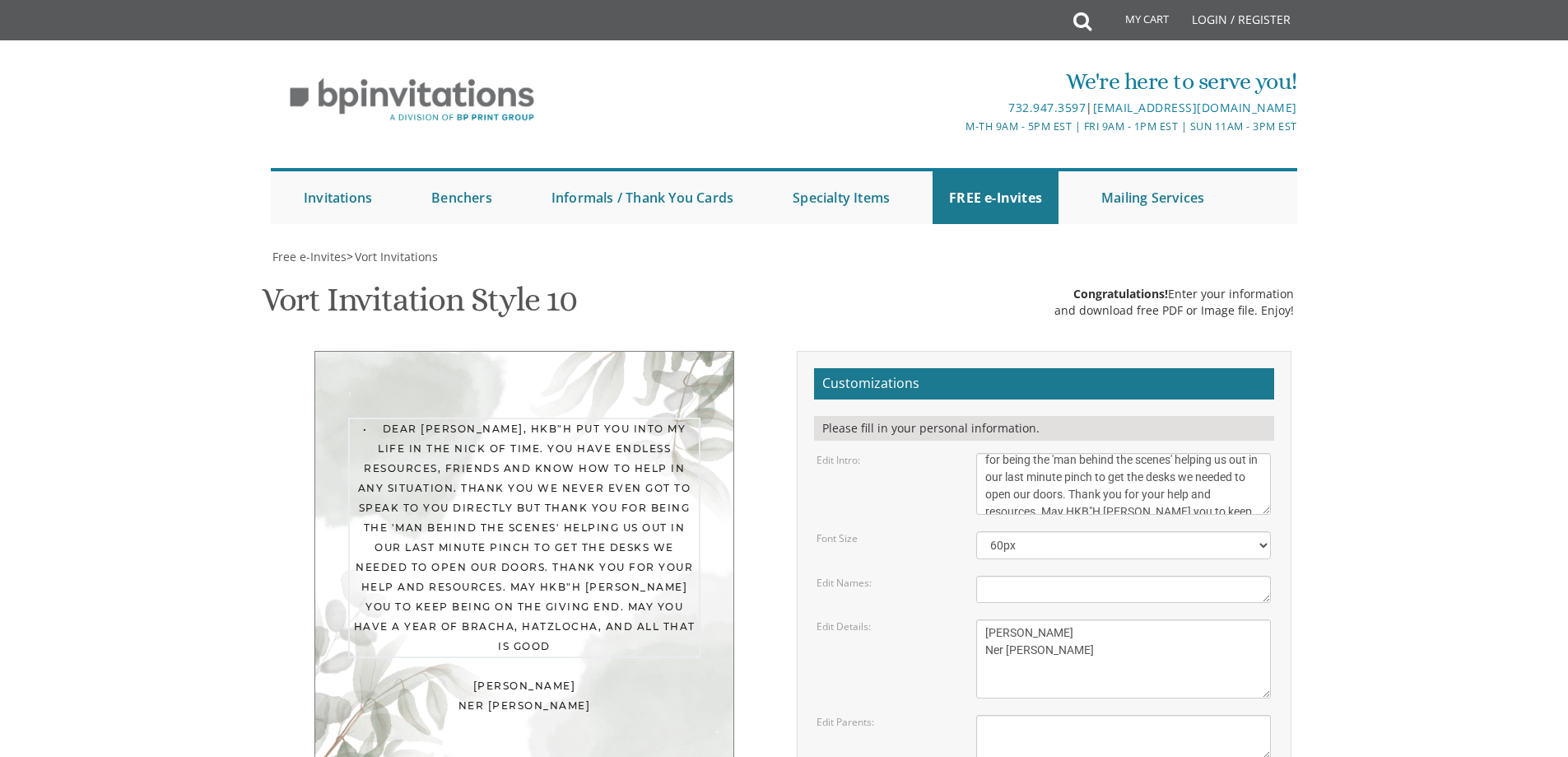
scroll to position [0, 0]
drag, startPoint x: 1210, startPoint y: 167, endPoint x: 942, endPoint y: 111, distance: 273.8
click at [942, 368] on form "Customizations Please fill in your personal information. Edit Intro: With much …" at bounding box center [1045, 636] width 460 height 537
paste textarea
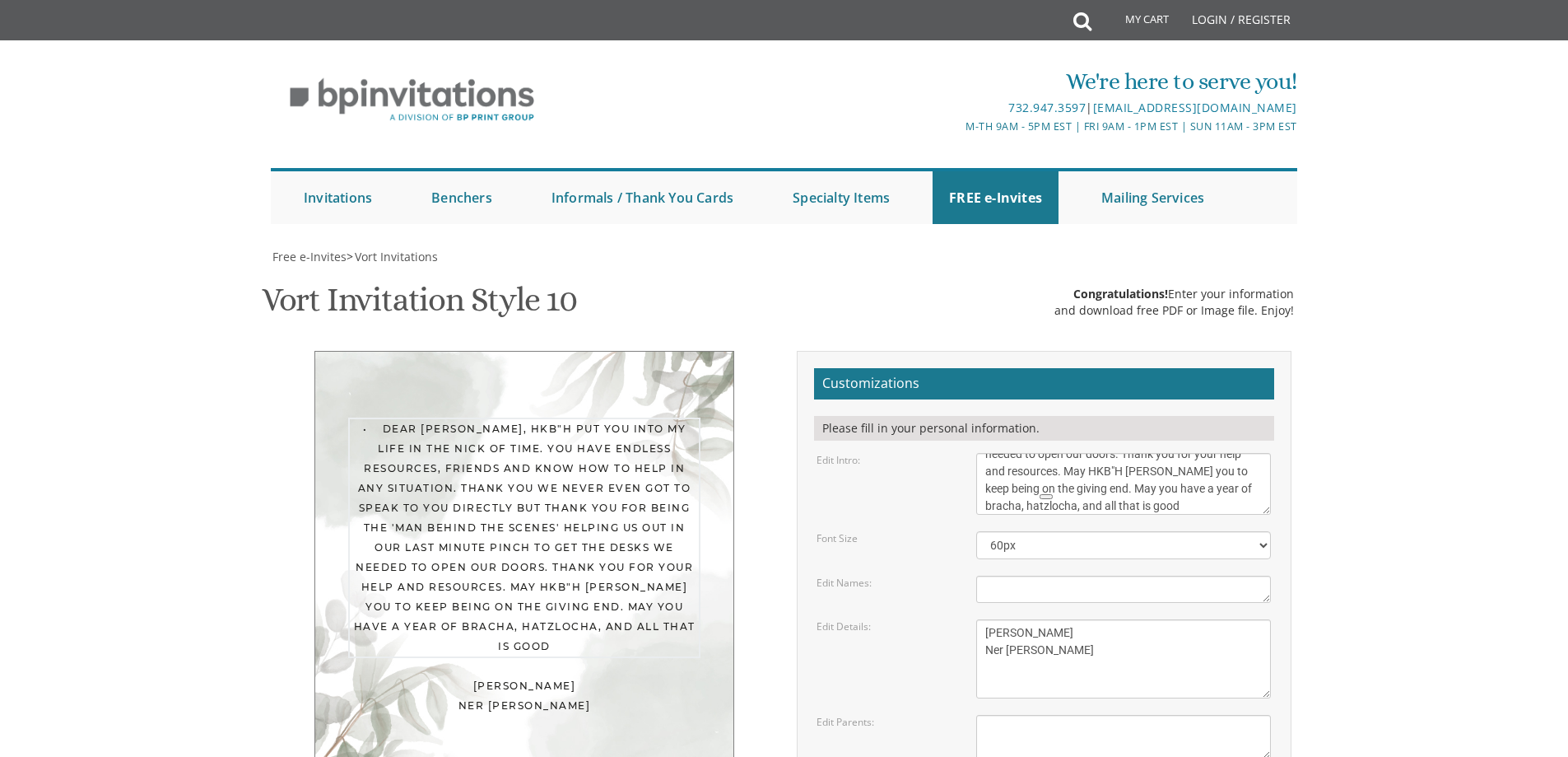
click at [1356, 174] on body "My Cart Total: View Cart Item(s) Submit My Cart Total: View Cart Item(s) Login …" at bounding box center [784, 686] width 1568 height 1371
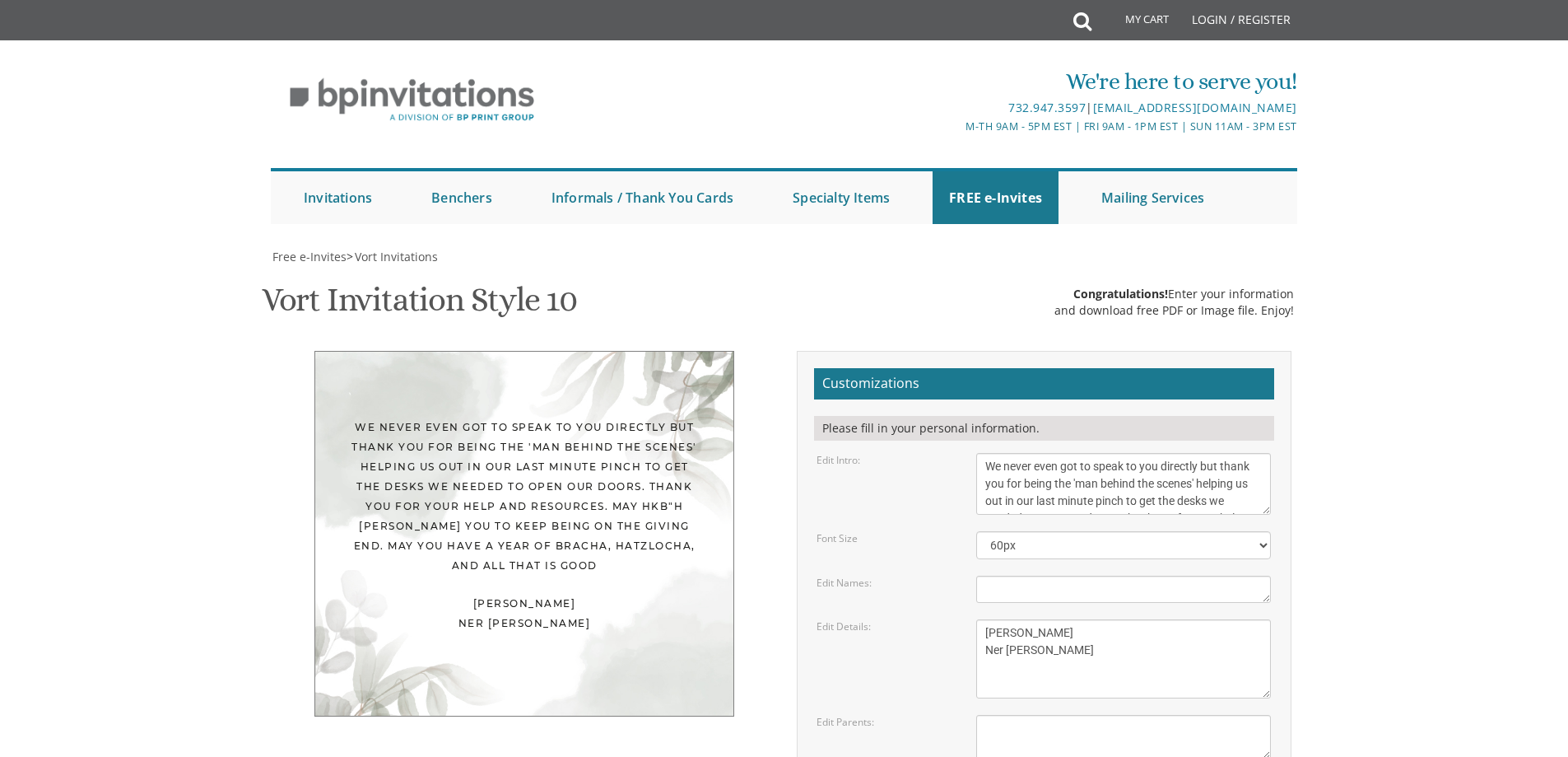
scroll to position [82, 0]
click at [985, 453] on textarea "With much gratitude to Hashem We would like to invite you to The vort of our de…" at bounding box center [1123, 483] width 295 height 62
click at [999, 453] on textarea "With much gratitude to Hashem We would like to invite you to The vort of our de…" at bounding box center [1123, 483] width 295 height 62
click at [1013, 453] on textarea "With much gratitude to Hashem We would like to invite you to The vort of our de…" at bounding box center [1123, 483] width 295 height 62
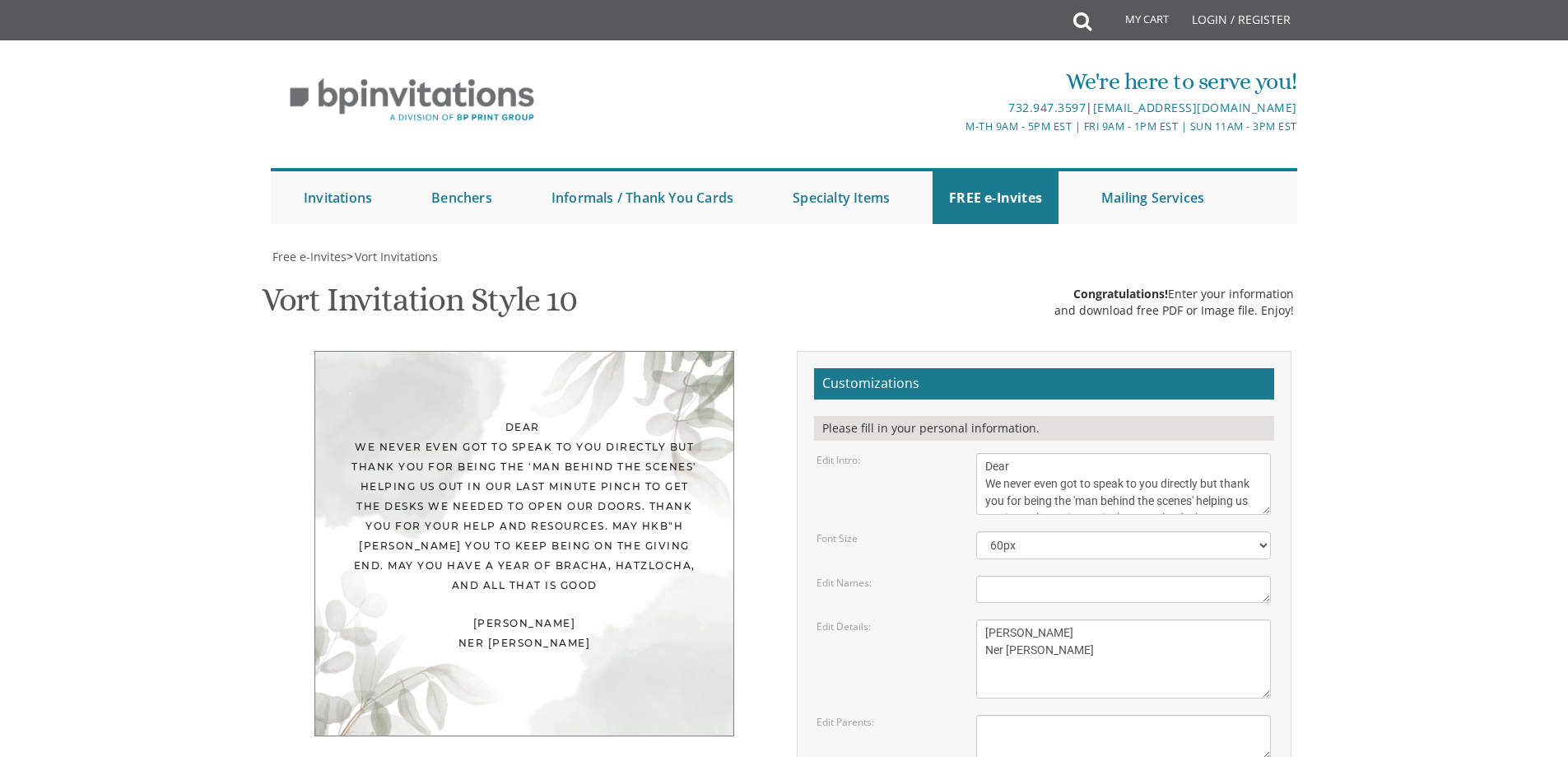
click at [1029, 453] on textarea "With much gratitude to Hashem We would like to invite you to The vort of our de…" at bounding box center [1123, 483] width 295 height 62
click at [1349, 574] on body "My Cart Total: View Cart Item(s) Submit My Cart Total: View Cart Item(s) Login …" at bounding box center [784, 686] width 1568 height 1371
click at [1047, 453] on textarea "With much gratitude to Hashem We would like to invite you to The vort of our de…" at bounding box center [1123, 483] width 295 height 62
type textarea "Dear Ushi, We never even got to speak to you directly but thank you for being t…"
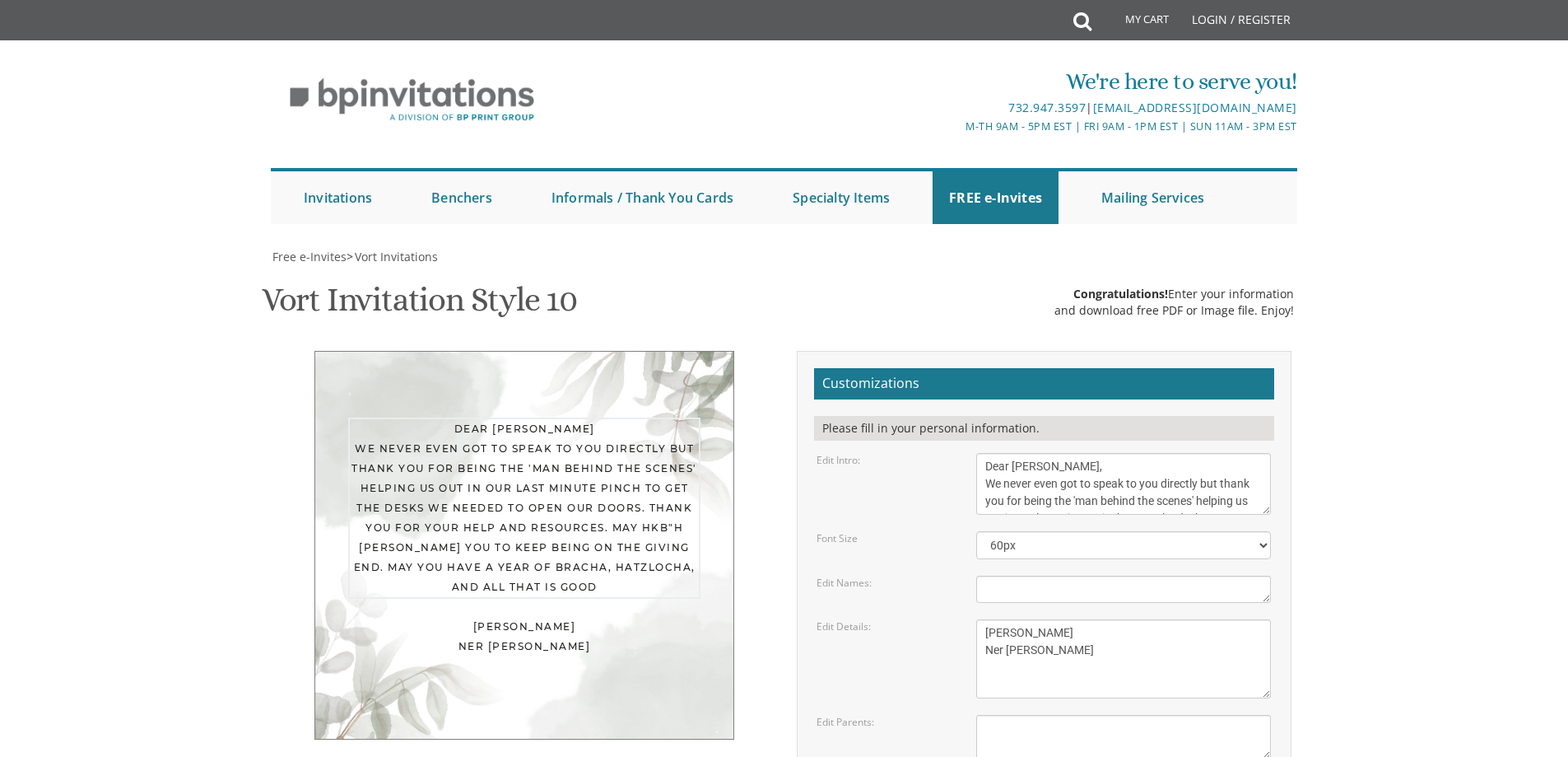
type input "[PERSON_NAME][EMAIL_ADDRESS][DOMAIN_NAME]"
click at [1414, 319] on body "My Cart Total: View Cart Item(s) Submit My Cart Total: View Cart Item(s) Login …" at bounding box center [784, 686] width 1568 height 1371
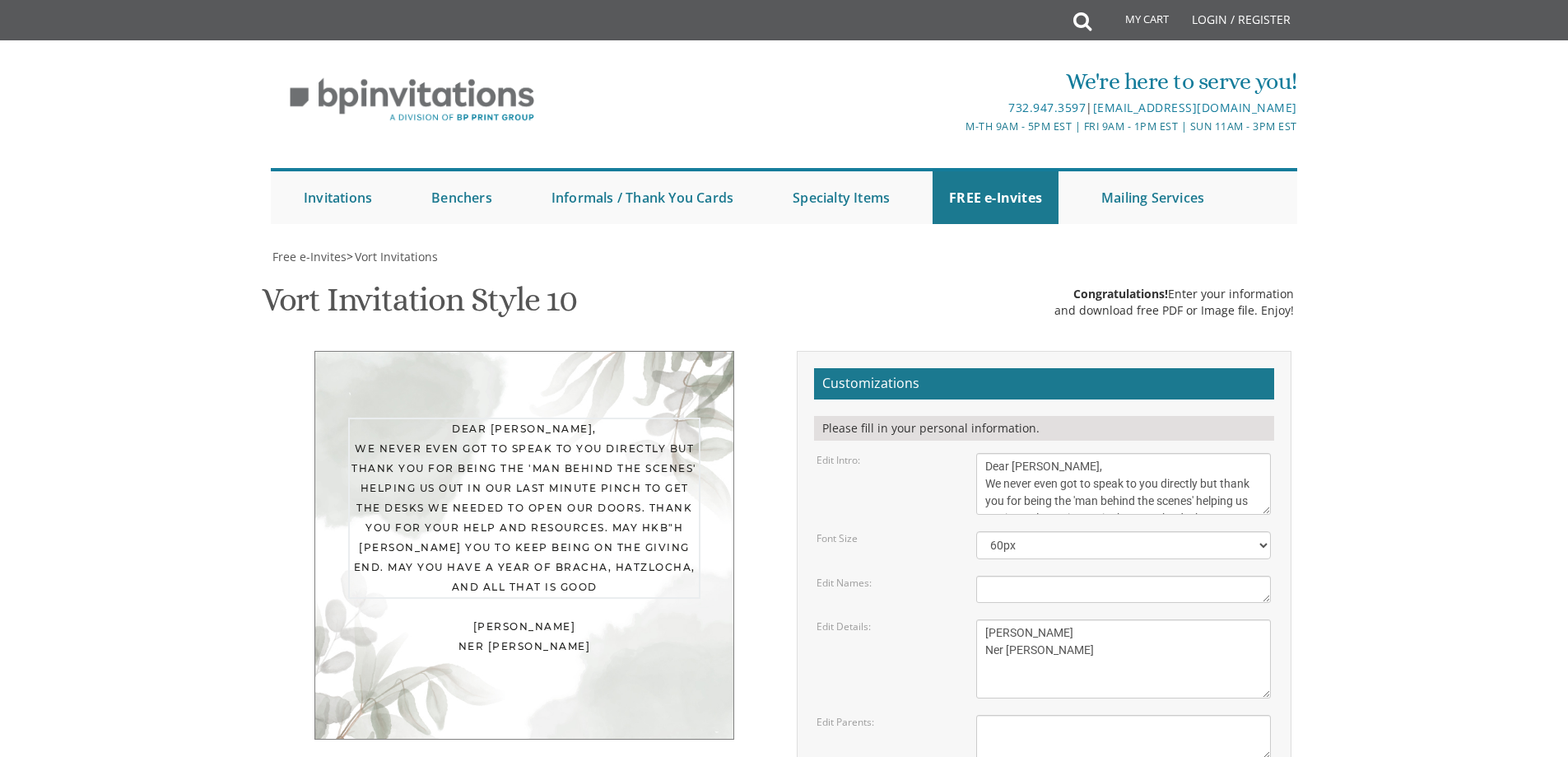
scroll to position [87, 0]
drag, startPoint x: 985, startPoint y: 134, endPoint x: 1210, endPoint y: 242, distance: 249.6
click at [1210, 368] on form "Customizations Please fill in your personal information. Edit Intro: With much …" at bounding box center [1045, 636] width 460 height 537
paste textarea "• Dear / to Shmuel, HKB"H put you into my life in the nick of time. You have en…"
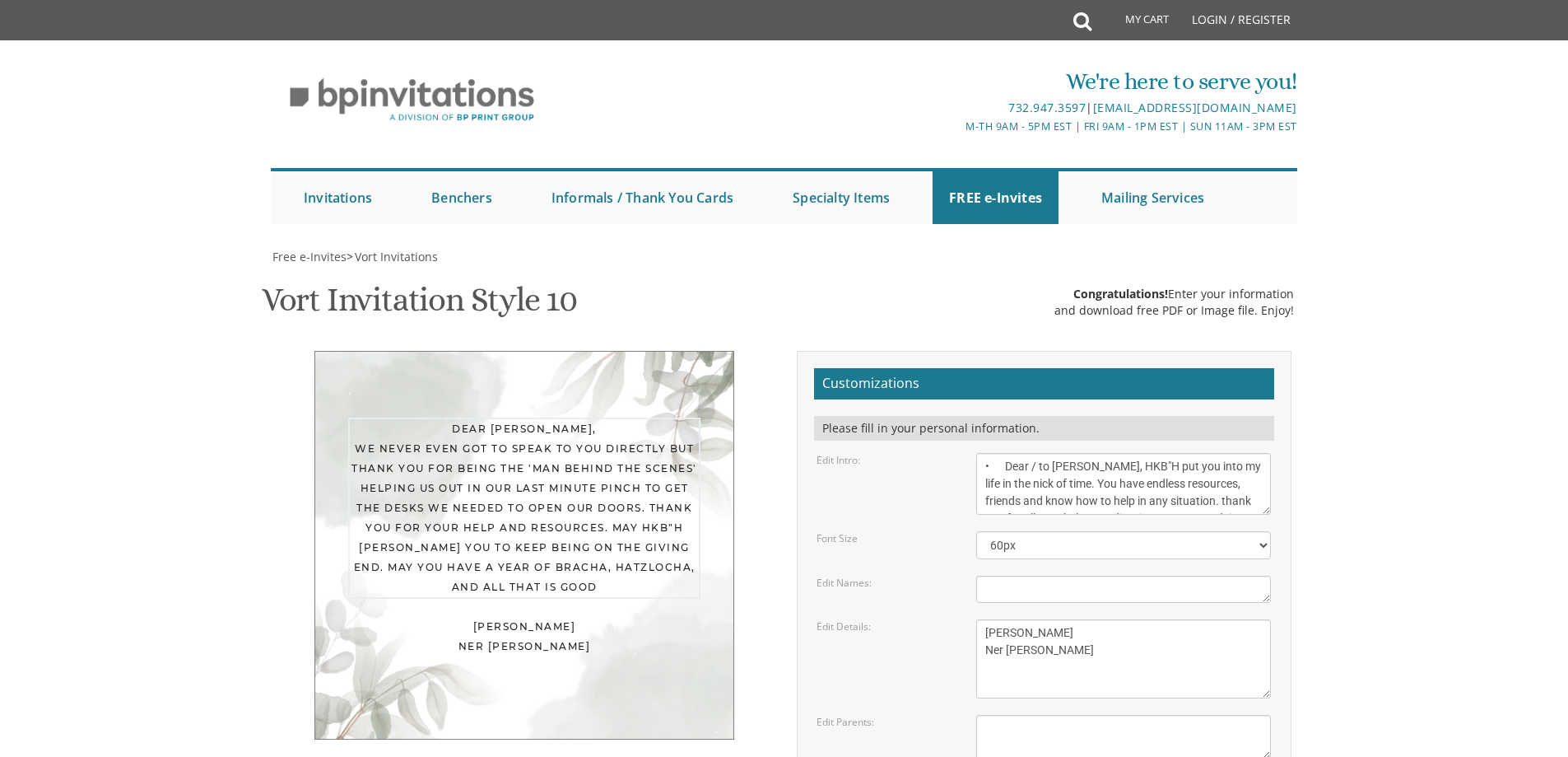
drag, startPoint x: 1014, startPoint y: 468, endPoint x: 960, endPoint y: 469, distance: 54.0
click at [960, 469] on div "Edit Intro: With much gratitude to Hashem We would like to invite you to The vo…" at bounding box center [1044, 483] width 479 height 62
click at [1035, 466] on textarea "With much gratitude to Hashem We would like to invite you to The vort of our de…" at bounding box center [1123, 483] width 295 height 62
click at [1057, 467] on textarea "With much gratitude to Hashem We would like to invite you to The vort of our de…" at bounding box center [1123, 483] width 295 height 62
click at [713, 396] on div "Dear Shmuel, HKB"H put you into my life in the nick of time. You have endless r…" at bounding box center [524, 544] width 420 height 386
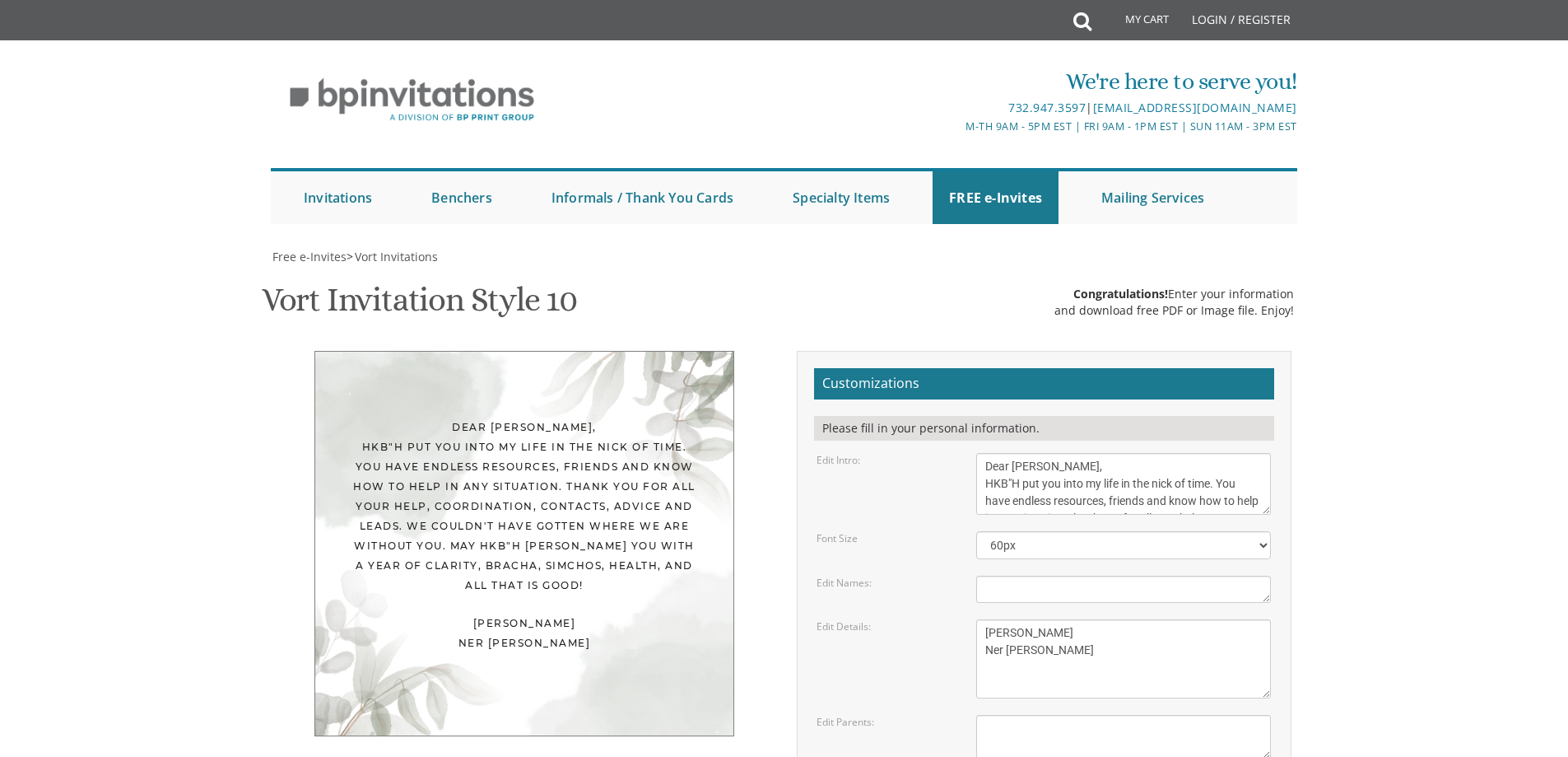
scroll to position [165, 0]
drag, startPoint x: 985, startPoint y: 301, endPoint x: 1323, endPoint y: 398, distance: 351.6
click at [1323, 398] on body "My Cart Total: View Cart Item(s) Submit My Cart Total: View Cart Item(s) Login …" at bounding box center [784, 686] width 1568 height 1371
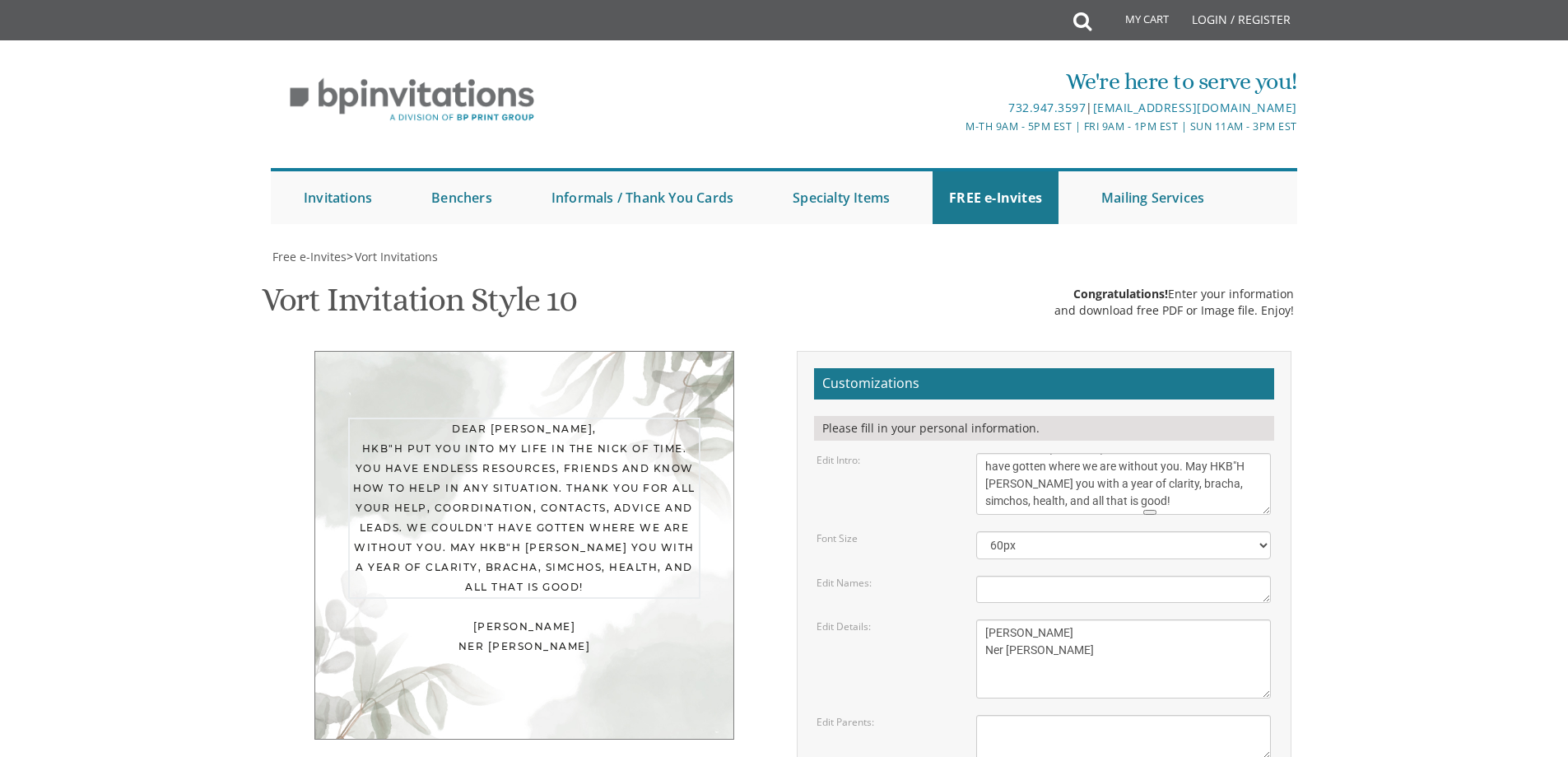
paste textarea "• Dear Avishalom, thank you for going above and beyond with helping us get our …"
click at [1224, 453] on textarea "With much gratitude to Hashem We would like to invite you to The vort of our de…" at bounding box center [1123, 483] width 295 height 62
click at [1010, 464] on textarea "With much gratitude to Hashem We would like to invite you to The vort of our de…" at bounding box center [1123, 483] width 295 height 62
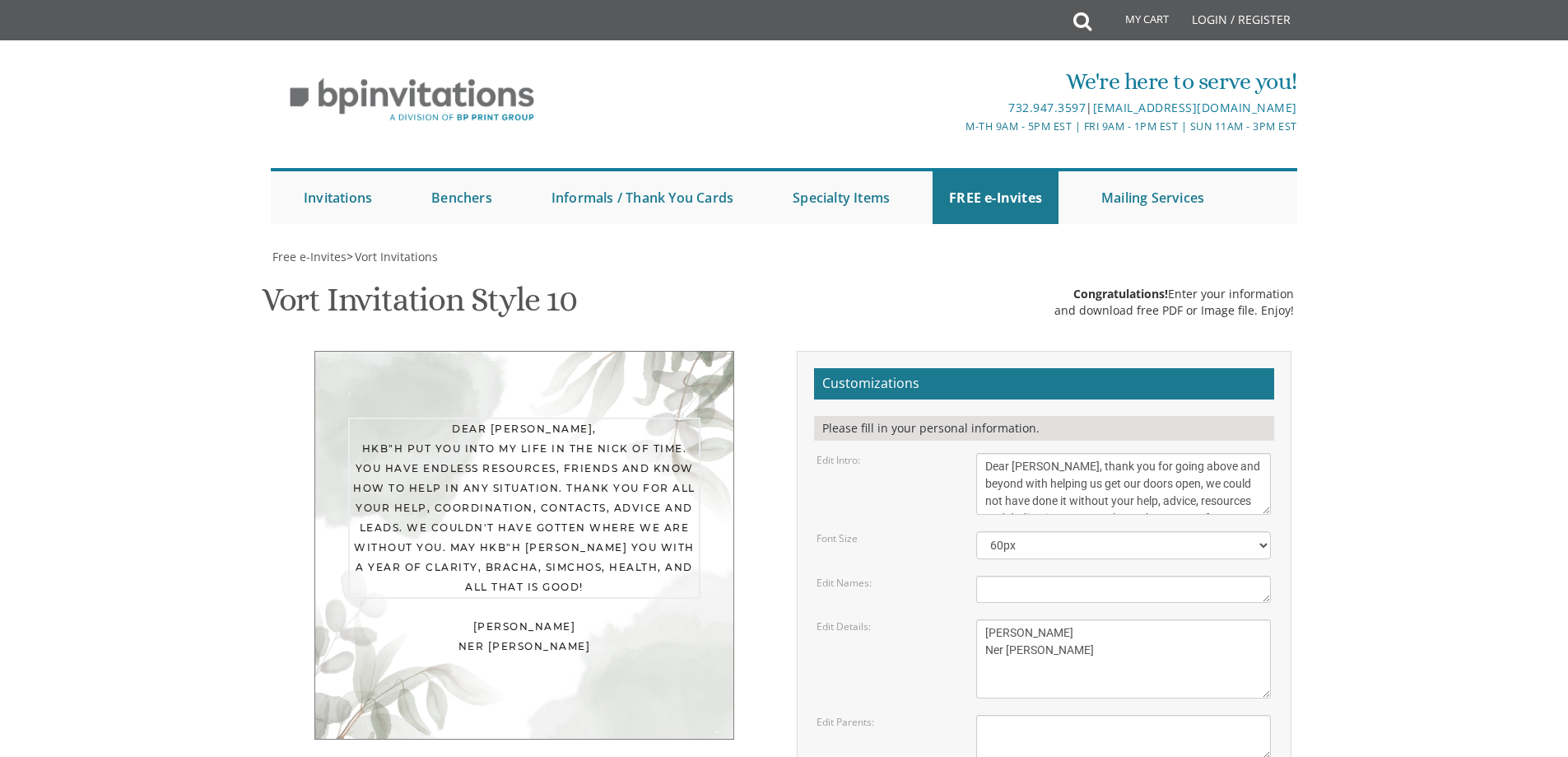
click at [1071, 465] on textarea "With much gratitude to Hashem We would like to invite you to The vort of our de…" at bounding box center [1123, 483] width 295 height 62
click at [983, 479] on textarea "With much gratitude to Hashem We would like to invite you to The vort of our de…" at bounding box center [1123, 483] width 295 height 62
click at [984, 488] on textarea "With much gratitude to Hashem We would like to invite you to The vort of our de…" at bounding box center [1123, 483] width 295 height 62
type textarea "Dear Avishalom, Thank you for going above and beyond with helping us get our do…"
click at [859, 532] on div "Font Size" at bounding box center [884, 538] width 160 height 14
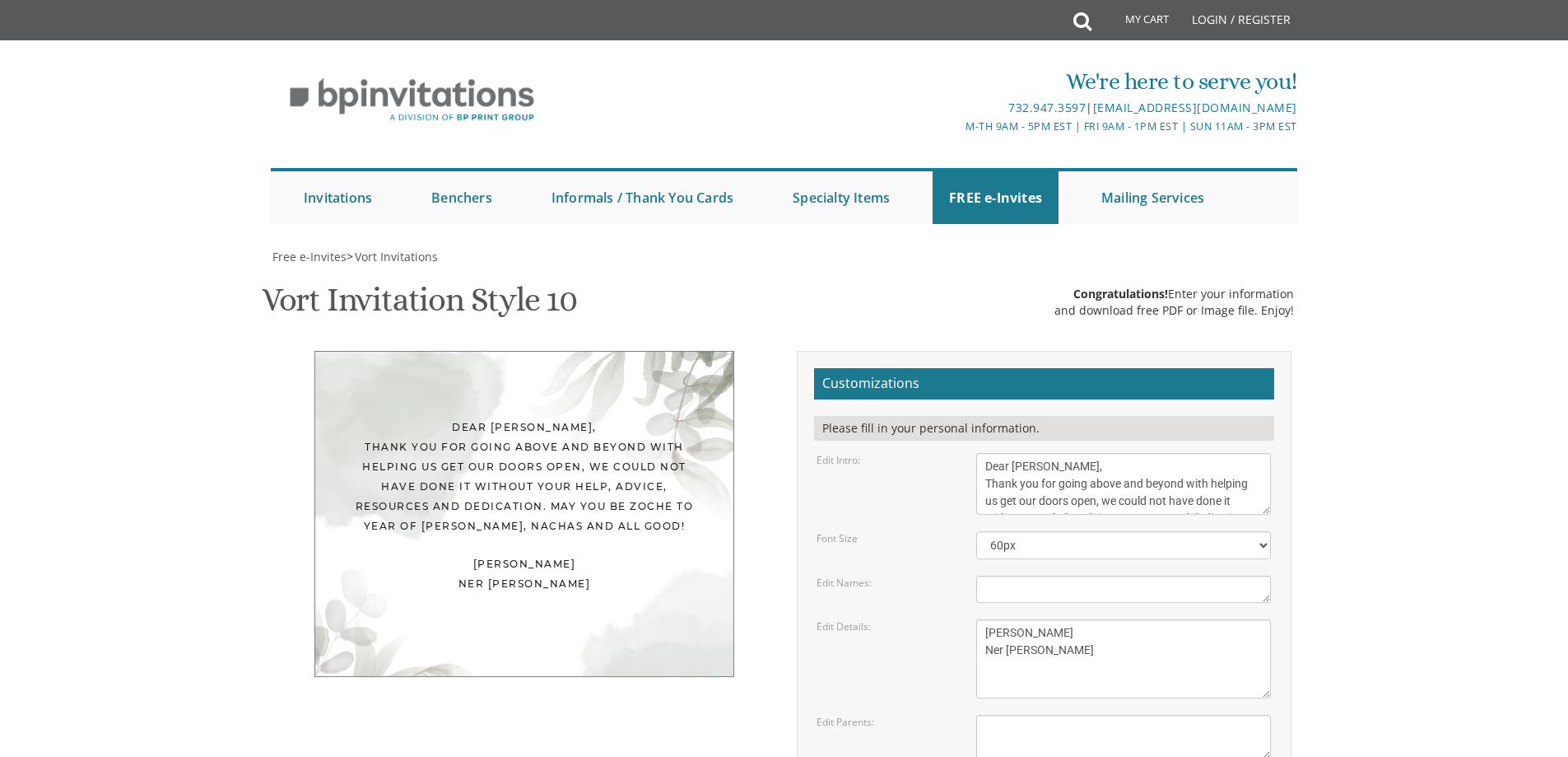
scroll to position [330, 0]
